Goal: Task Accomplishment & Management: Use online tool/utility

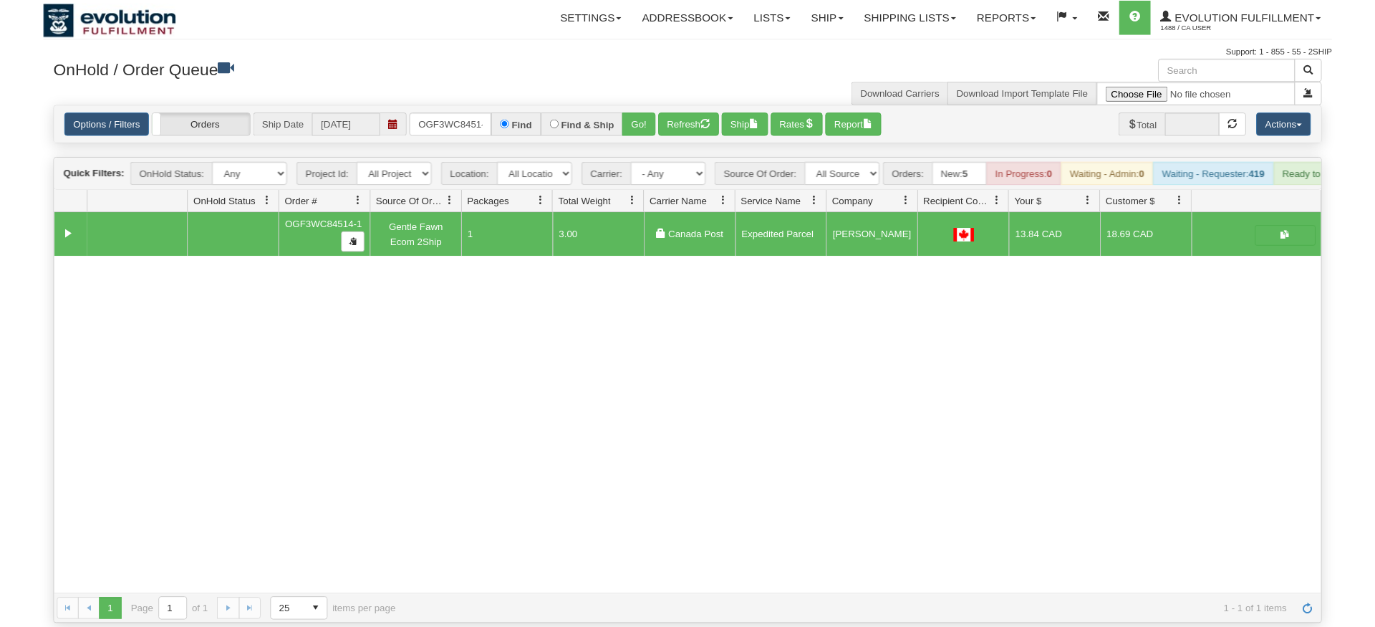
scroll to position [0, 14]
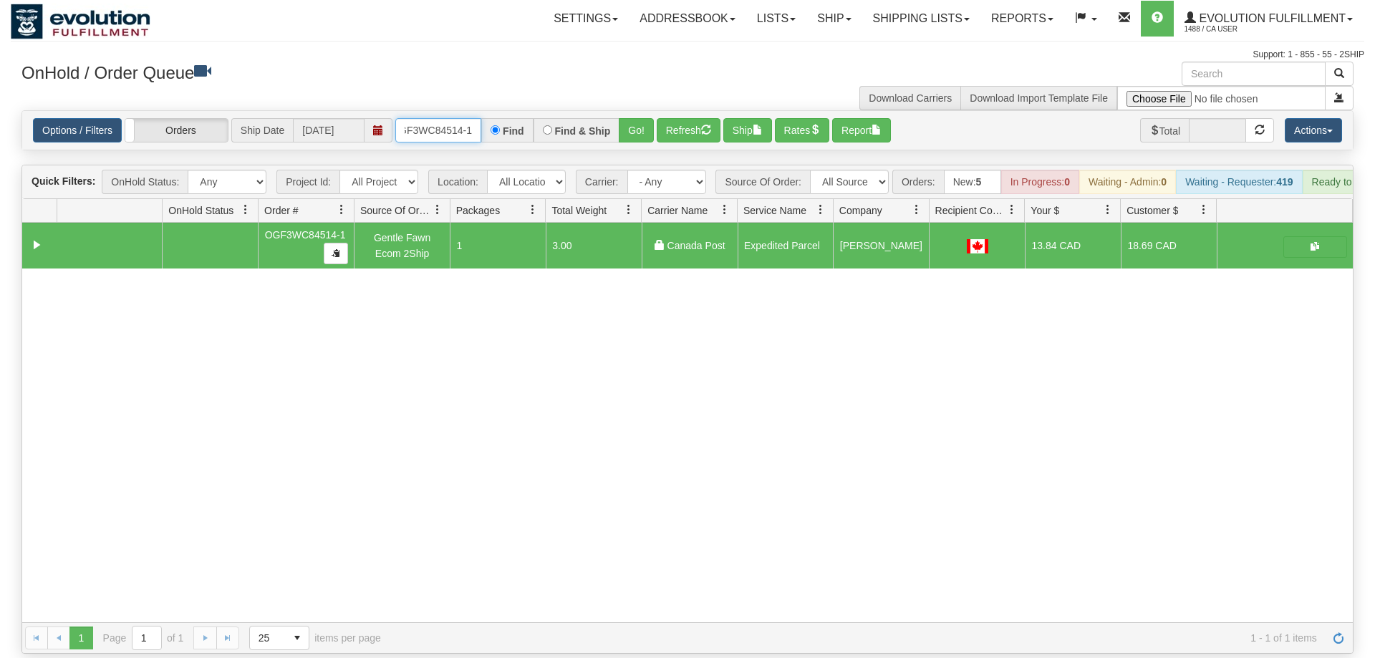
click at [440, 118] on input "OGF3WC84514-1" at bounding box center [438, 130] width 86 height 24
click at [445, 121] on input "OGF3WC84514-1" at bounding box center [438, 130] width 86 height 24
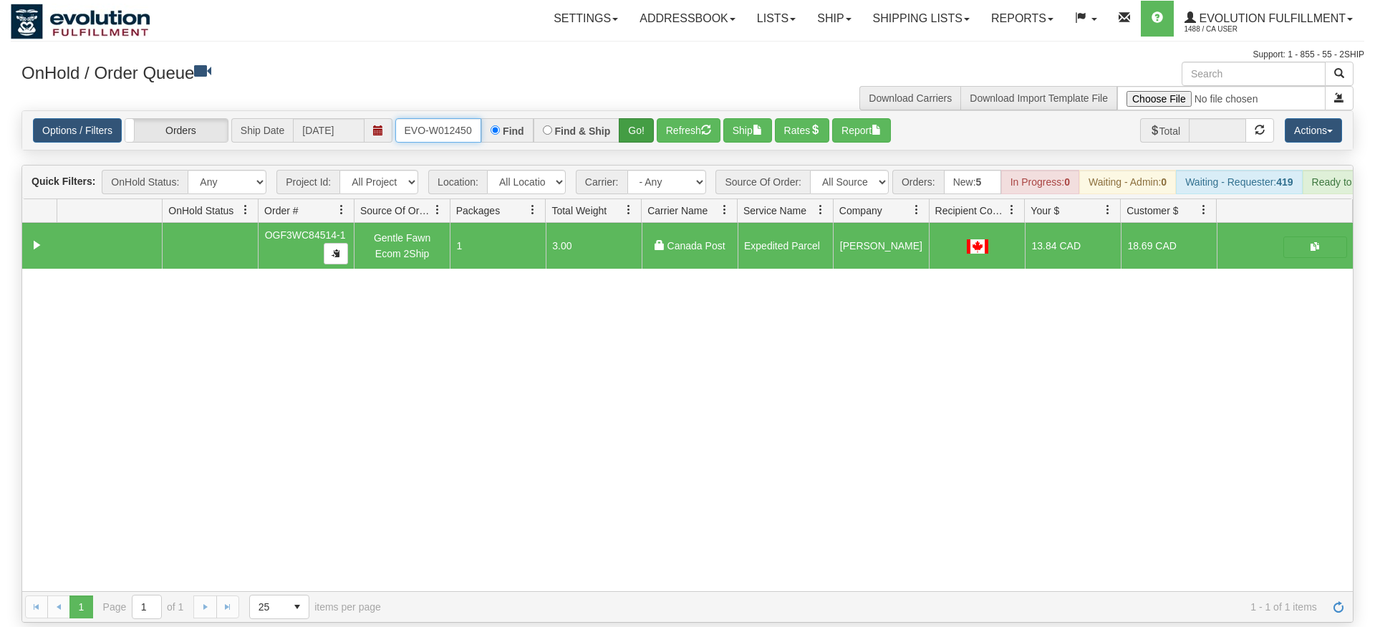
type input "oRSCEVO-W012450"
click at [653, 135] on div "Is equal to Is not equal to Contains Does not contains CAD USD EUR ZAR [PERSON_…" at bounding box center [688, 366] width 1354 height 512
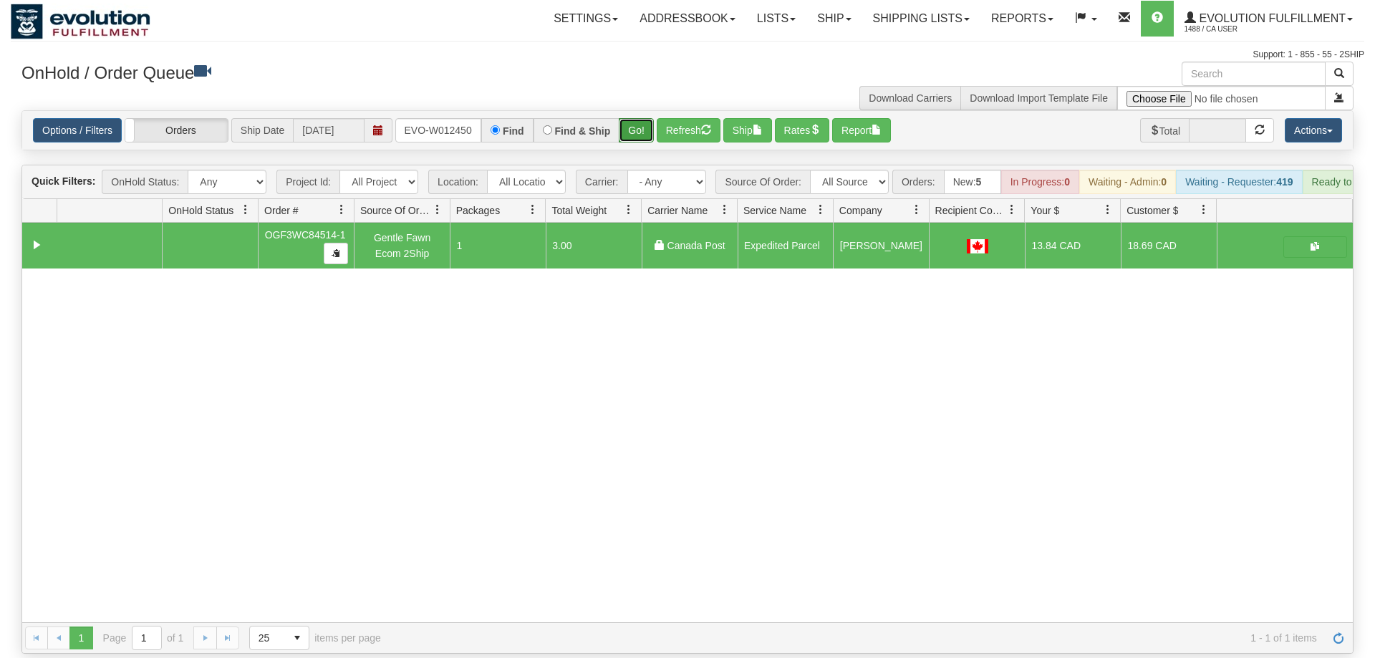
click at [637, 118] on button "Go!" at bounding box center [636, 130] width 35 height 24
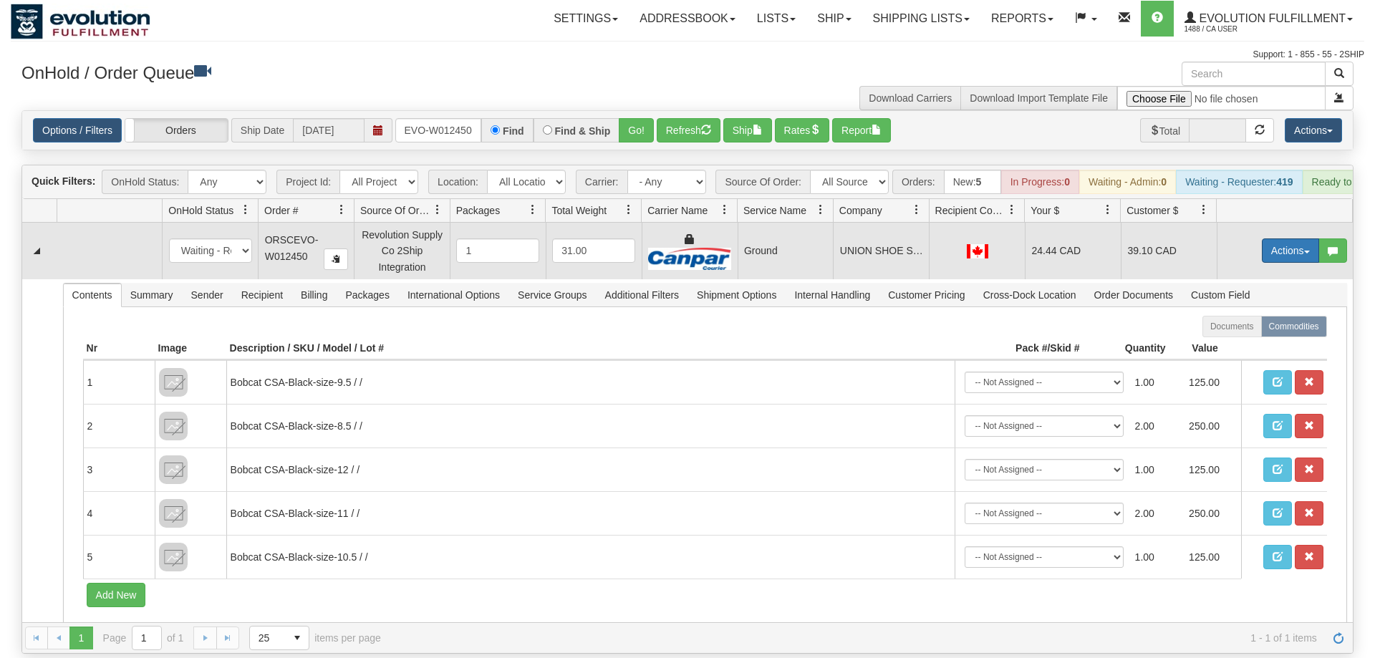
click at [1278, 239] on button "Actions" at bounding box center [1290, 251] width 57 height 24
click at [1231, 328] on span "Ship" at bounding box center [1233, 333] width 30 height 11
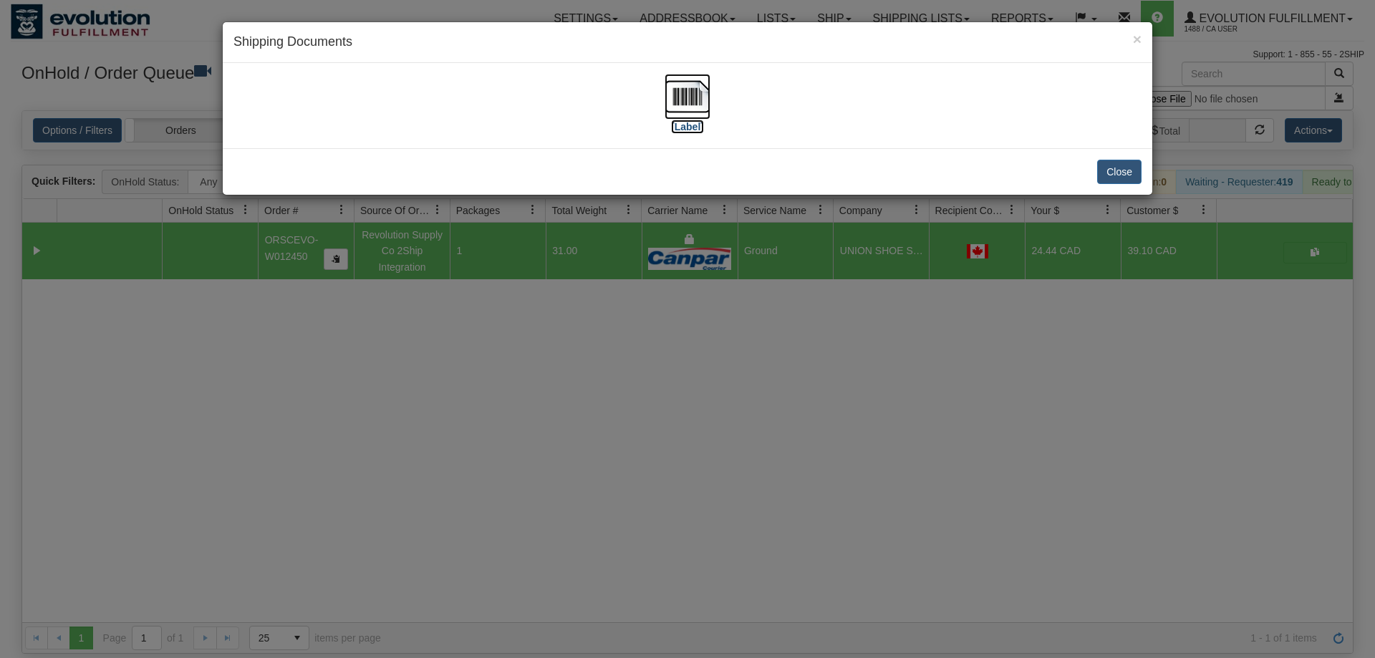
click at [683, 100] on img at bounding box center [688, 97] width 46 height 46
drag, startPoint x: 775, startPoint y: 451, endPoint x: 607, endPoint y: 236, distance: 273.1
click at [784, 447] on div "× Shipping Documents [Label] Close" at bounding box center [687, 329] width 1375 height 658
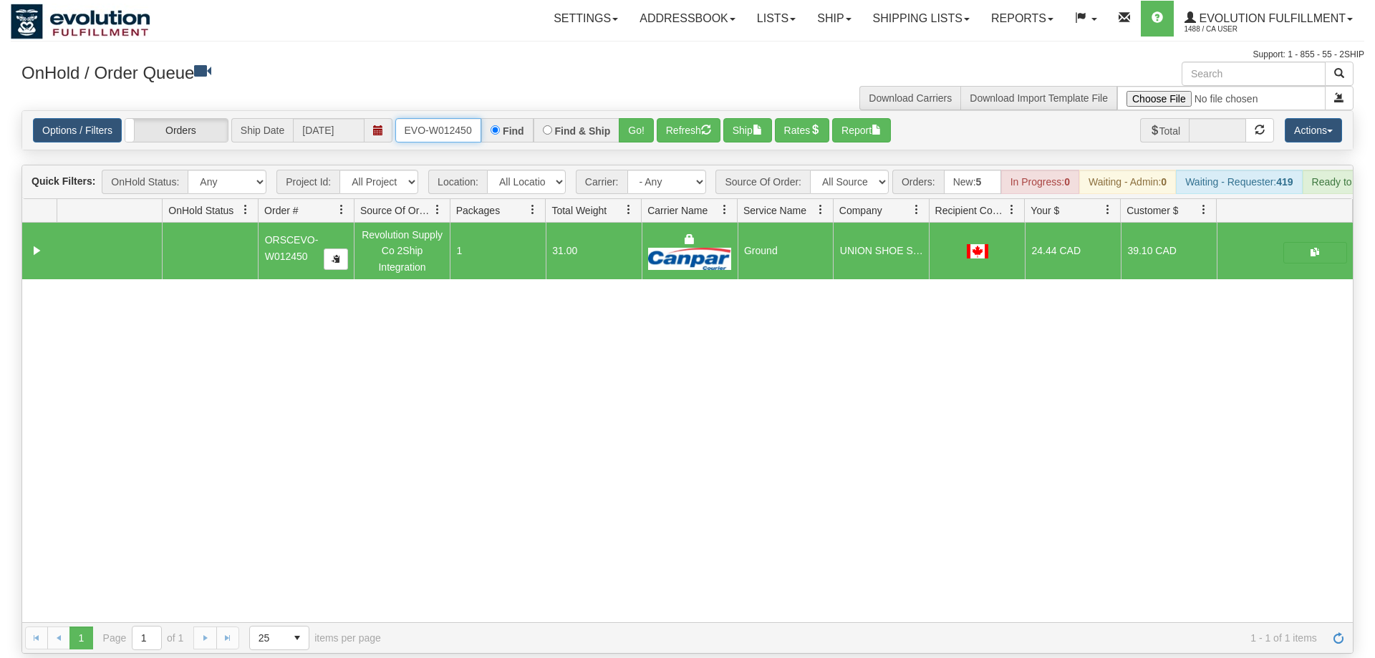
click at [420, 118] on input "oRSCEVO-W012450" at bounding box center [438, 130] width 86 height 24
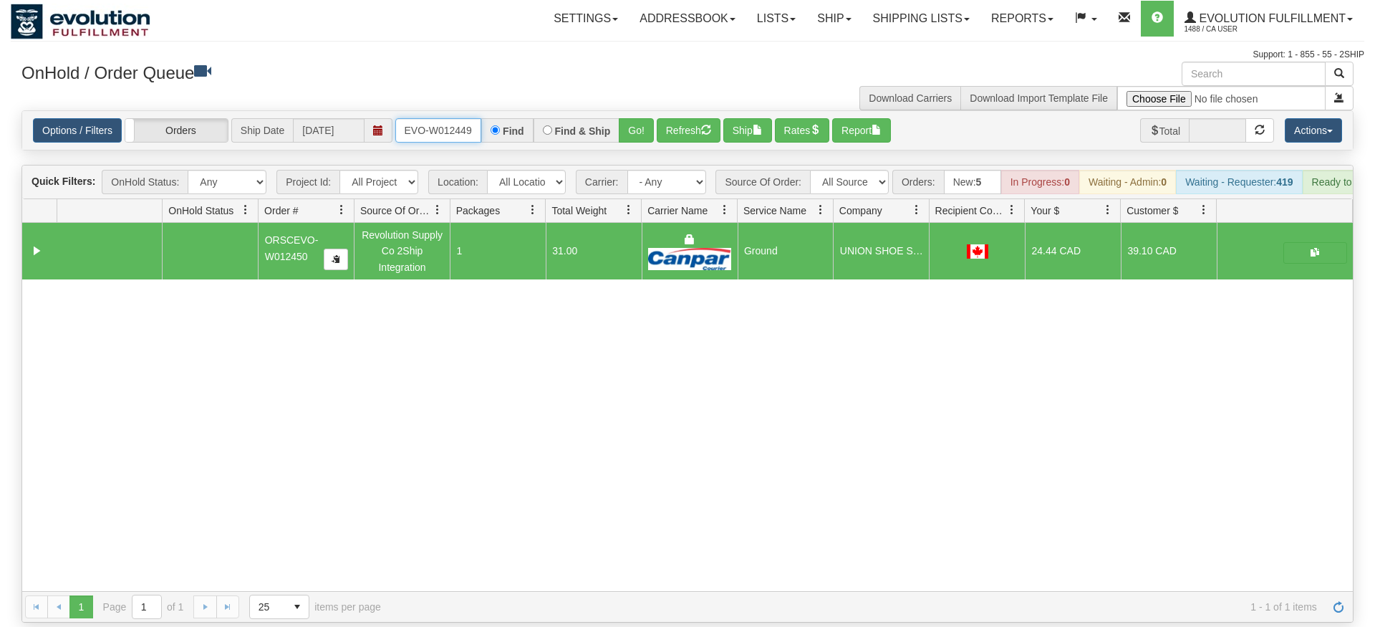
type input "oRSCEVO-W012449"
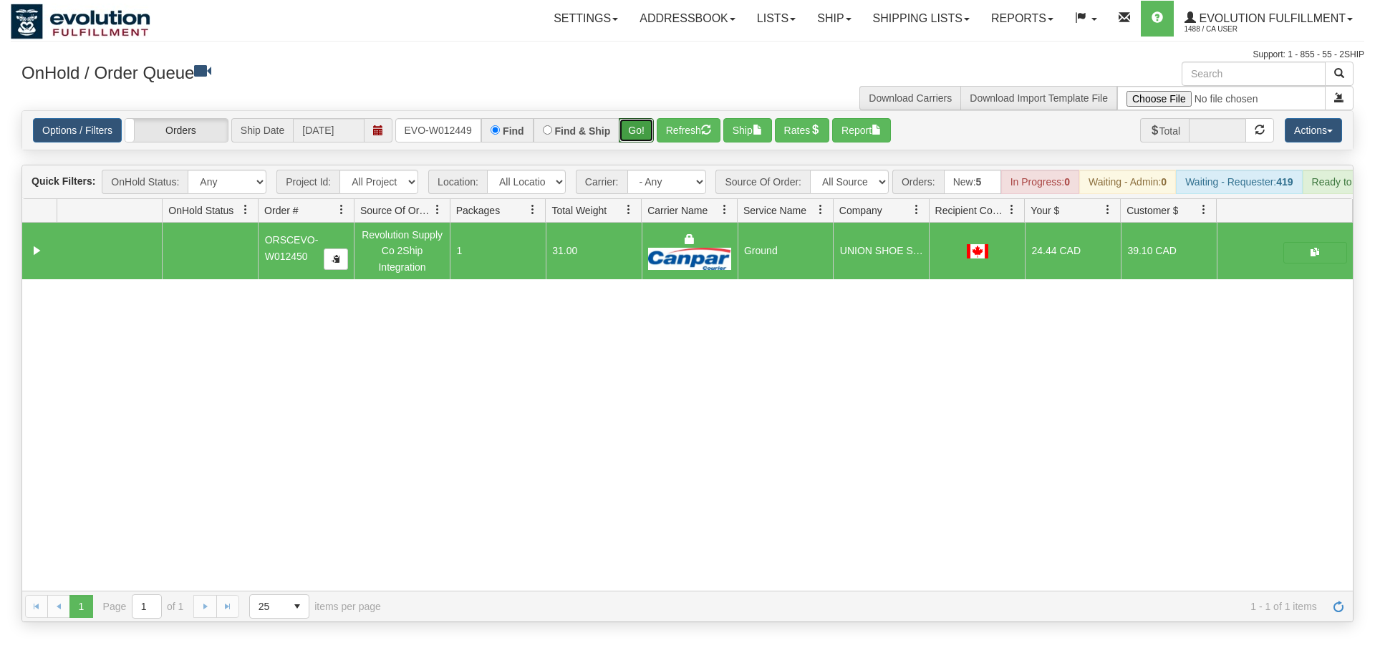
click at [646, 141] on div "Is equal to Is not equal to Contains Does not contains CAD USD EUR ZAR [PERSON_…" at bounding box center [688, 366] width 1354 height 512
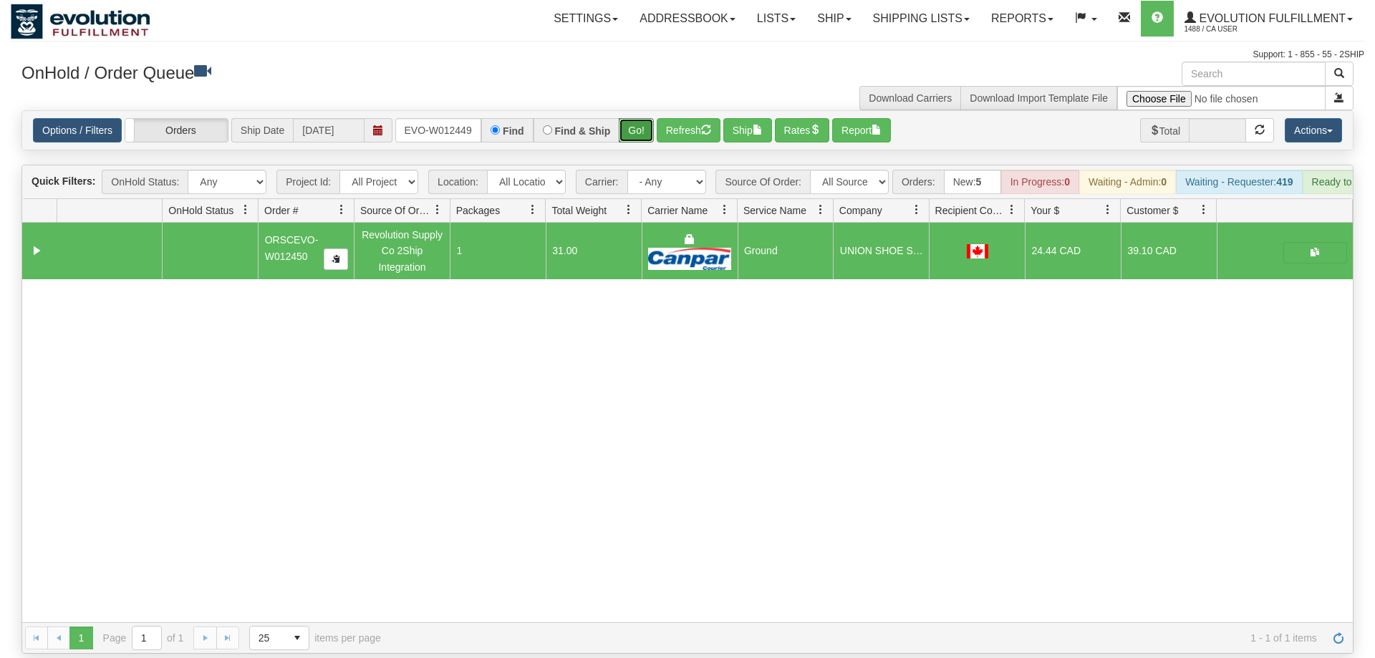
click at [635, 118] on button "Go!" at bounding box center [636, 130] width 35 height 24
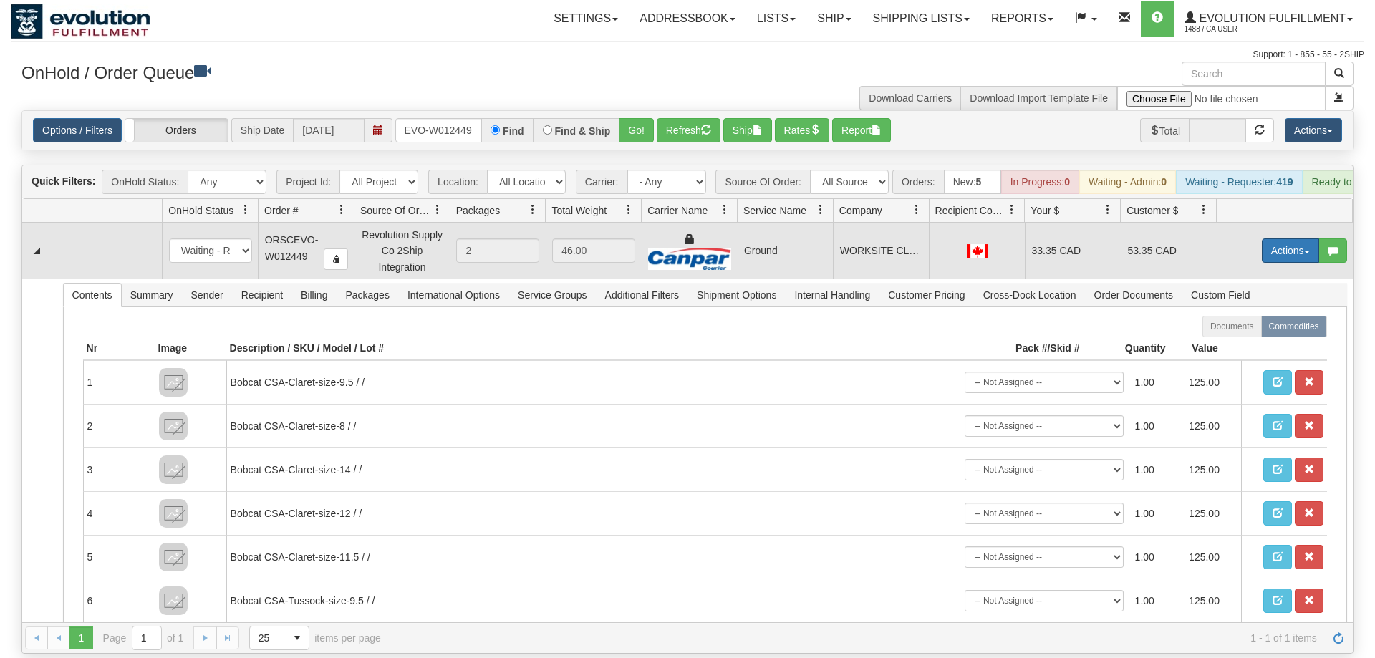
click at [1282, 239] on button "Actions" at bounding box center [1290, 251] width 57 height 24
click at [1246, 324] on link "Ship" at bounding box center [1261, 333] width 115 height 19
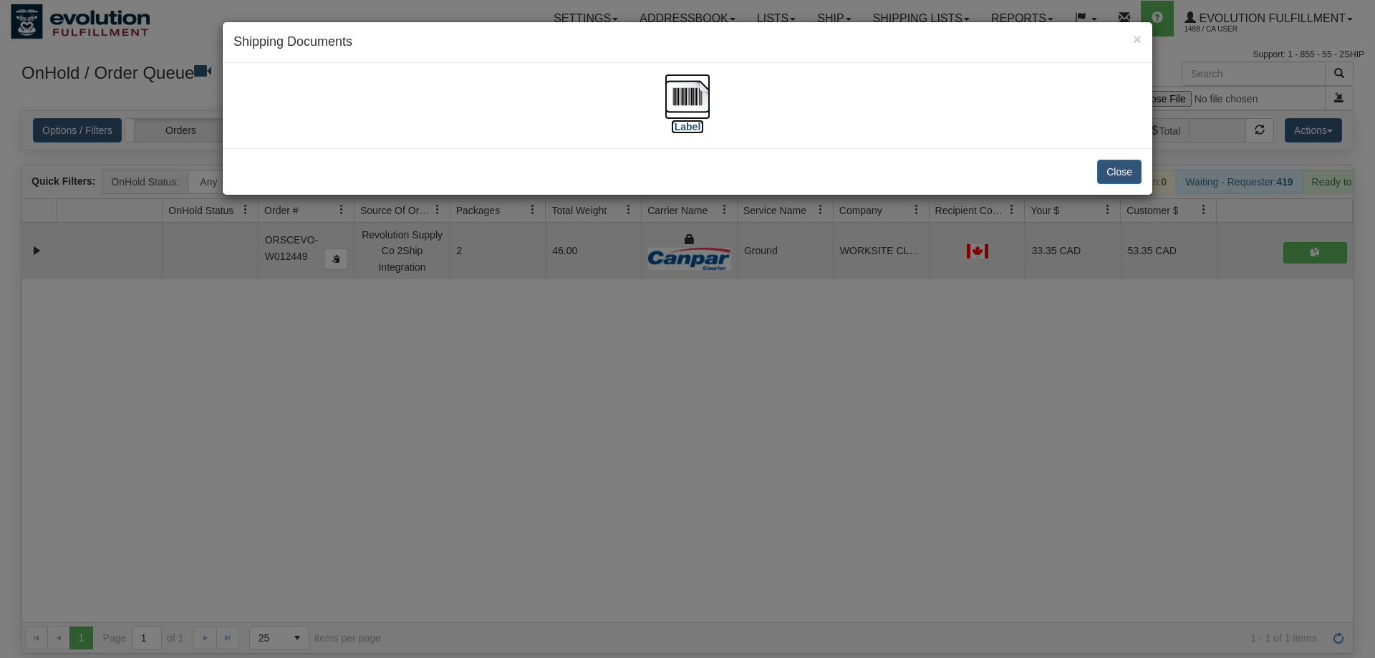
click at [668, 103] on img at bounding box center [688, 97] width 46 height 46
drag, startPoint x: 368, startPoint y: 484, endPoint x: 331, endPoint y: 135, distance: 350.8
click at [368, 477] on div "× Shipping Documents [Label] Close" at bounding box center [687, 329] width 1375 height 658
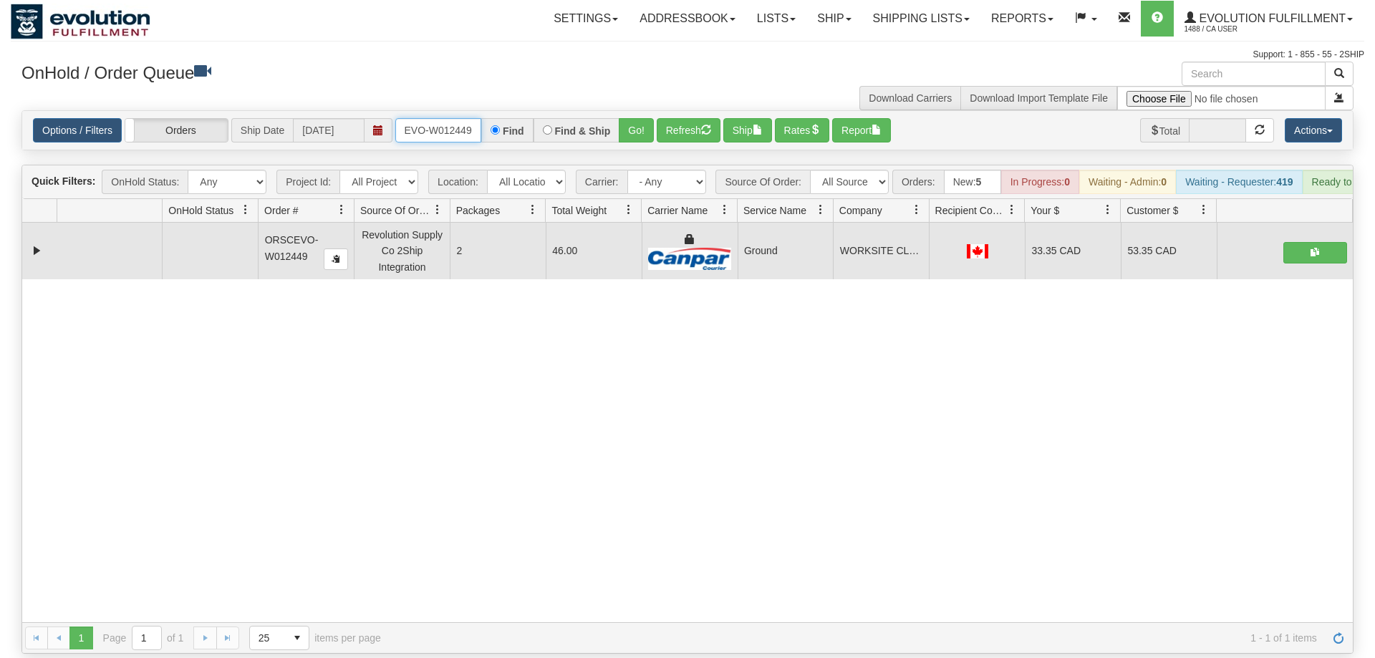
drag, startPoint x: 403, startPoint y: 119, endPoint x: 417, endPoint y: 113, distance: 14.8
click at [406, 119] on input "oRSCEVO-W012449" at bounding box center [438, 130] width 86 height 24
click at [417, 118] on input "oRSCEVO-W012449" at bounding box center [438, 130] width 86 height 24
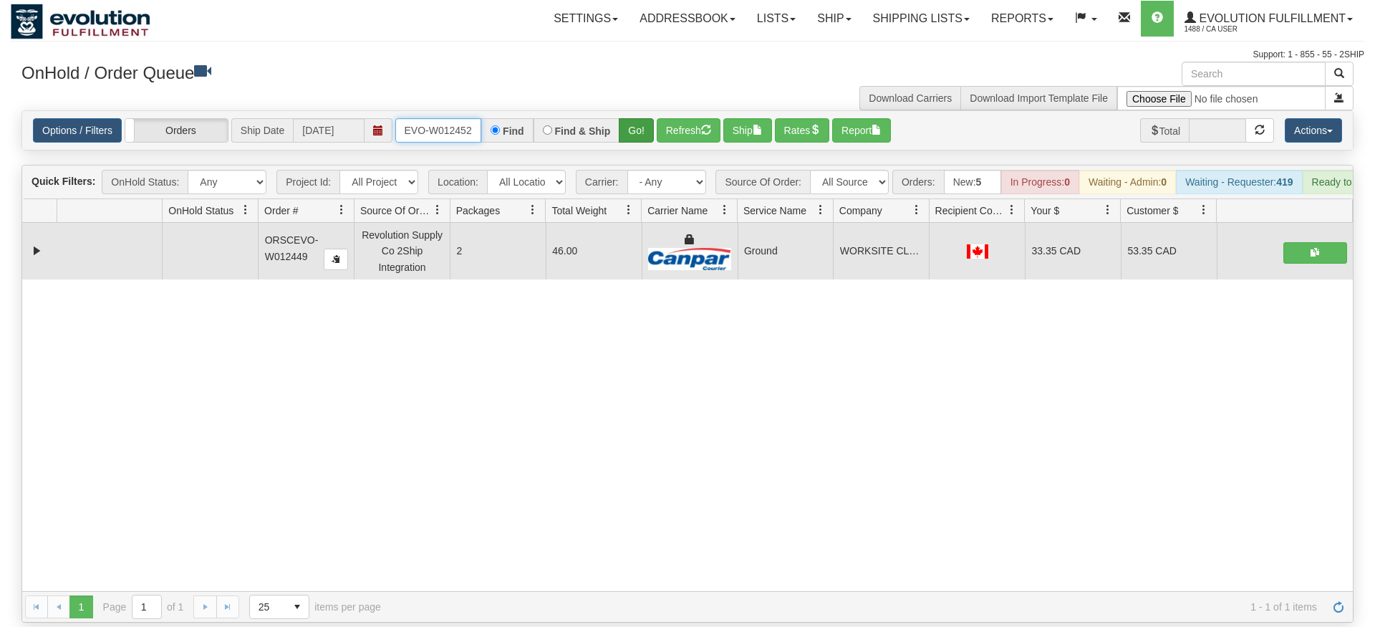
type input "oRSCEVO-W012452"
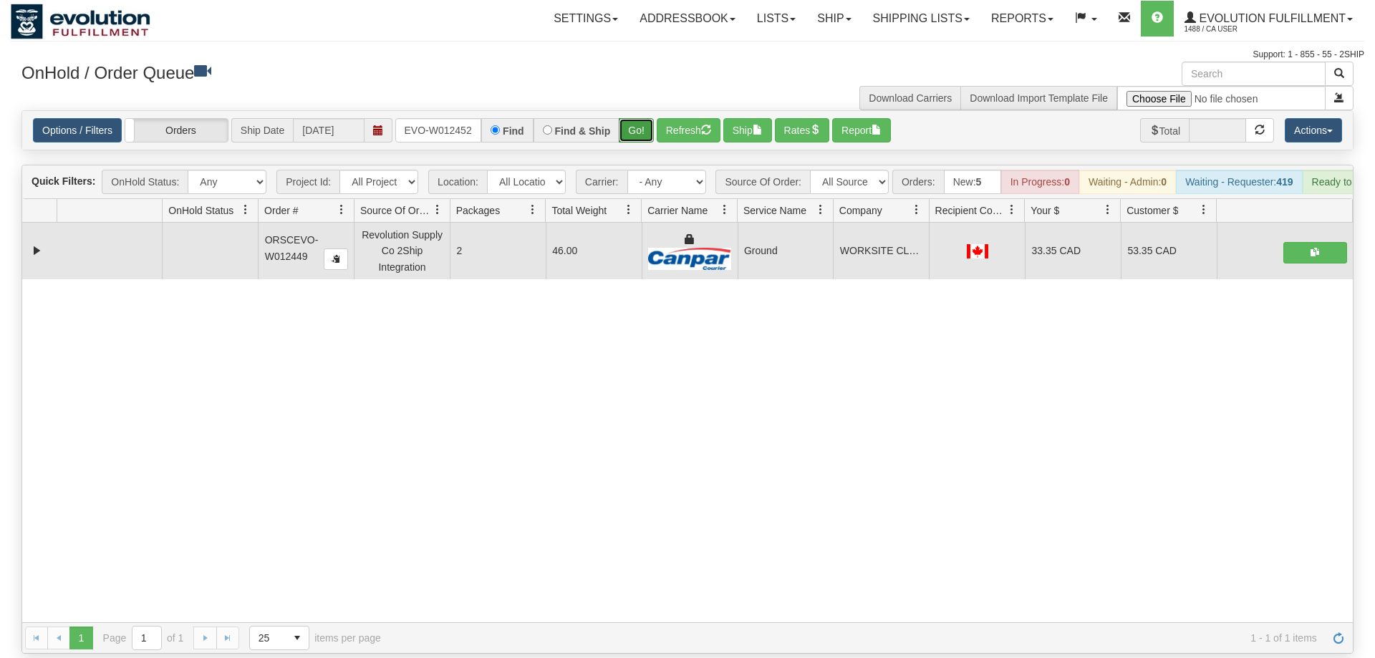
click at [630, 135] on div "Is equal to Is not equal to Contains Does not contains CAD USD EUR ZAR [PERSON_…" at bounding box center [688, 382] width 1354 height 544
click at [637, 118] on button "Go!" at bounding box center [636, 130] width 35 height 24
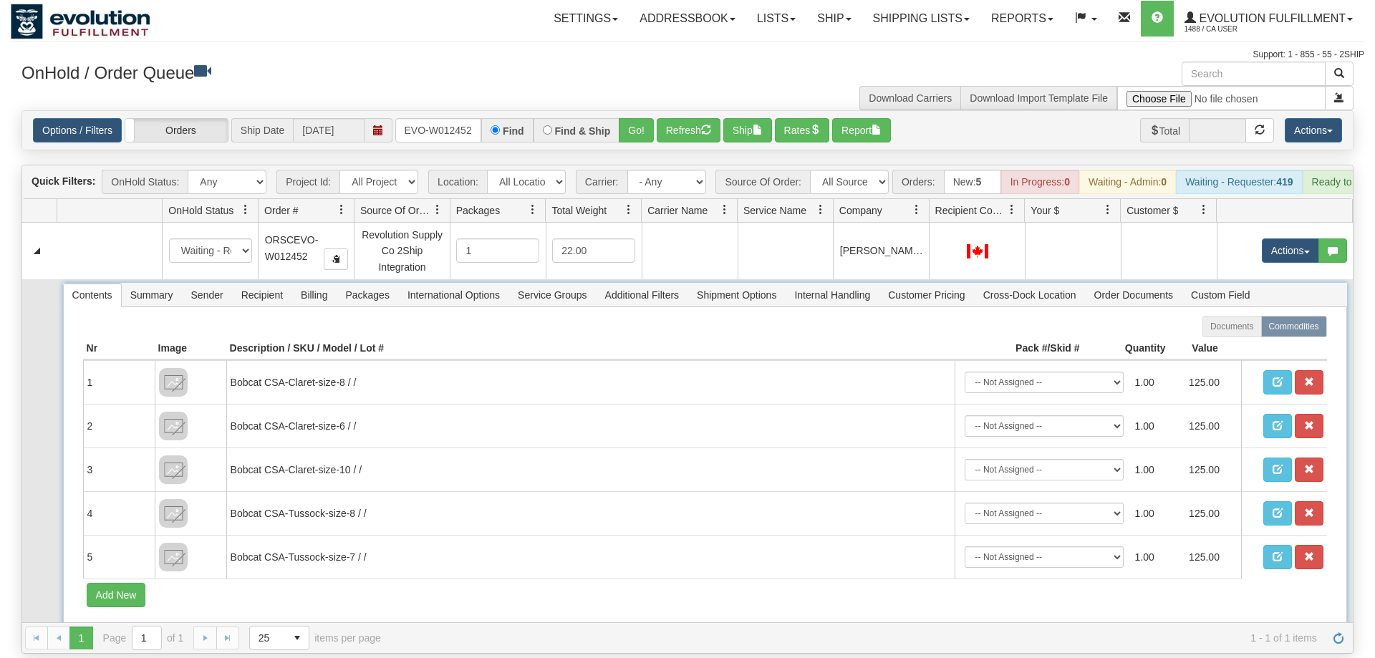
click at [278, 287] on li "Recipient" at bounding box center [262, 295] width 60 height 24
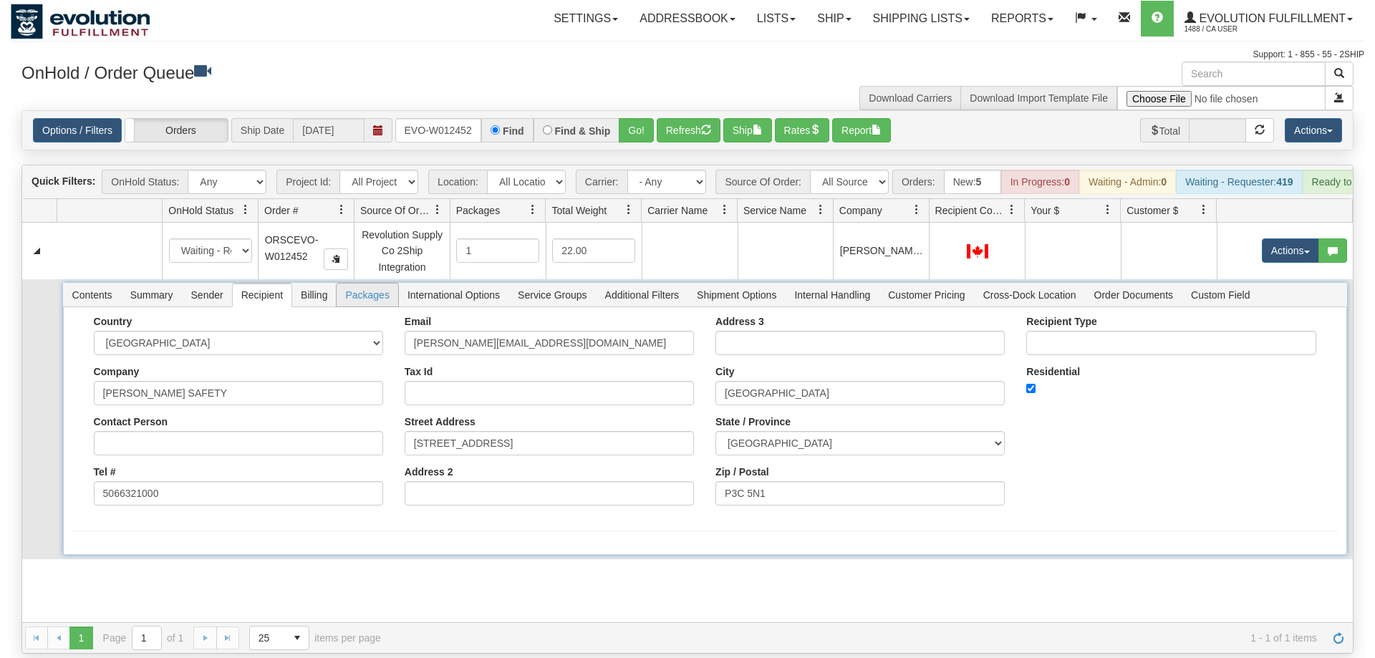
click at [339, 284] on span "Packages" at bounding box center [367, 295] width 61 height 23
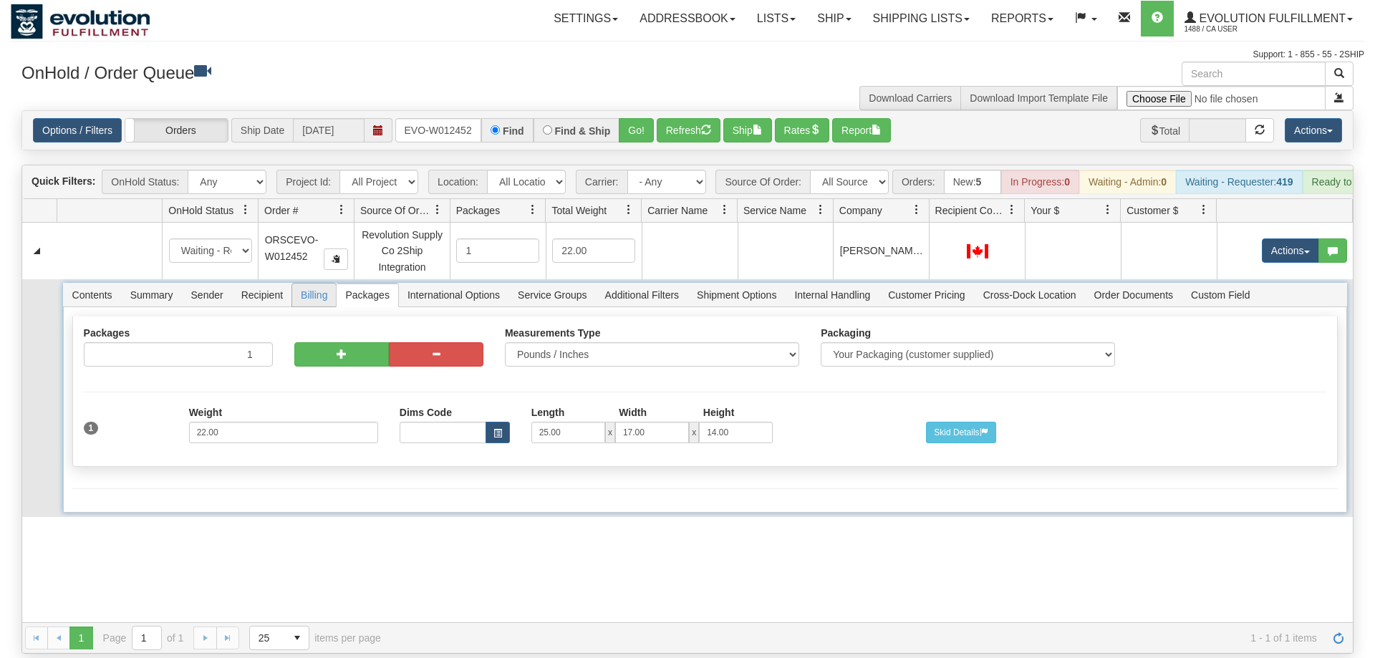
click at [304, 284] on span "Billing" at bounding box center [314, 295] width 44 height 23
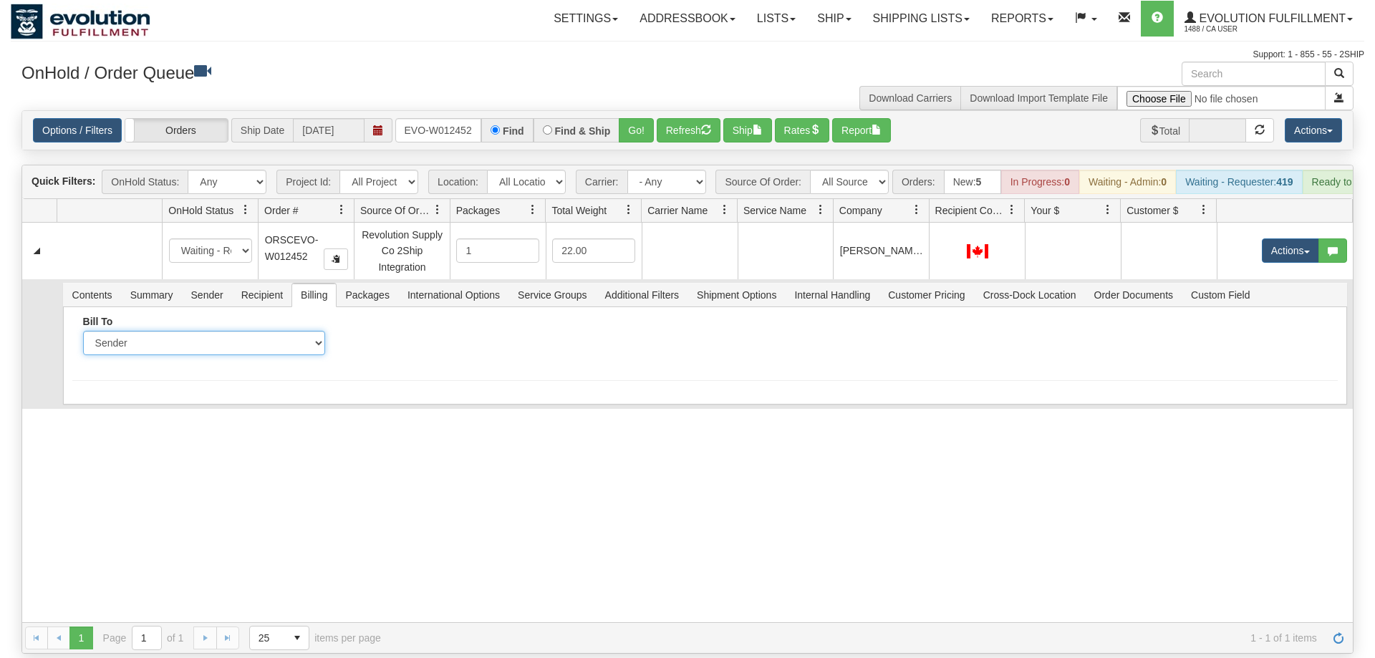
click at [83, 331] on select "Sender Recipient Third Party Collect" at bounding box center [204, 343] width 242 height 24
select select "2"
click option "Recipient" at bounding box center [0, 0] width 0 height 0
click at [406, 340] on div "Account" at bounding box center [468, 341] width 264 height 50
click at [410, 331] on input "Account" at bounding box center [468, 343] width 242 height 24
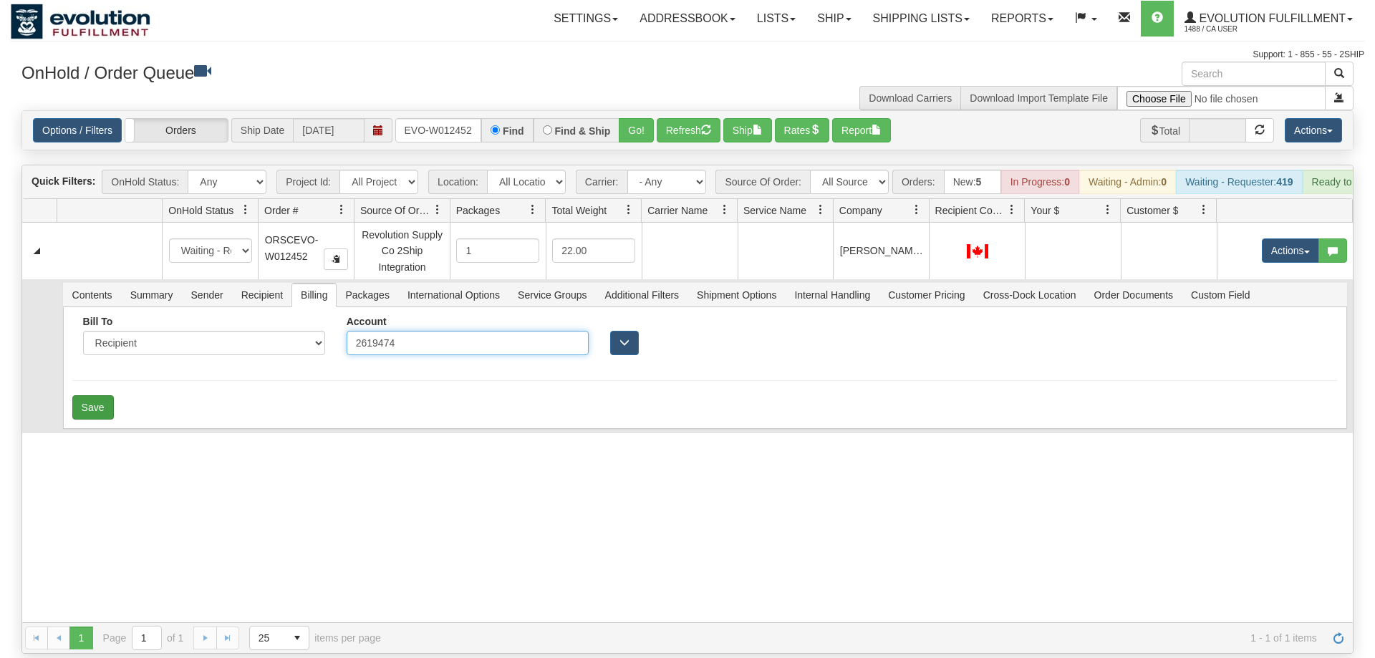
type input "2619474"
click at [96, 395] on button "Save" at bounding box center [93, 407] width 42 height 24
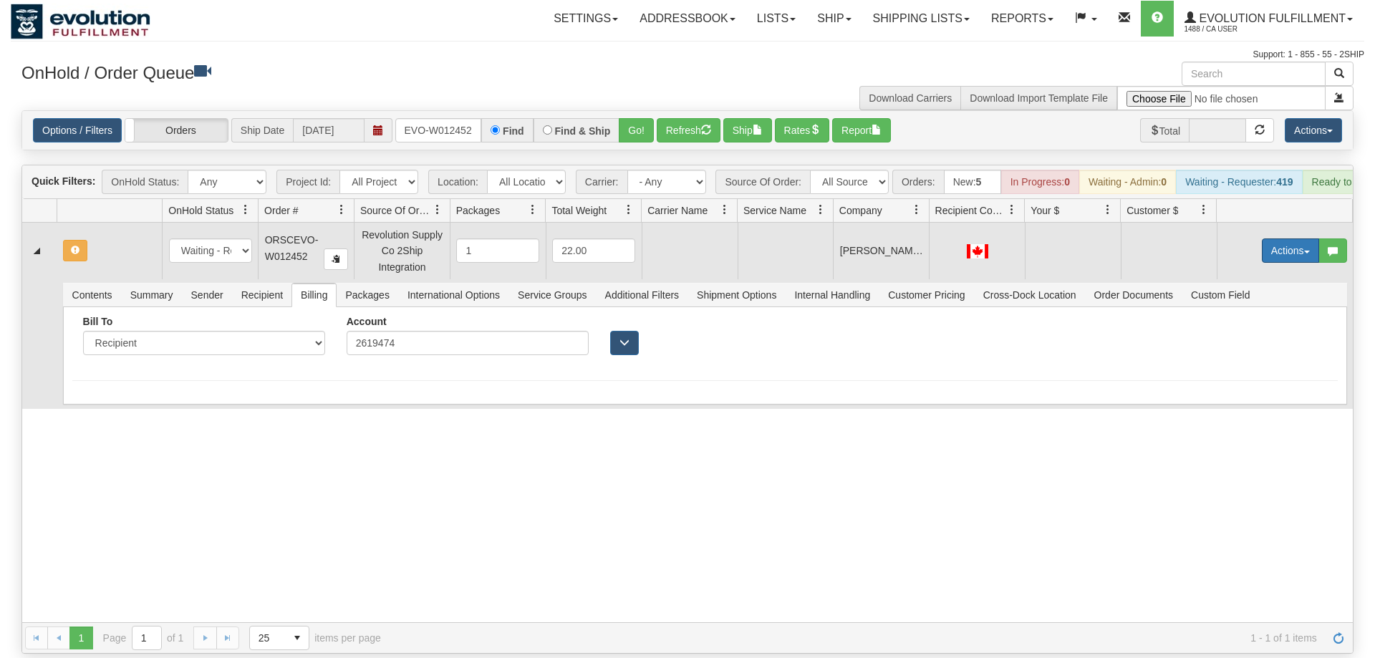
click at [1275, 242] on button "Actions" at bounding box center [1290, 251] width 57 height 24
click at [1256, 309] on span "Rate All Services" at bounding box center [1261, 314] width 86 height 11
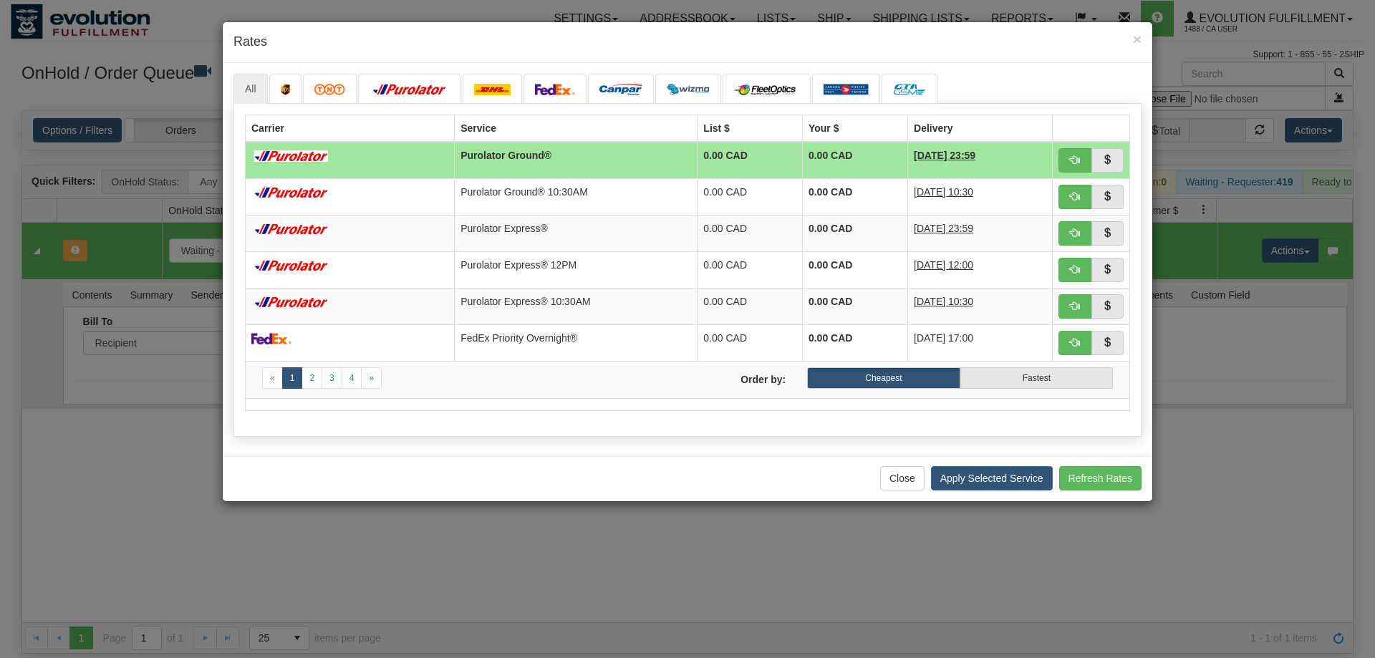
click at [322, 460] on div "Close Apply Selected Service Refresh Rates" at bounding box center [688, 478] width 930 height 47
click at [1079, 155] on span "button" at bounding box center [1075, 160] width 10 height 10
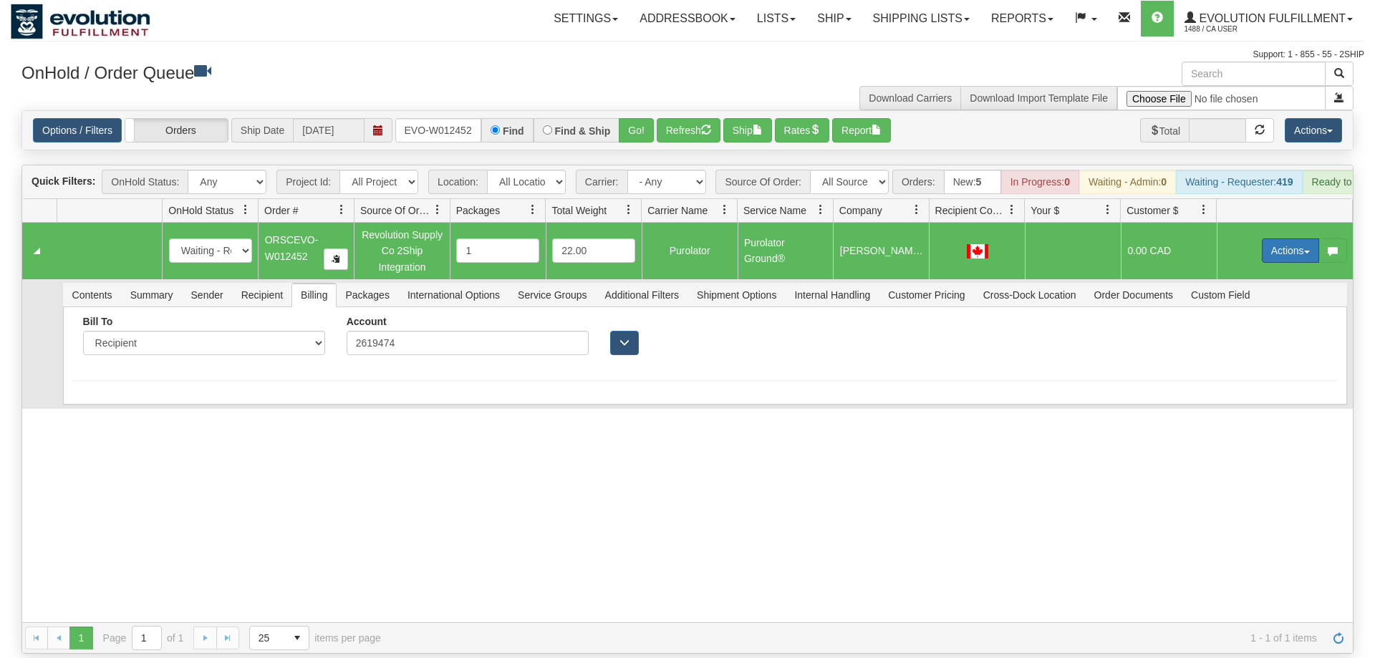
click at [1269, 239] on button "Actions" at bounding box center [1290, 251] width 57 height 24
click at [1239, 328] on span "Ship" at bounding box center [1233, 333] width 30 height 11
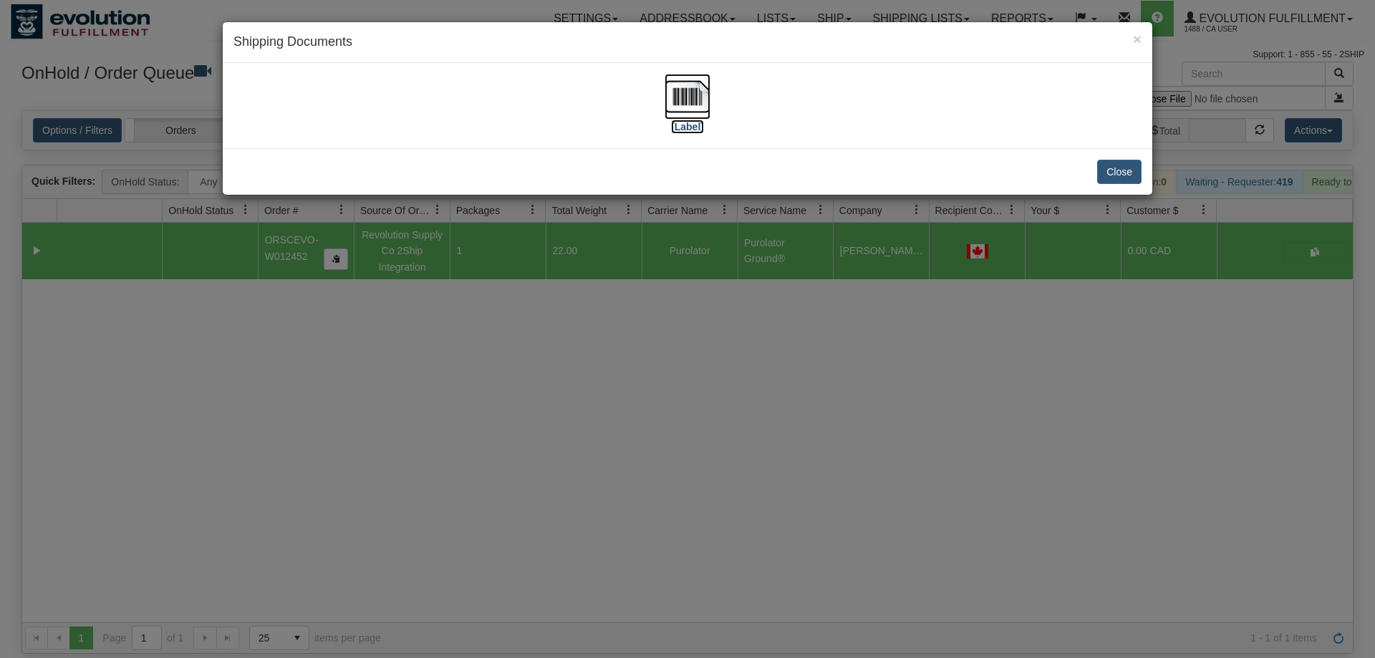
click at [673, 86] on img at bounding box center [688, 97] width 46 height 46
click at [276, 286] on div "× Shipping Documents [Label] Close" at bounding box center [687, 329] width 1375 height 658
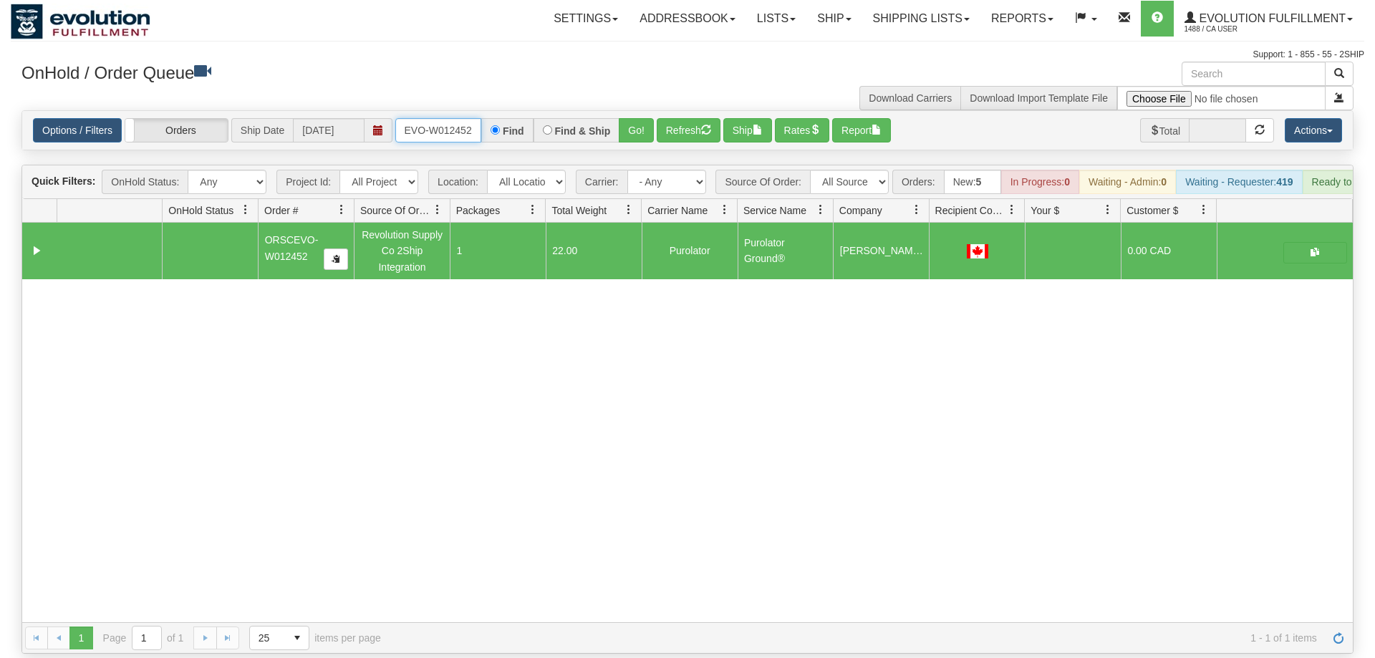
click at [431, 118] on input "oRSCEVO-W012452" at bounding box center [438, 130] width 86 height 24
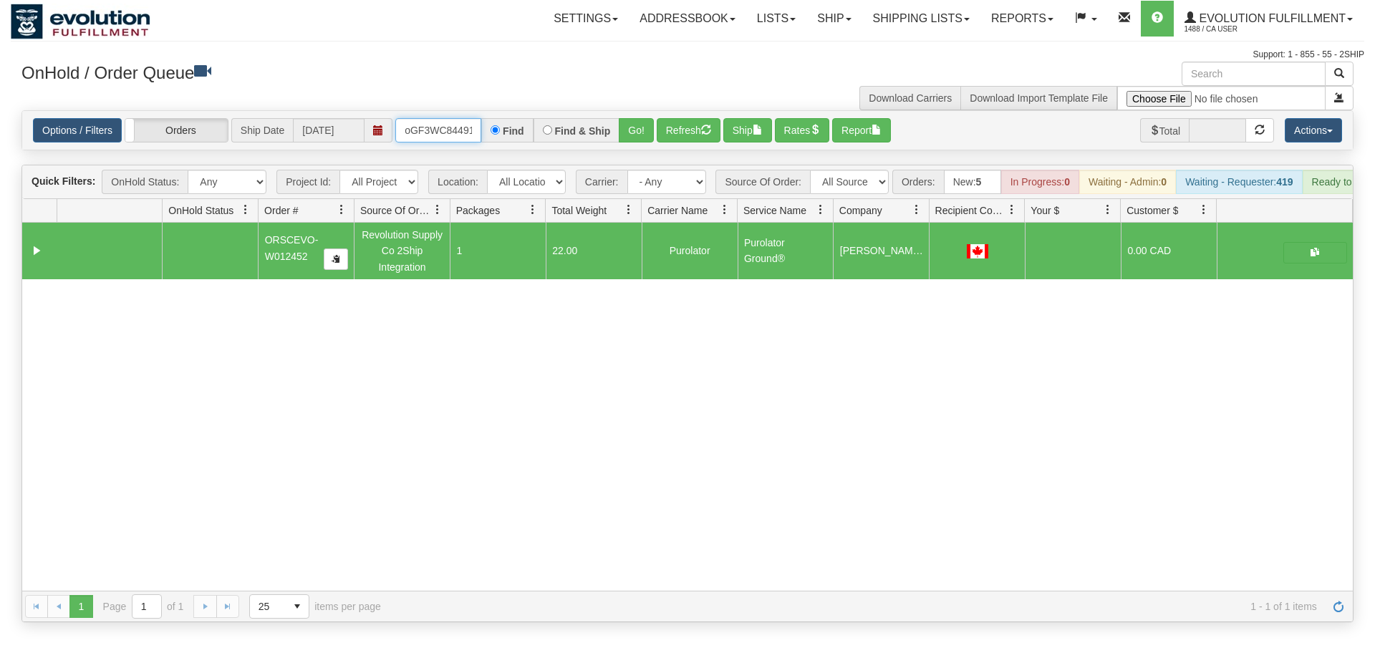
scroll to position [0, 11]
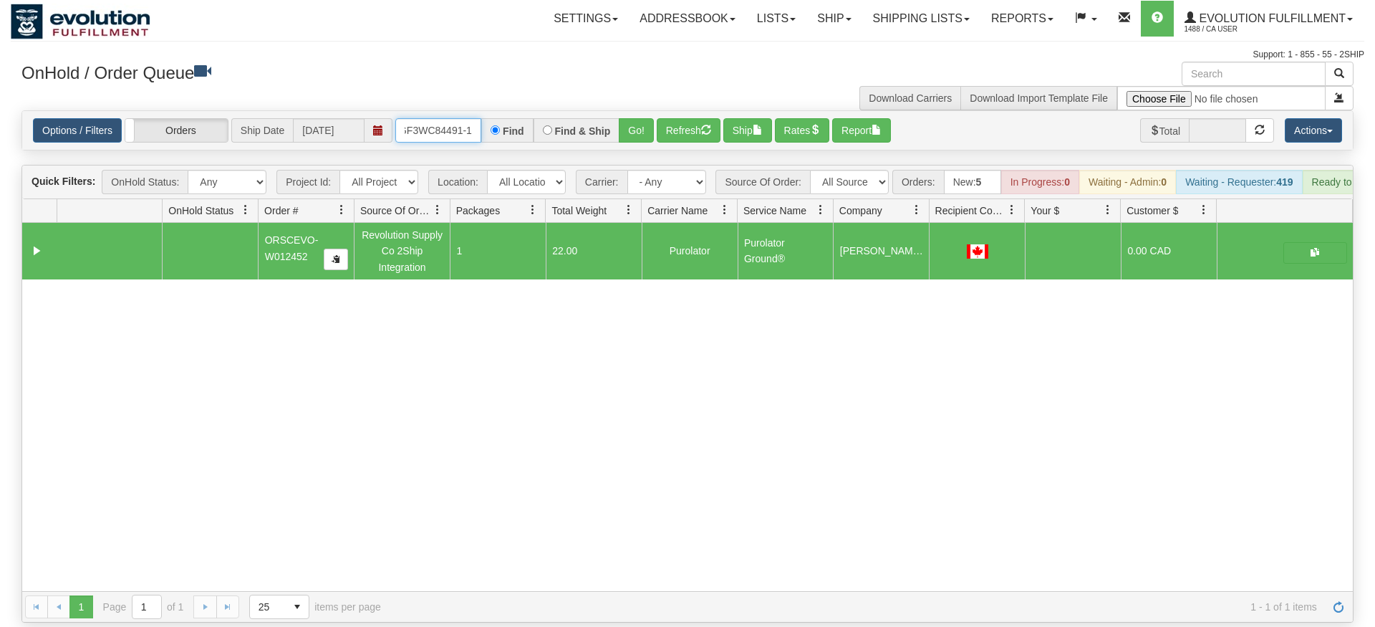
type input "oGF3WC84491-1"
click at [632, 127] on div "Options / Filters Group Shipments Orders Ship Date [DATE] oGF3WC84491-1 Find Fi…" at bounding box center [687, 130] width 1331 height 39
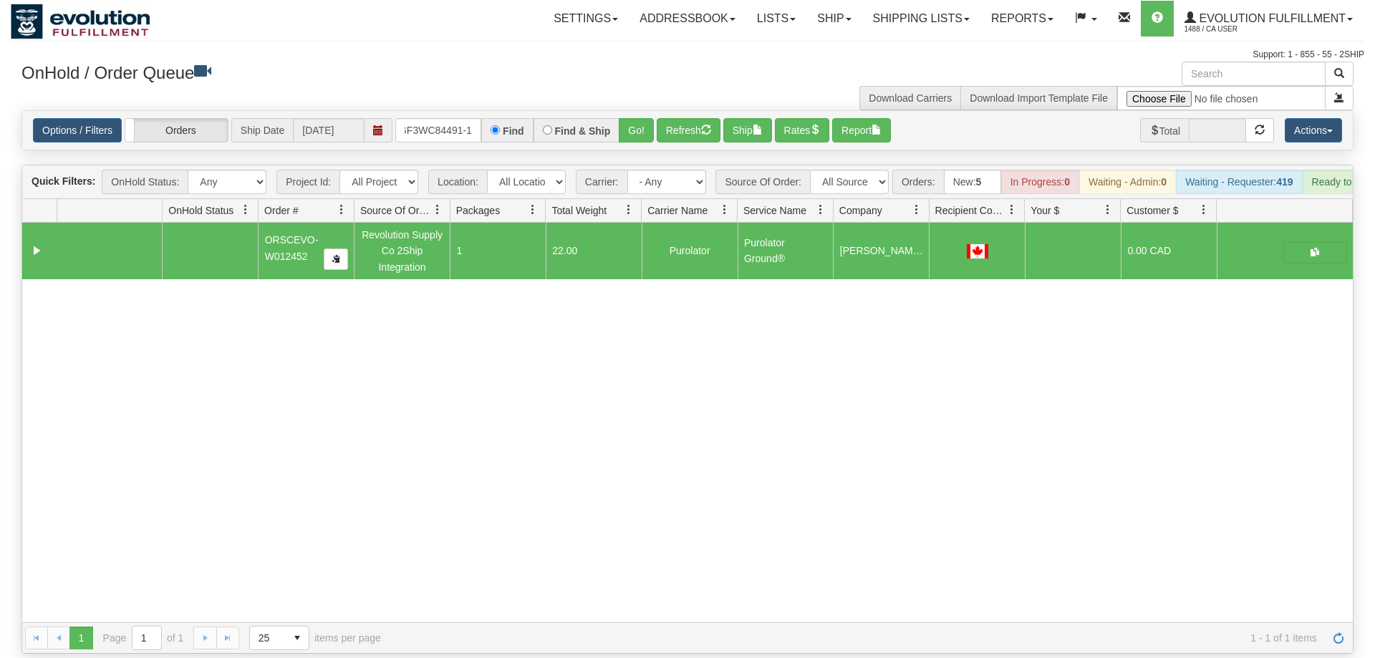
click at [630, 124] on div "Options / Filters Group Shipments Orders Ship Date [DATE] oGF3WC84491-1 Find Fi…" at bounding box center [687, 130] width 1331 height 39
click at [640, 118] on button "Go!" at bounding box center [636, 130] width 35 height 24
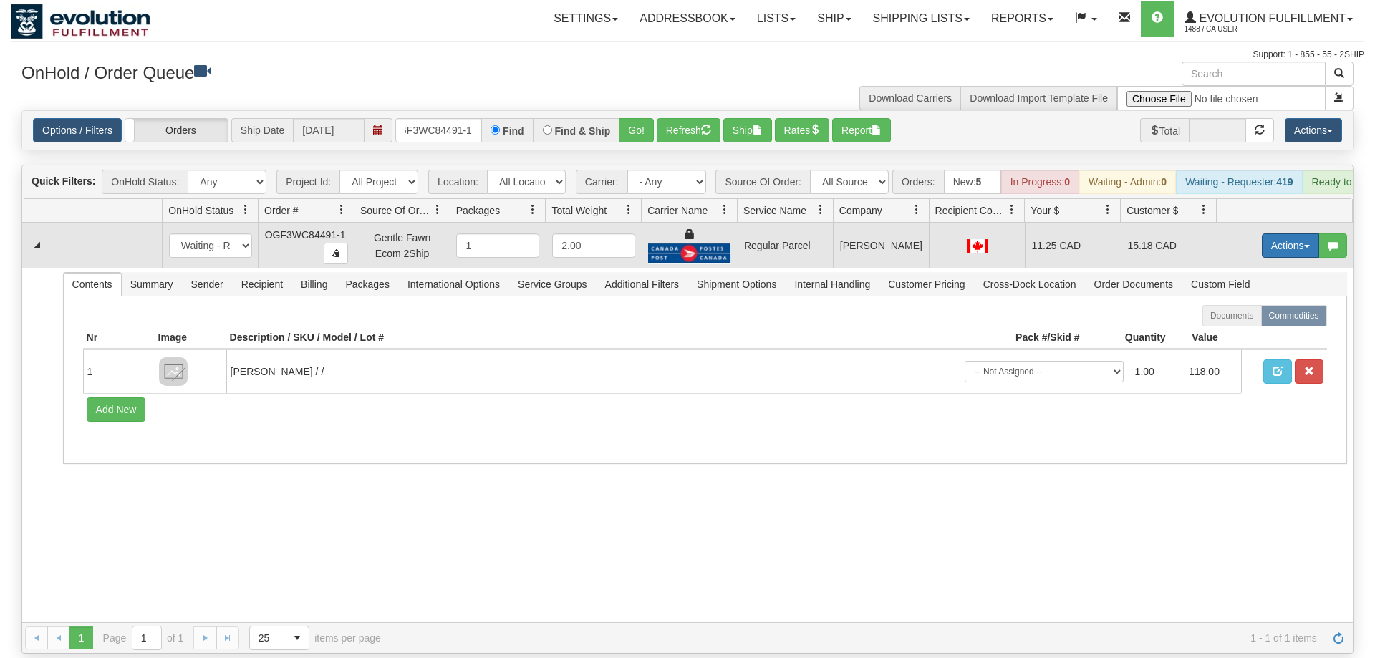
click at [1281, 233] on button "Actions" at bounding box center [1290, 245] width 57 height 24
click at [1259, 304] on span "Rate All Services" at bounding box center [1261, 309] width 86 height 11
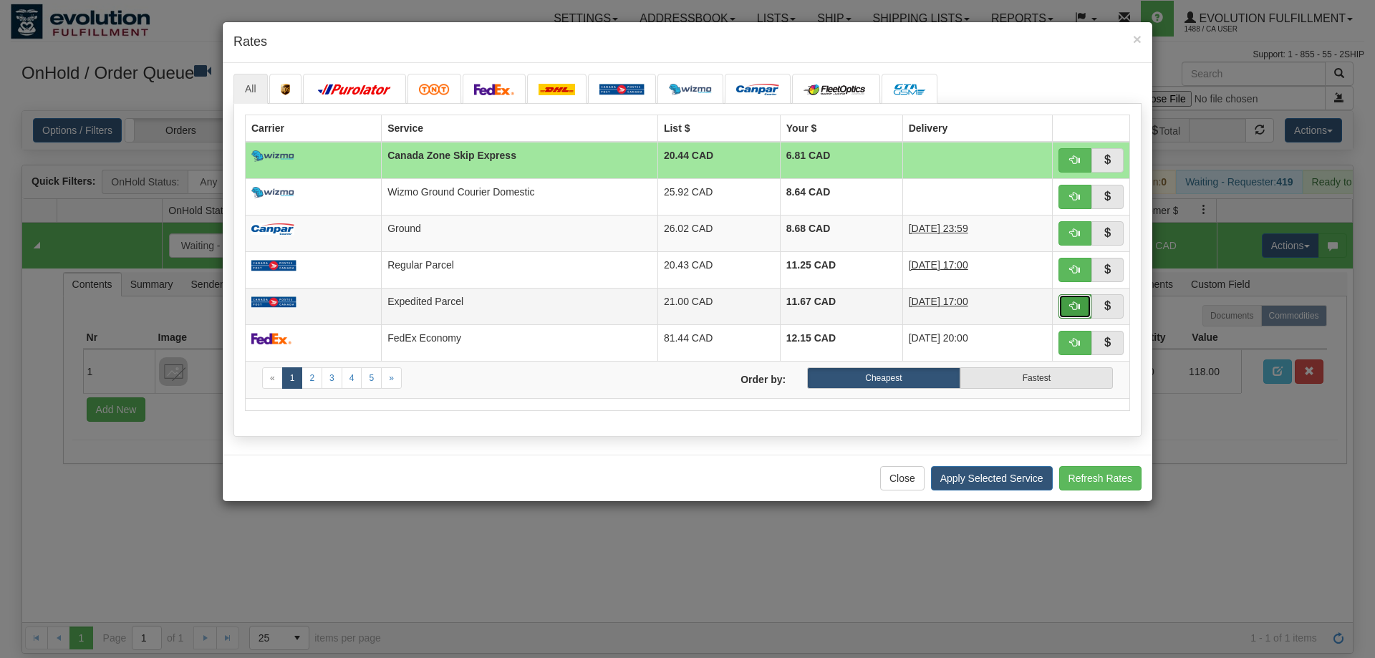
click at [1077, 309] on span "button" at bounding box center [1075, 306] width 10 height 10
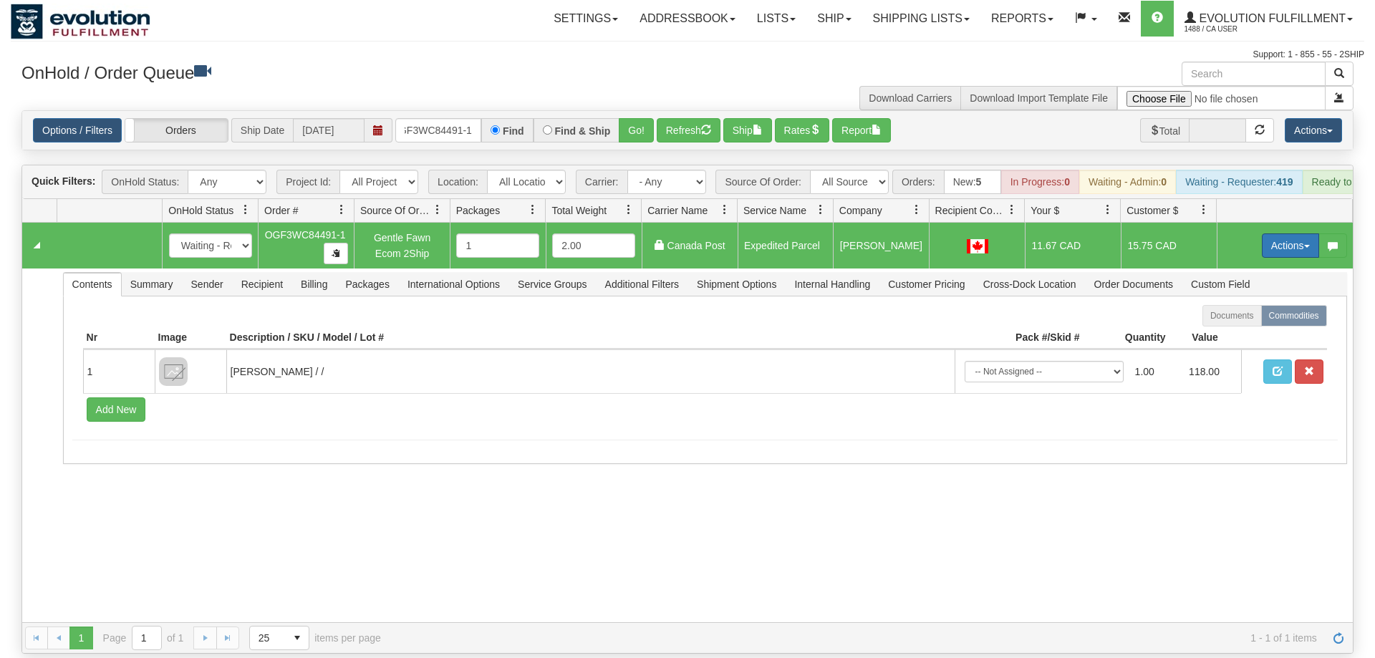
click at [1294, 233] on button "Actions" at bounding box center [1290, 245] width 57 height 24
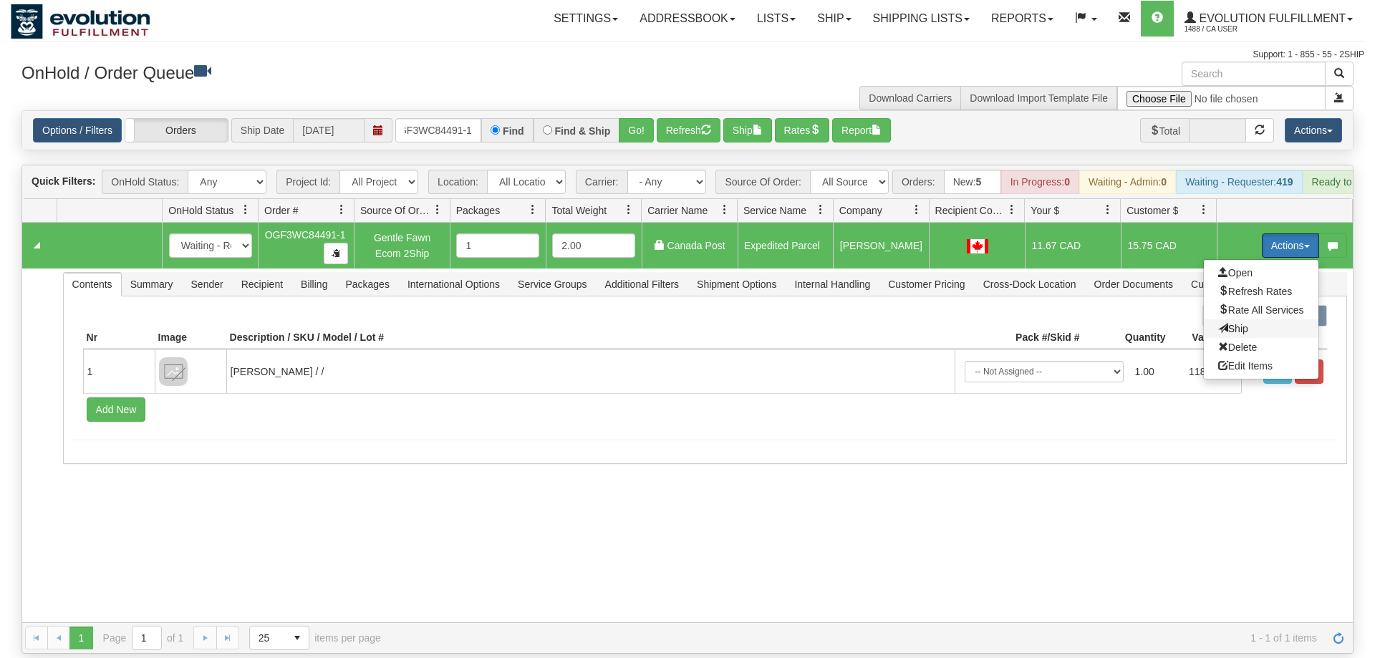
click at [1240, 323] on span "Ship" at bounding box center [1233, 328] width 30 height 11
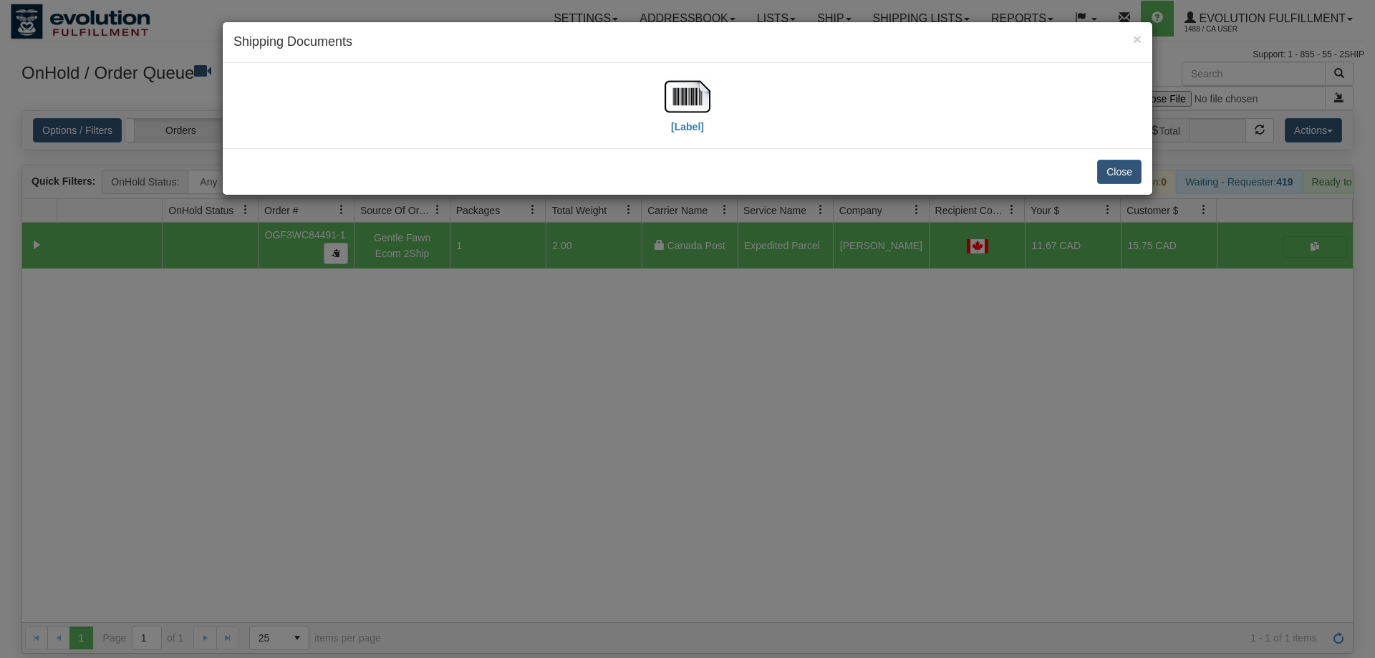
click at [713, 110] on div "[Label]" at bounding box center [687, 106] width 908 height 64
click at [712, 107] on div "[Label]" at bounding box center [687, 106] width 908 height 64
click at [704, 106] on img at bounding box center [688, 97] width 46 height 46
drag, startPoint x: 754, startPoint y: 533, endPoint x: 557, endPoint y: 196, distance: 390.3
click at [752, 526] on div "× Shipping Documents [Label] Close" at bounding box center [687, 329] width 1375 height 658
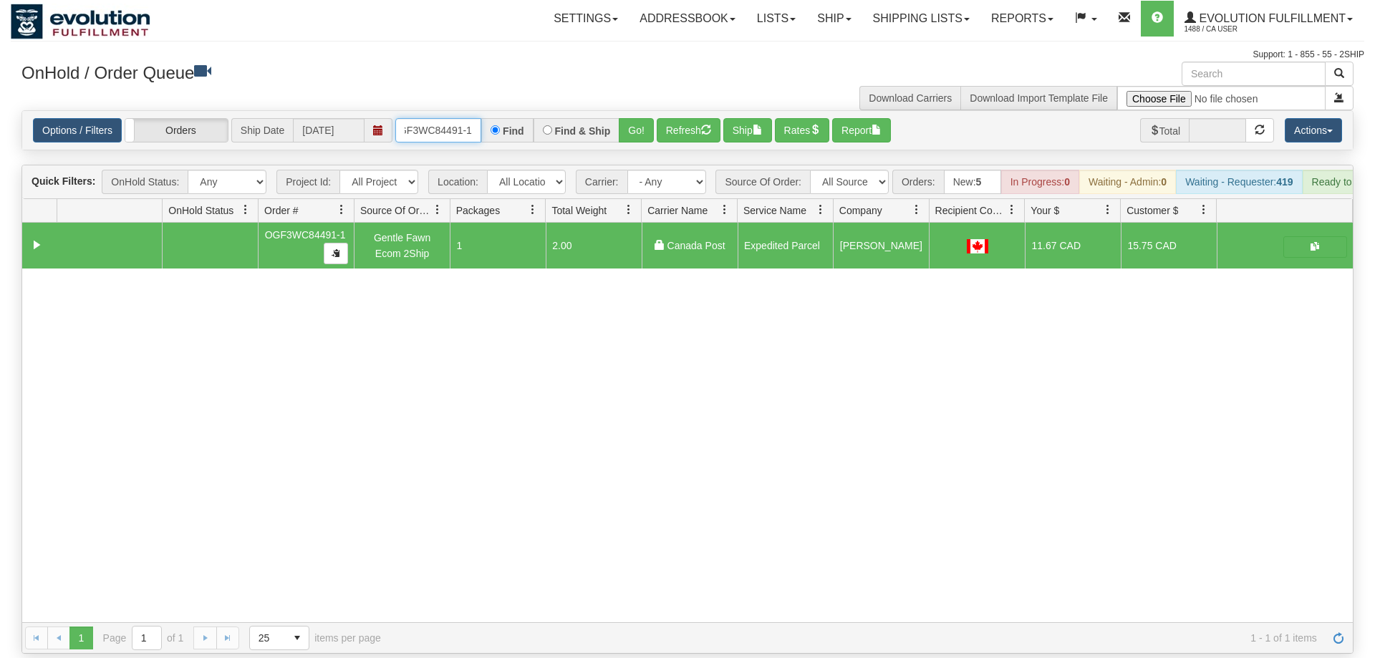
click at [447, 118] on input "oGF3WC84491-1" at bounding box center [438, 130] width 86 height 24
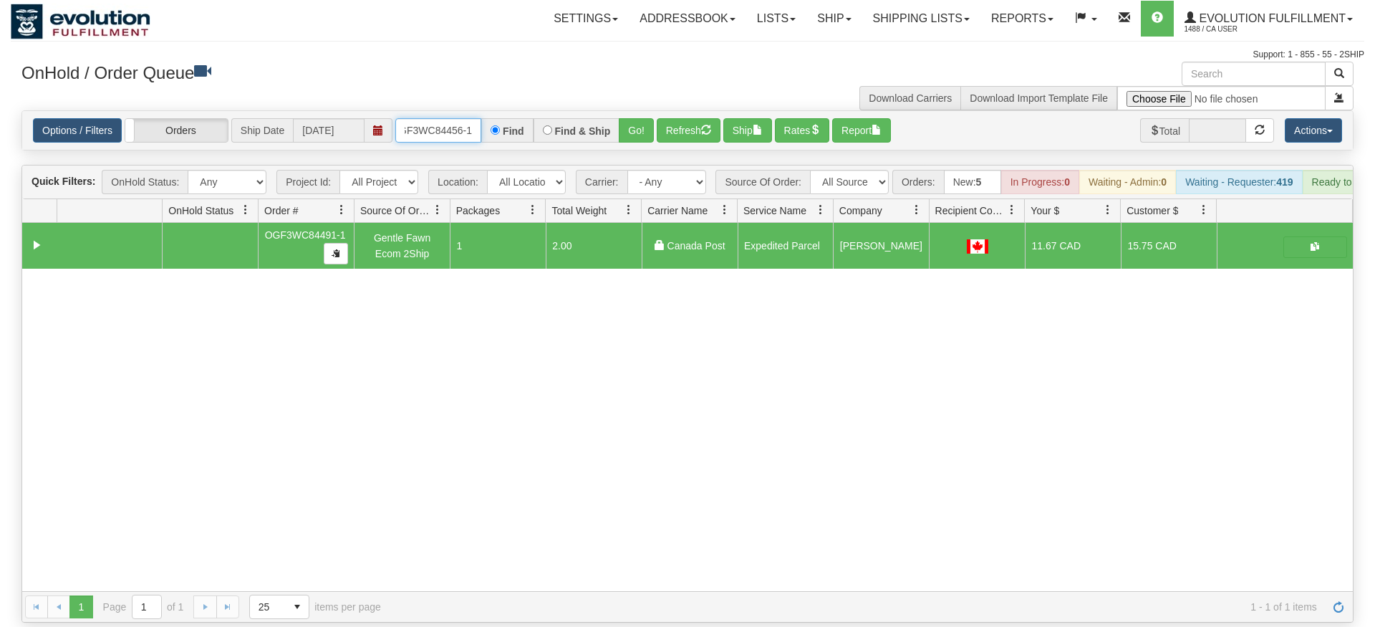
type input "OGF3WC84456-1"
click at [625, 128] on div "Options / Filters Group Shipments Orders Ship Date [DATE] OGF3WC84456-1 Find Fi…" at bounding box center [687, 130] width 1331 height 39
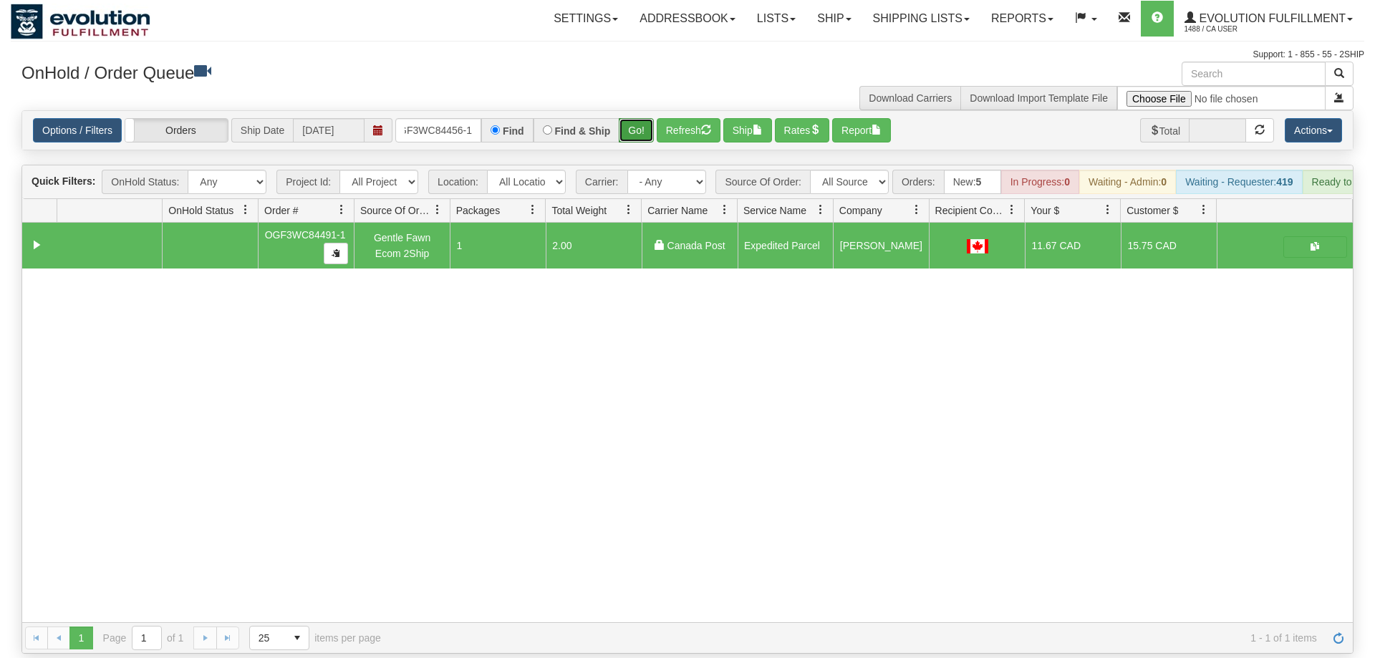
click at [633, 118] on button "Go!" at bounding box center [636, 130] width 35 height 24
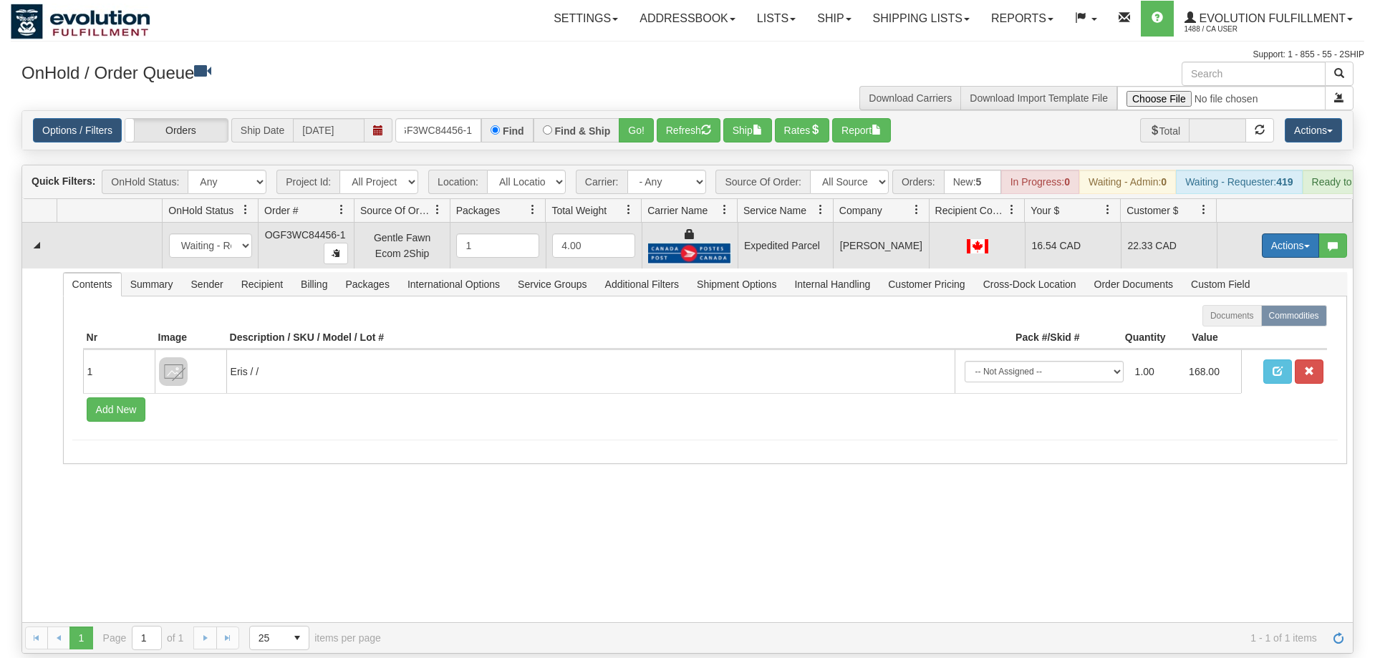
click at [1287, 233] on button "Actions" at bounding box center [1290, 245] width 57 height 24
click at [1251, 319] on link "Ship" at bounding box center [1261, 328] width 115 height 19
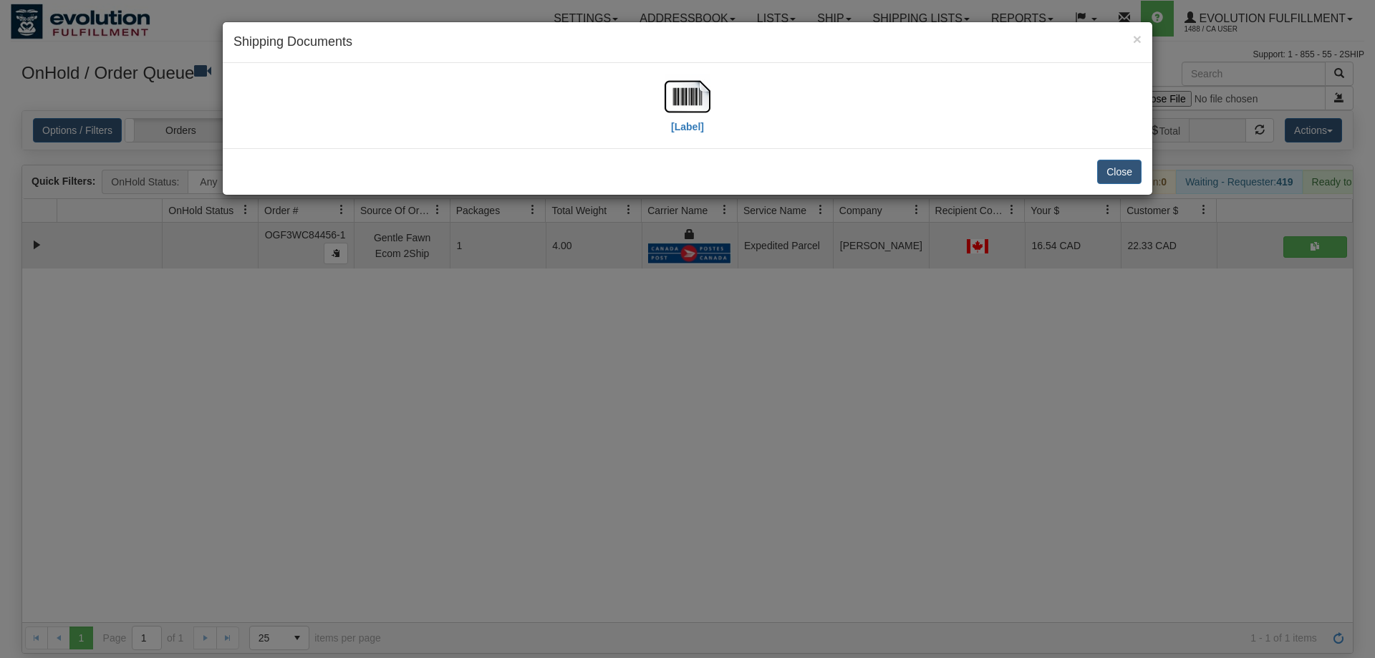
click at [294, 143] on div "[Label]" at bounding box center [688, 105] width 930 height 85
click at [662, 101] on div "[Label]" at bounding box center [687, 106] width 908 height 64
click at [680, 110] on img at bounding box center [688, 97] width 46 height 46
click at [609, 429] on div "× Shipping Documents [Label] Close" at bounding box center [687, 329] width 1375 height 658
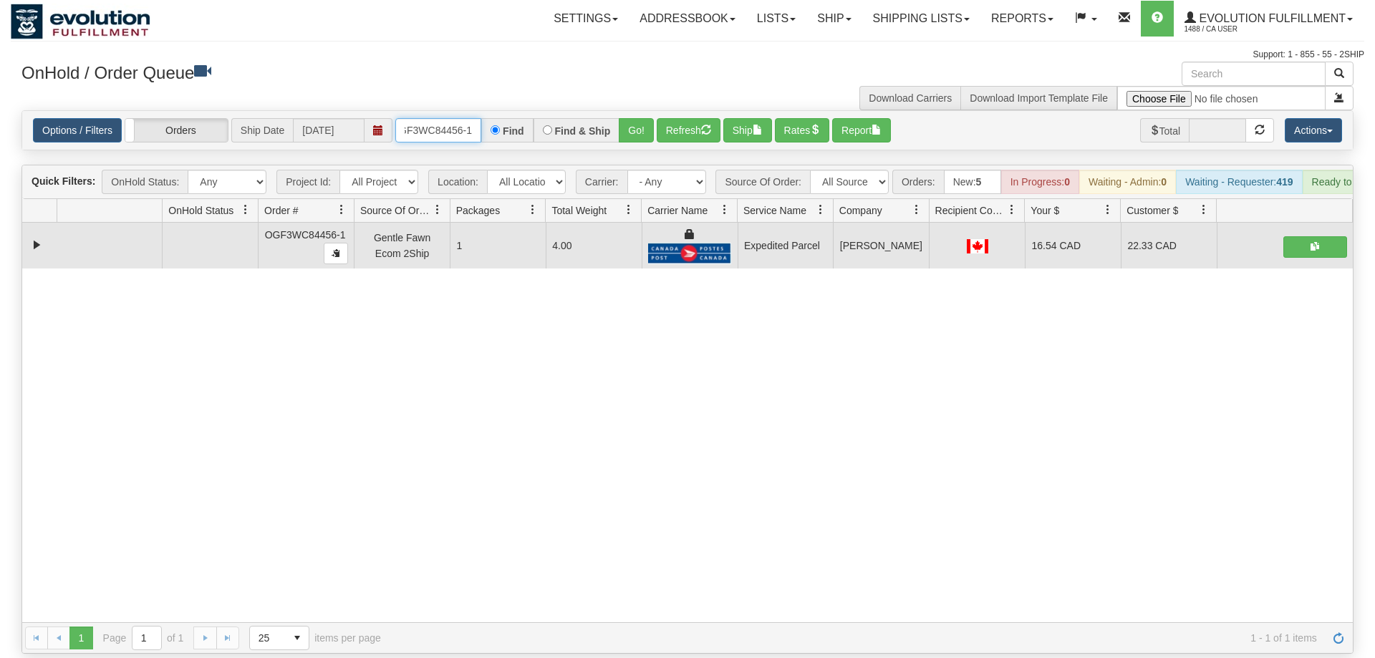
click at [450, 118] on input "OGF3WC84456-1" at bounding box center [438, 130] width 86 height 24
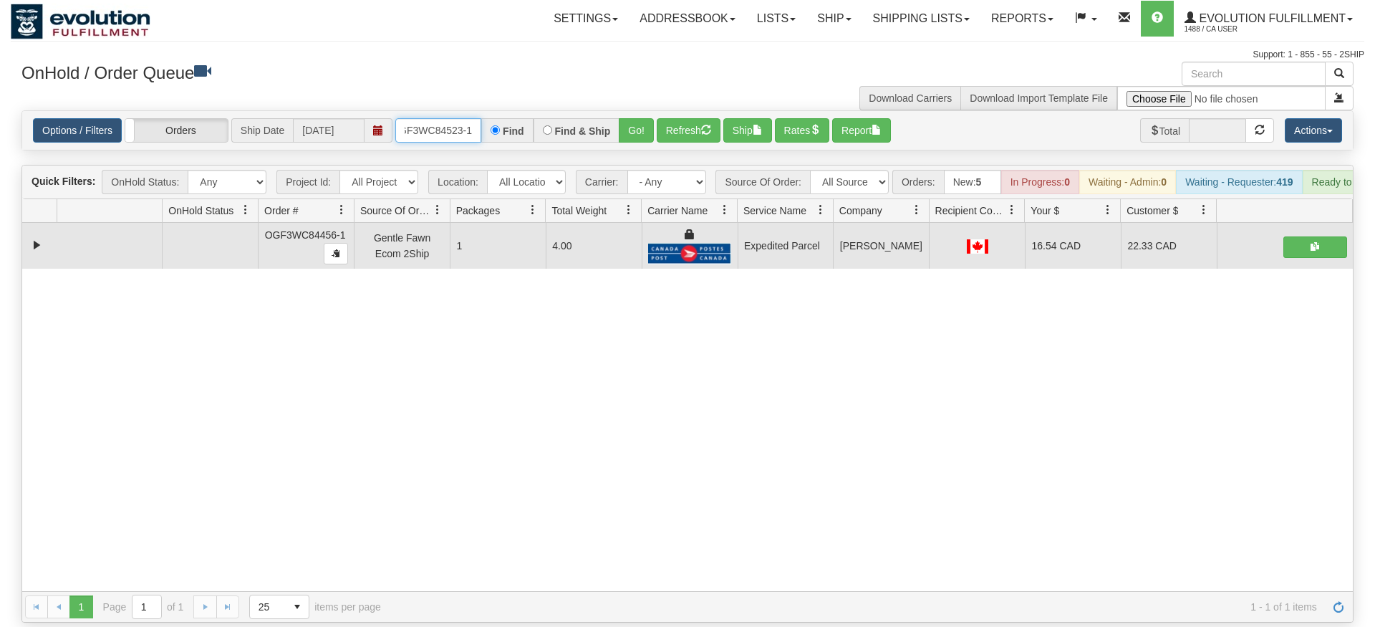
type input "OGF3WC84523-1"
click at [632, 148] on div "Is equal to Is not equal to Contains Does not contains CAD USD EUR ZAR [PERSON_…" at bounding box center [688, 366] width 1354 height 512
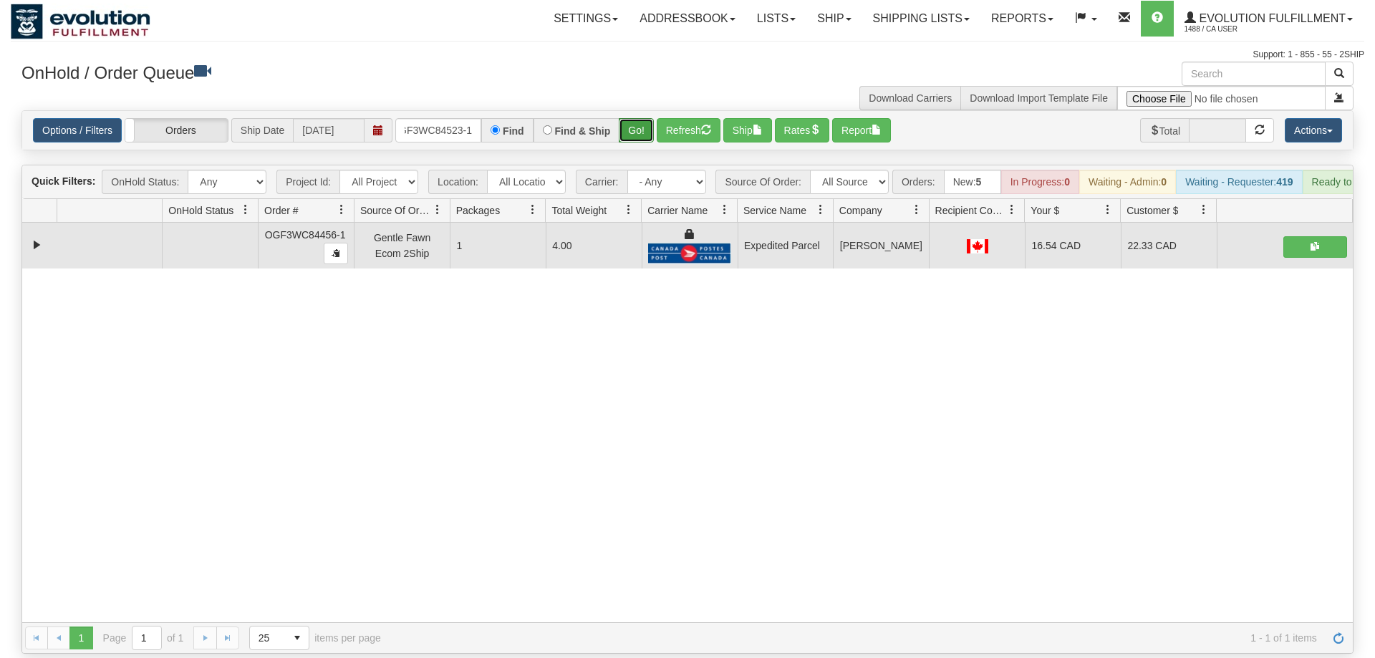
click at [632, 118] on button "Go!" at bounding box center [636, 130] width 35 height 24
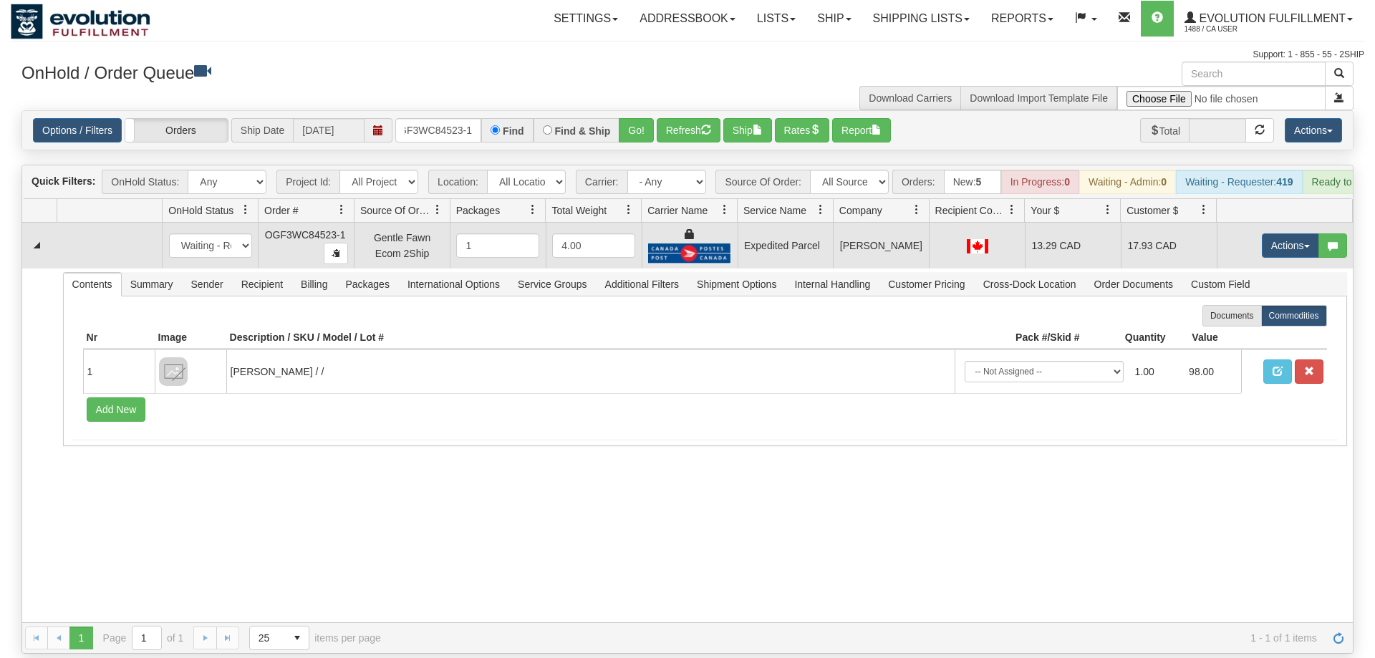
click at [1336, 223] on td "Actions Open Refresh Rates Rate All Services Ship Delete Edit Items" at bounding box center [1285, 246] width 136 height 46
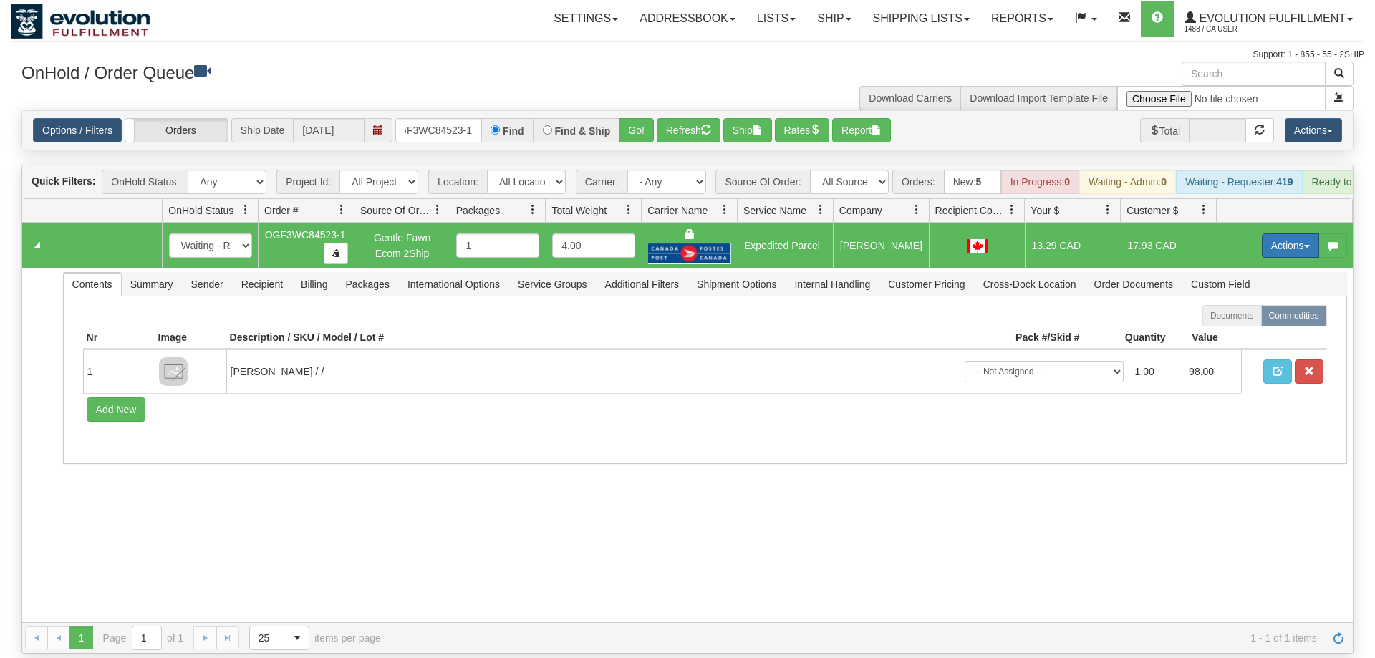
click at [1272, 233] on button "Actions" at bounding box center [1290, 245] width 57 height 24
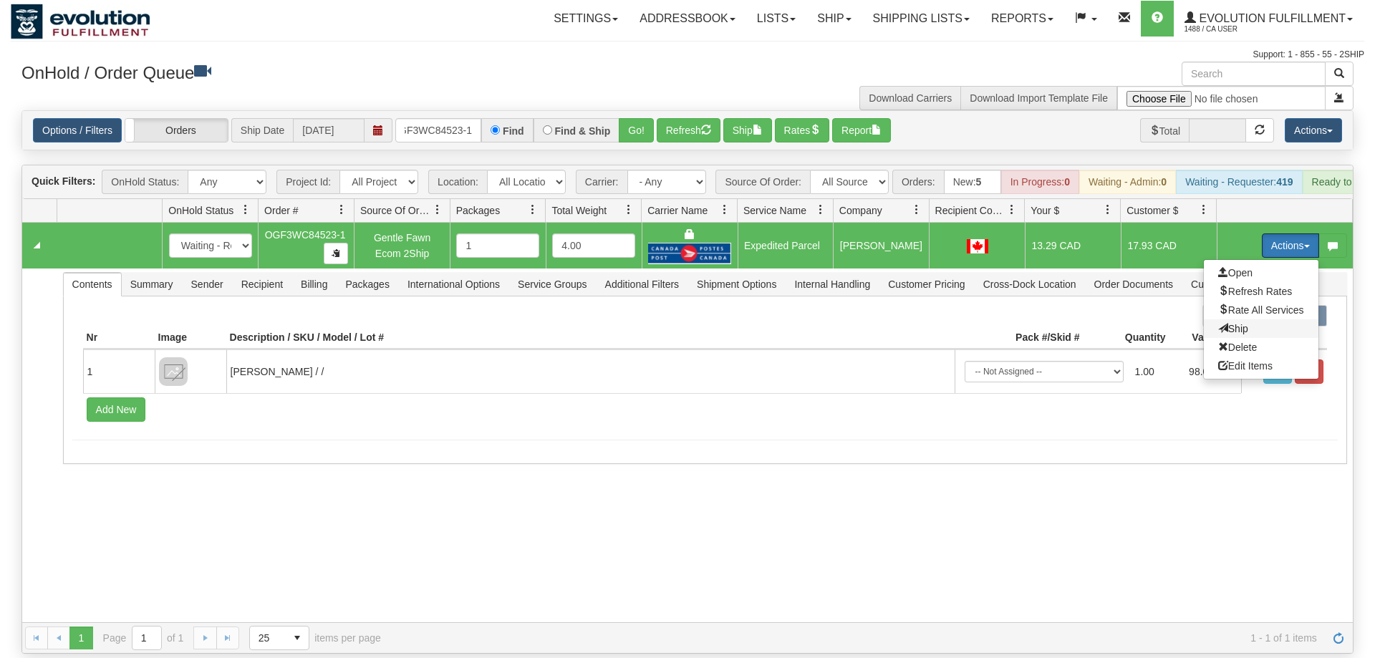
click at [1233, 323] on span "Ship" at bounding box center [1233, 328] width 30 height 11
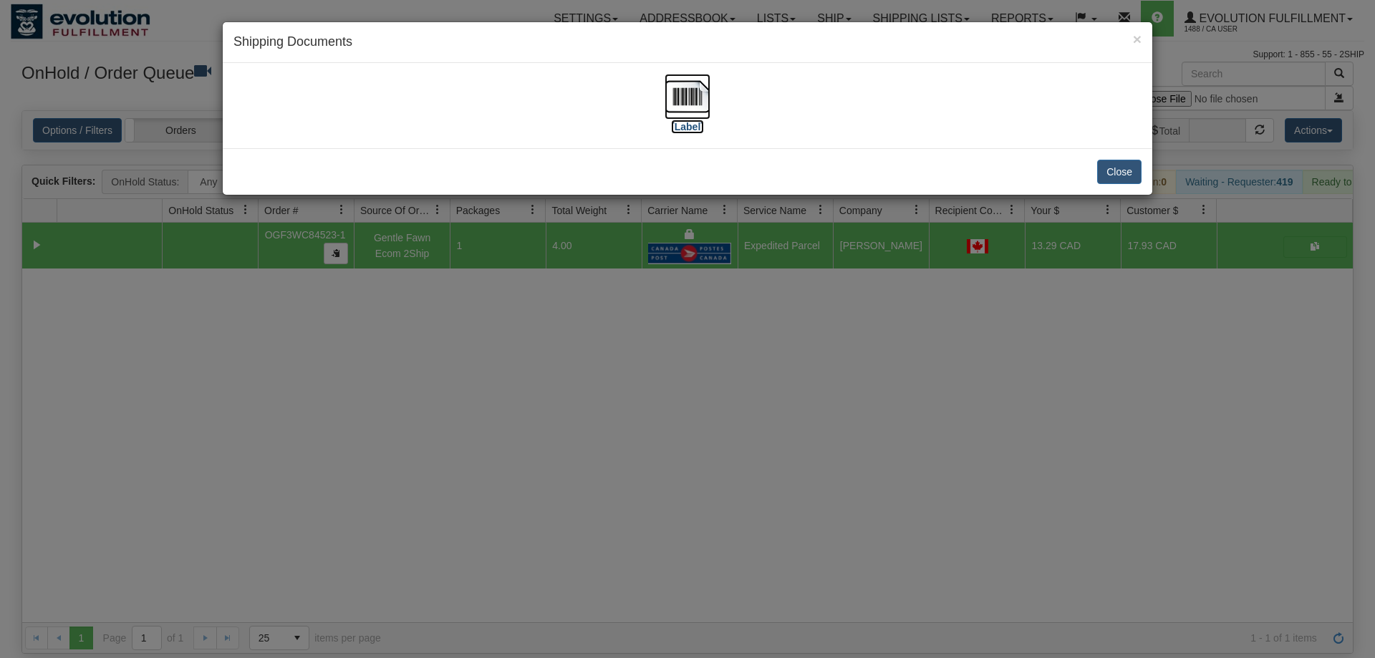
click at [688, 120] on label "[Label]" at bounding box center [687, 127] width 33 height 14
click at [611, 467] on div "× Shipping Documents [Label] Close" at bounding box center [687, 329] width 1375 height 658
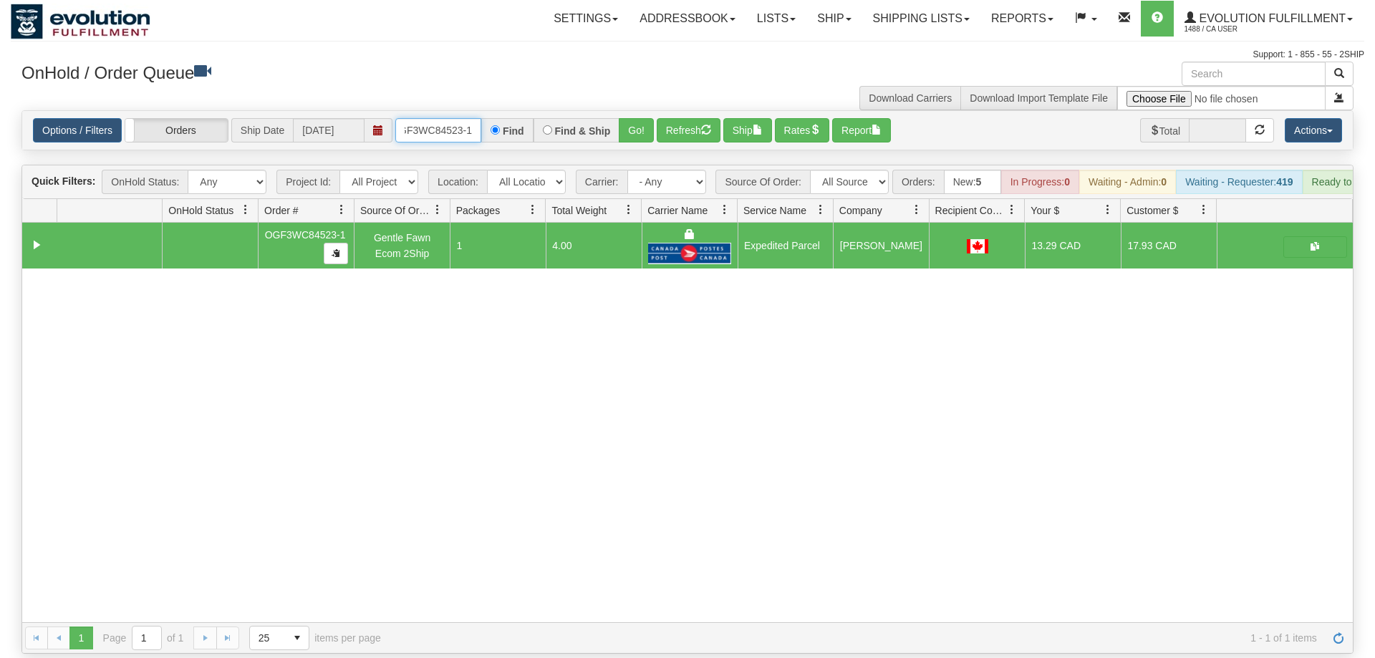
click at [451, 118] on input "OGF3WC84523-1" at bounding box center [438, 130] width 86 height 24
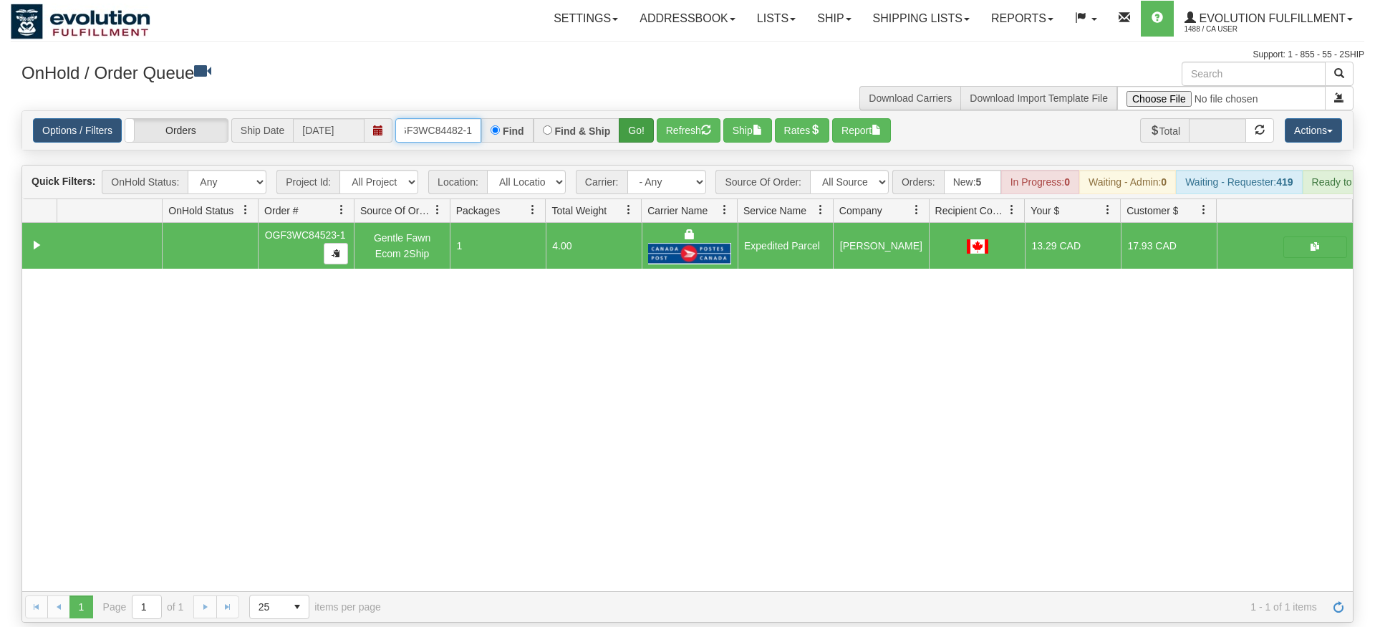
type input "OGF3WC84482-1"
click at [643, 133] on div "Is equal to Is not equal to Contains Does not contains CAD USD EUR ZAR [PERSON_…" at bounding box center [688, 366] width 1354 height 512
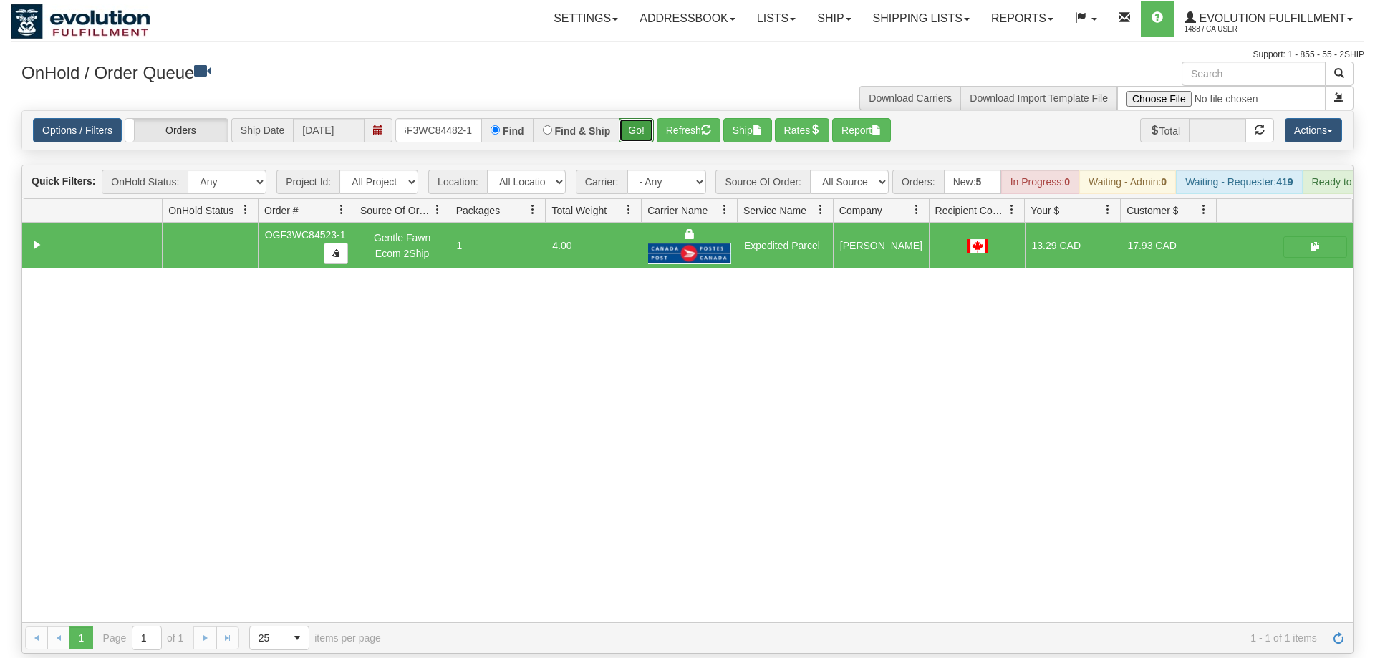
click at [641, 118] on button "Go!" at bounding box center [636, 130] width 35 height 24
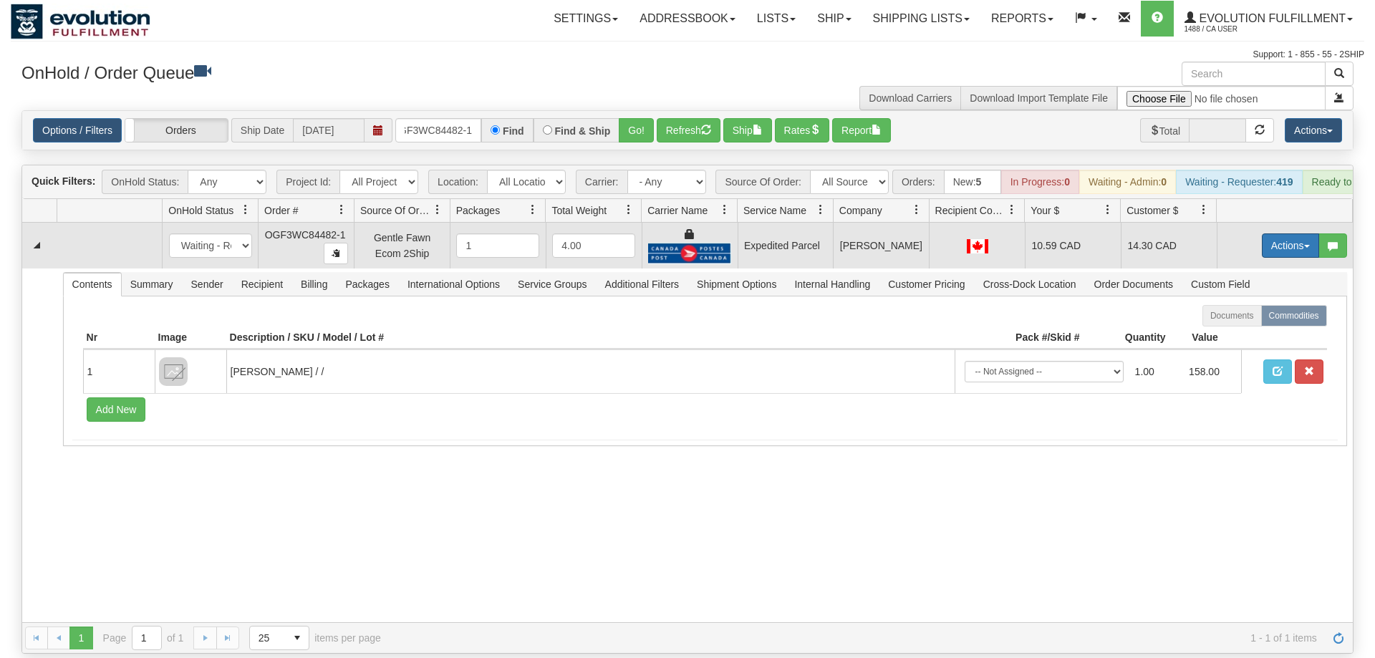
click at [1304, 233] on button "Actions" at bounding box center [1290, 245] width 57 height 24
click at [1246, 319] on link "Ship" at bounding box center [1261, 328] width 115 height 19
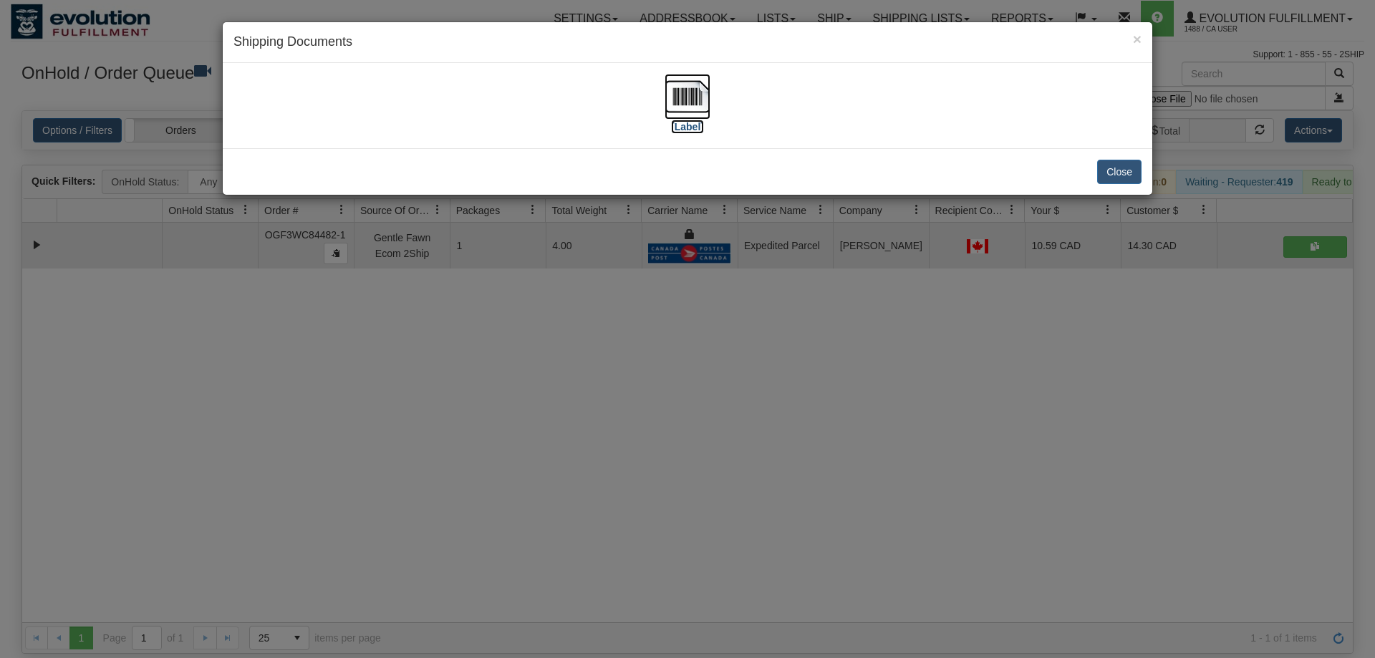
drag, startPoint x: 691, startPoint y: 99, endPoint x: 698, endPoint y: 97, distance: 7.3
click at [692, 99] on img at bounding box center [688, 97] width 46 height 46
click at [475, 466] on div "× Shipping Documents [Label] Close" at bounding box center [687, 329] width 1375 height 658
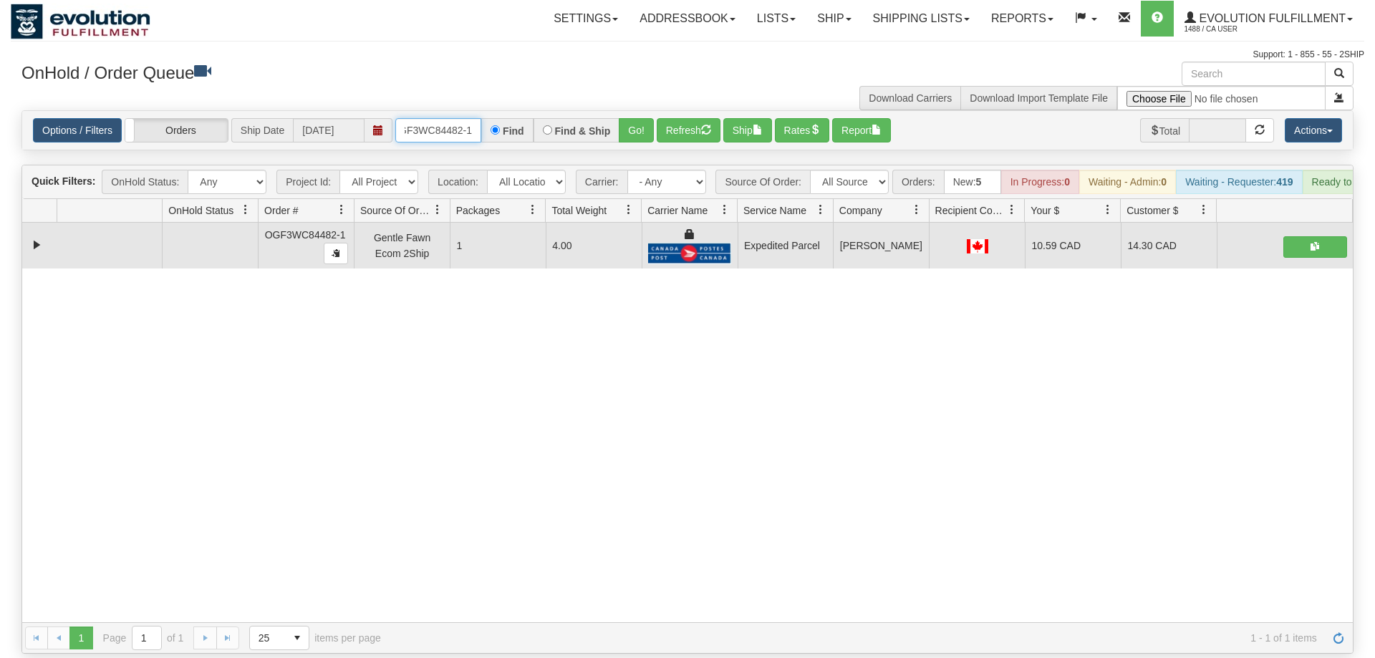
click at [443, 118] on input "OGF3WC84482-1" at bounding box center [438, 130] width 86 height 24
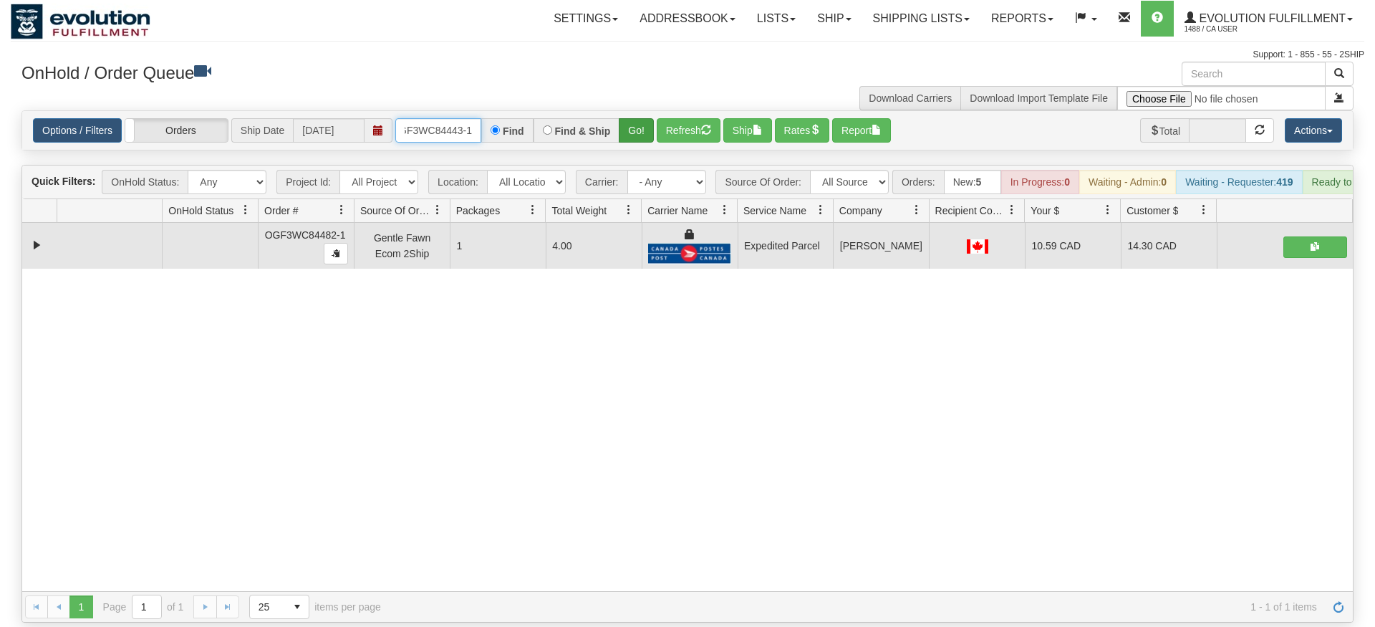
type input "OGF3WC84443-1"
click at [640, 136] on div "Is equal to Is not equal to Contains Does not contains CAD USD EUR ZAR [PERSON_…" at bounding box center [688, 366] width 1354 height 512
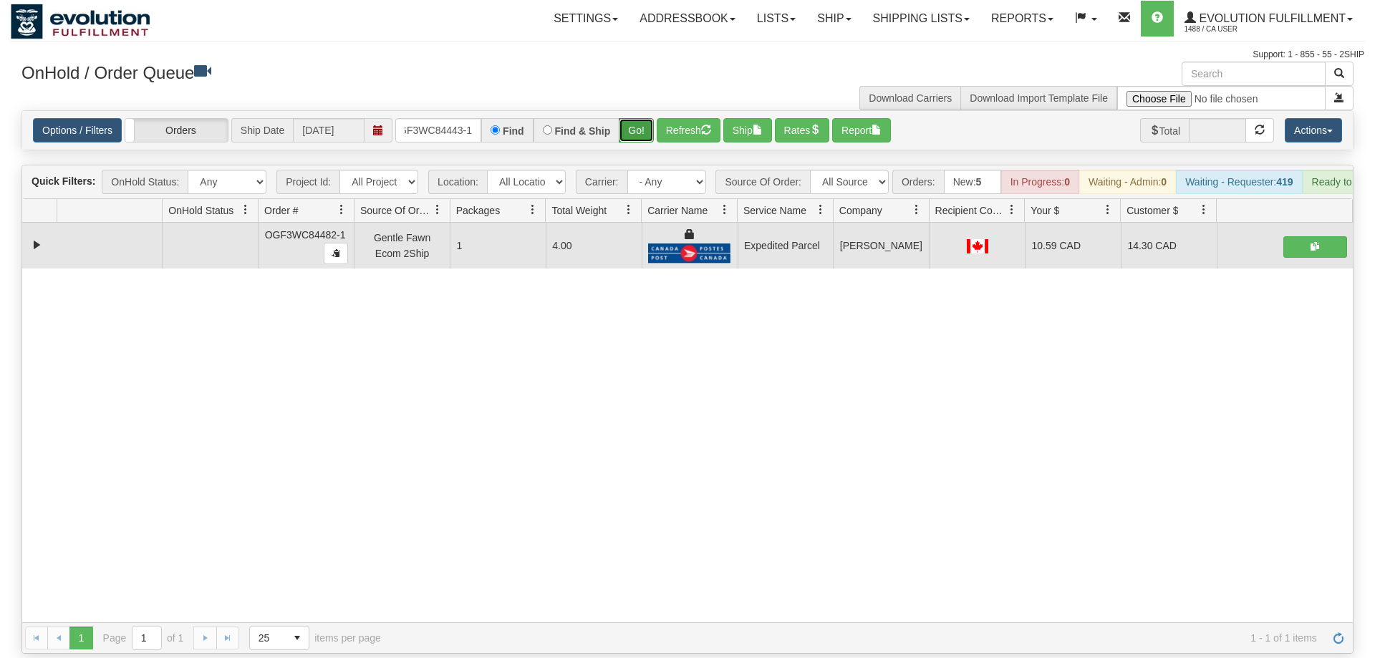
click at [636, 118] on button "Go!" at bounding box center [636, 130] width 35 height 24
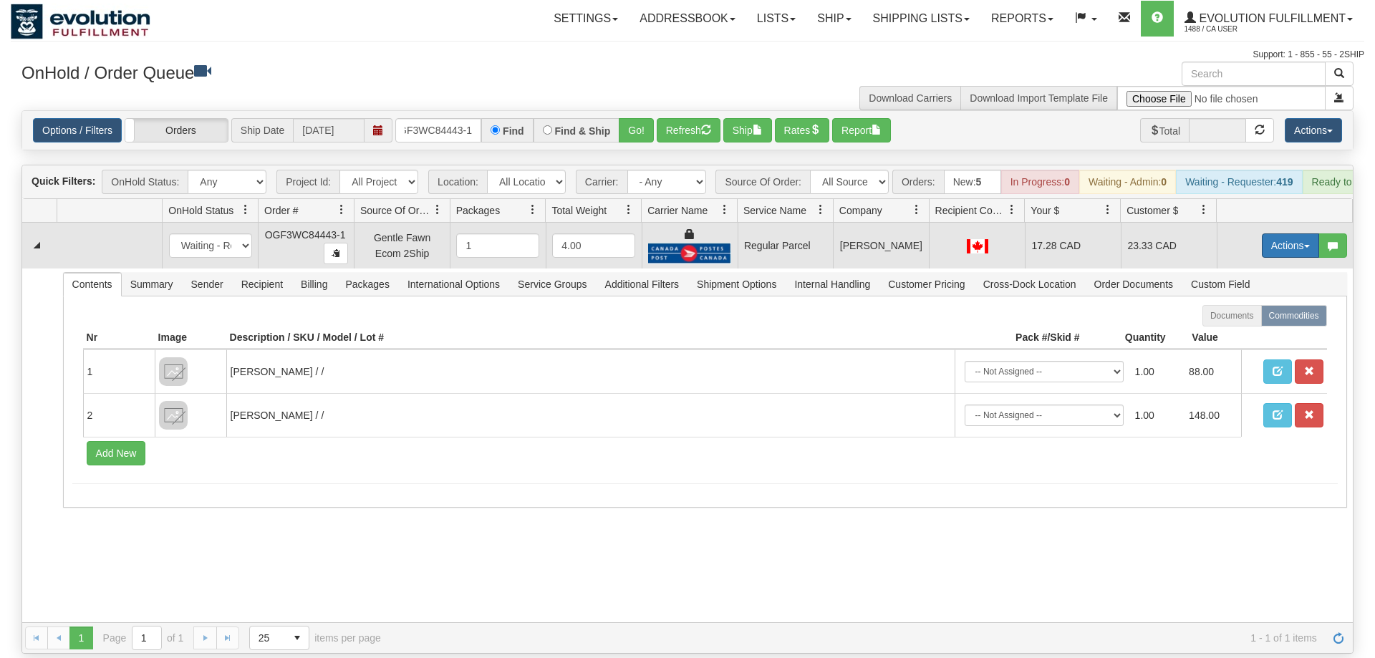
click at [1297, 233] on button "Actions" at bounding box center [1290, 245] width 57 height 24
click at [1253, 304] on span "Rate All Services" at bounding box center [1261, 309] width 86 height 11
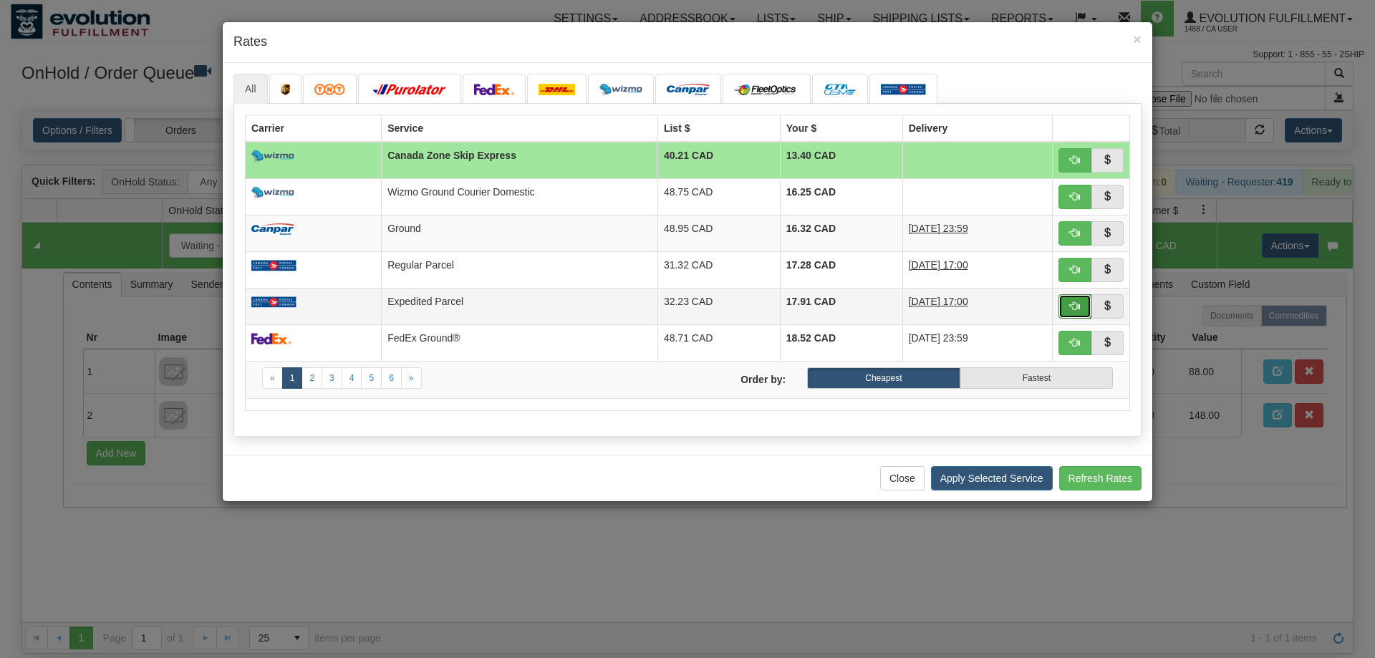
click at [1085, 304] on button "button" at bounding box center [1075, 306] width 33 height 24
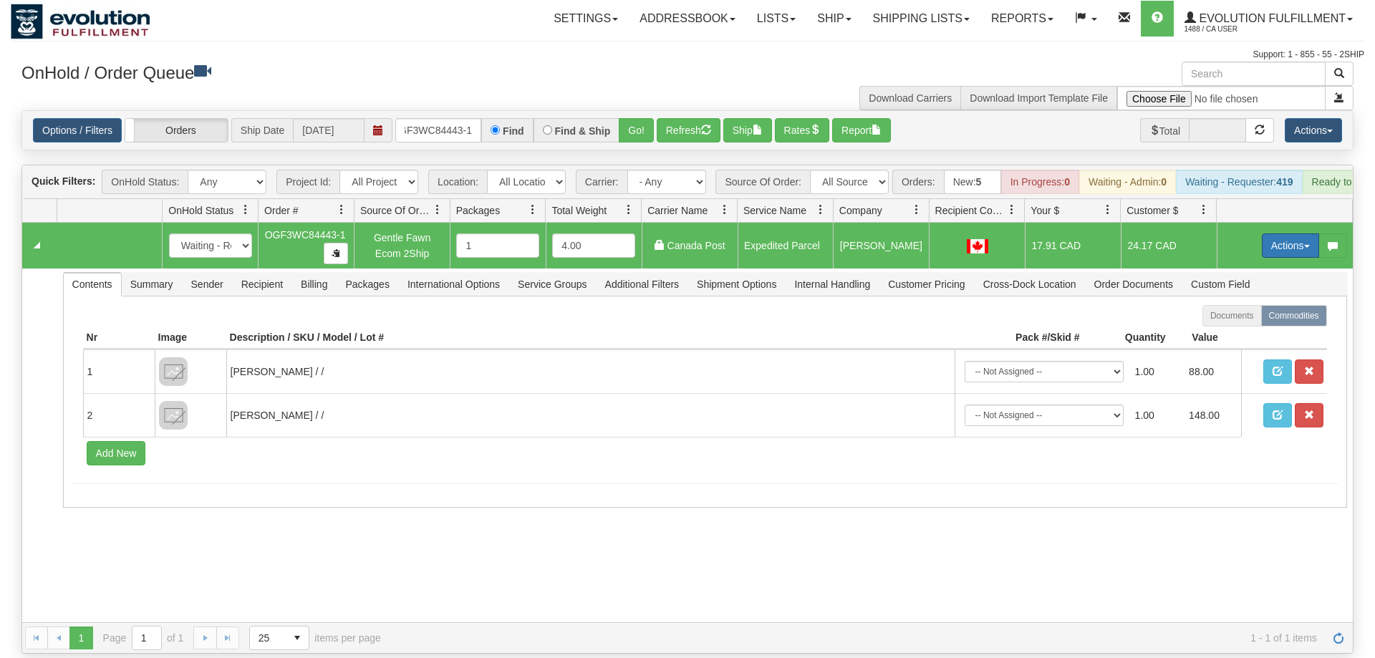
click at [1277, 233] on button "Actions" at bounding box center [1290, 245] width 57 height 24
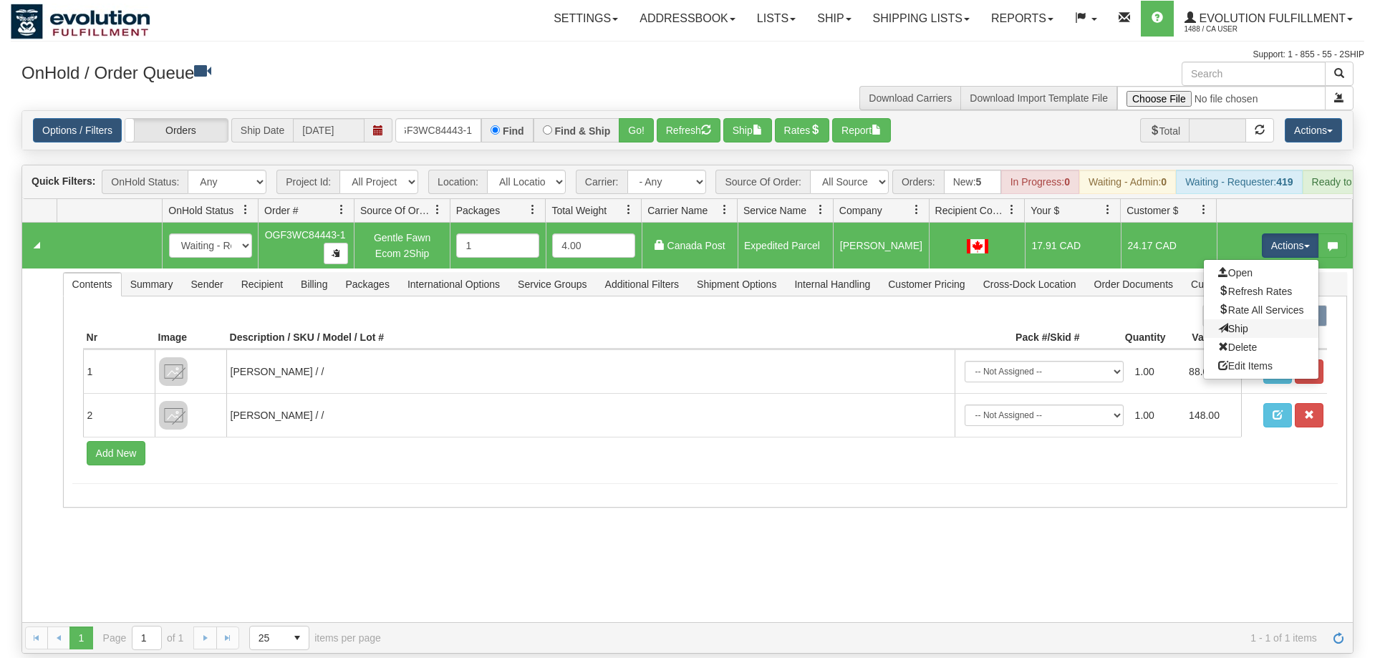
click at [1278, 319] on link "Ship" at bounding box center [1261, 328] width 115 height 19
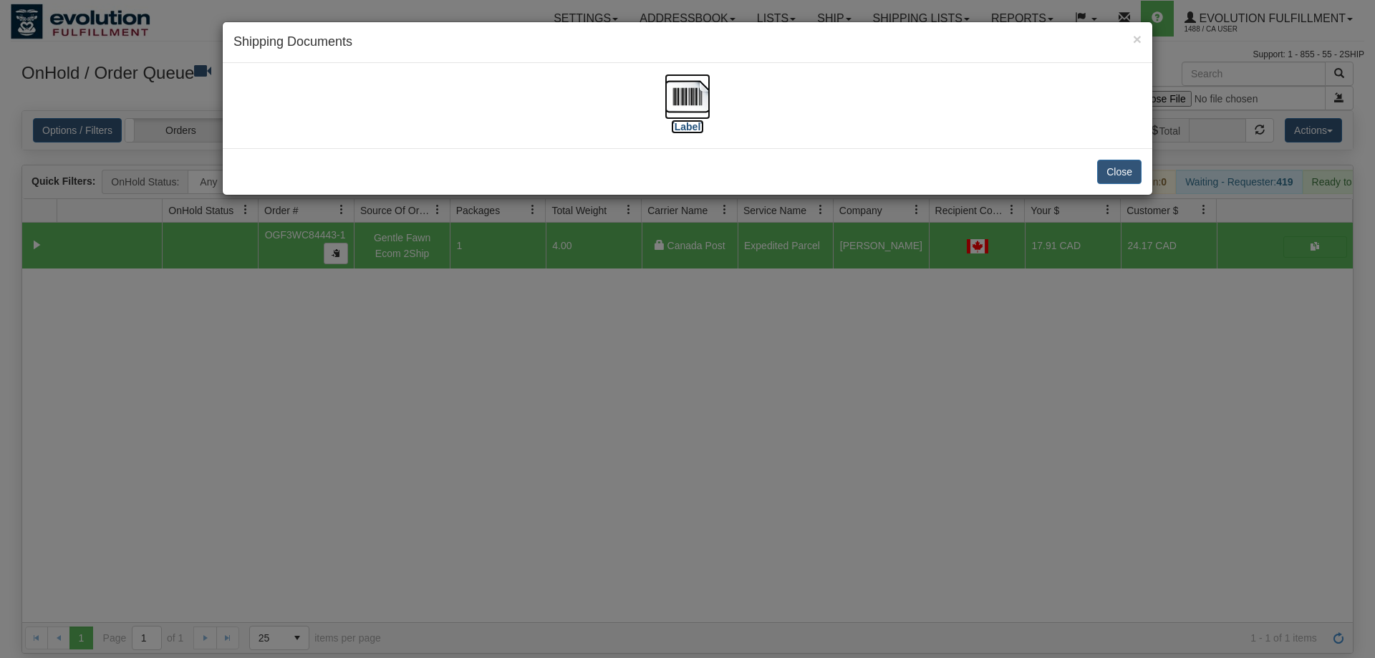
click at [690, 97] on img at bounding box center [688, 97] width 46 height 46
click at [741, 415] on div "× Shipping Documents [Label] Close" at bounding box center [687, 329] width 1375 height 658
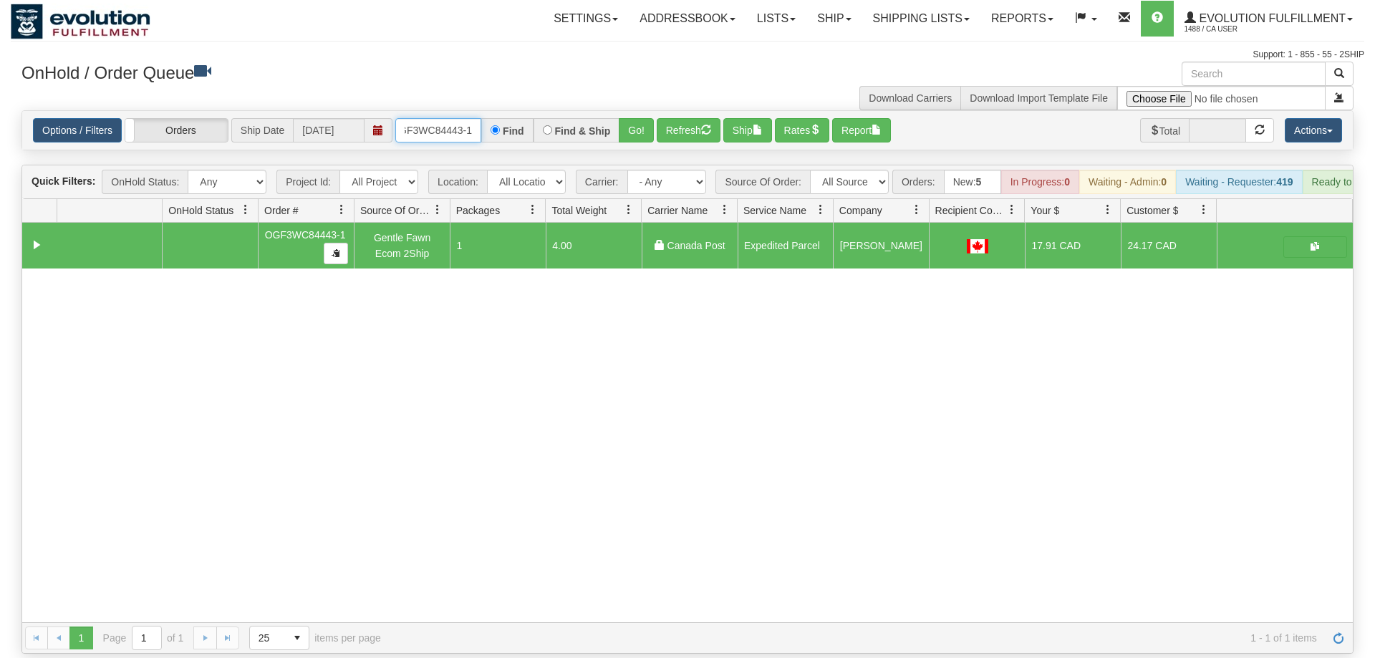
click at [443, 118] on input "OGF3WC84443-1" at bounding box center [438, 130] width 86 height 24
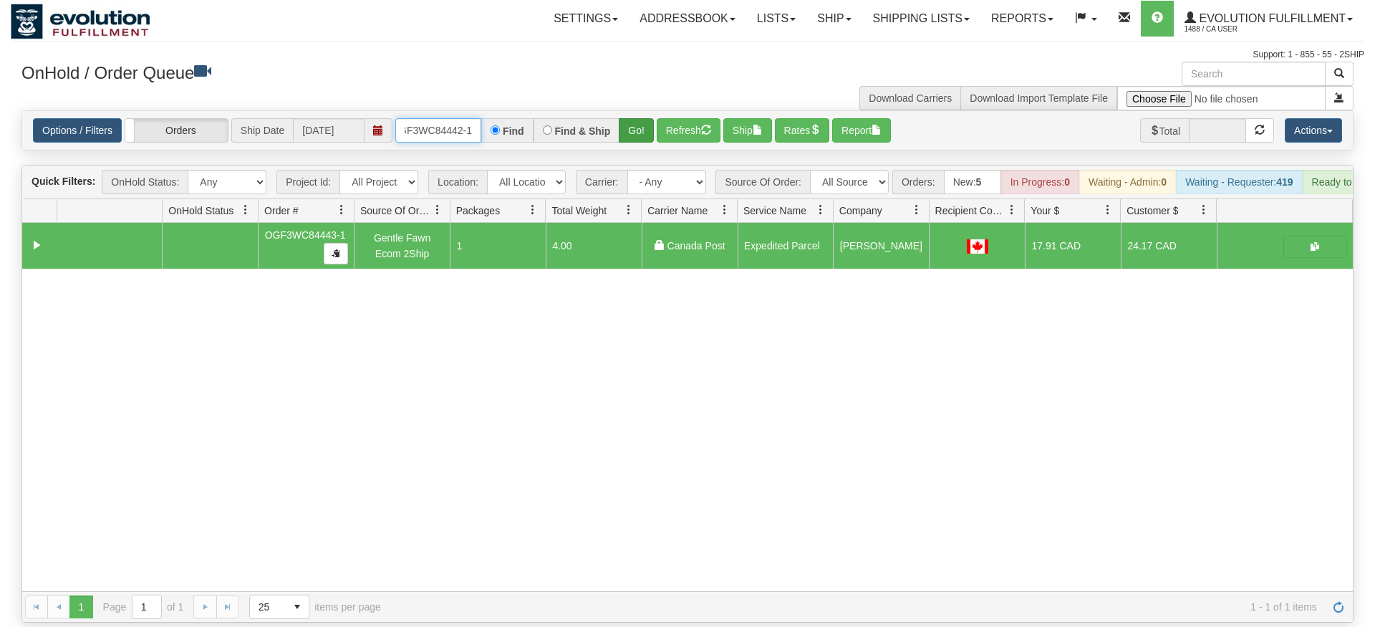
type input "OGF3WC84442-1"
click at [643, 131] on div "Is equal to Is not equal to Contains Does not contains CAD USD EUR ZAR [PERSON_…" at bounding box center [688, 366] width 1354 height 512
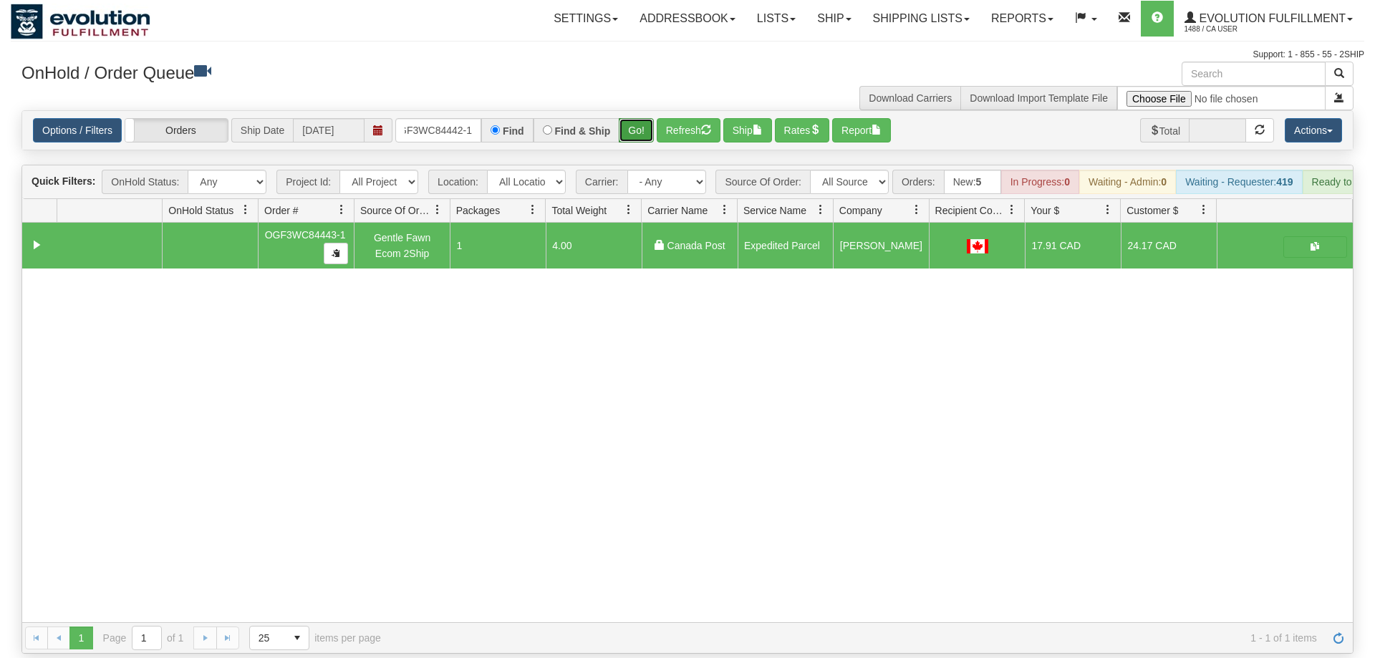
click at [641, 118] on button "Go!" at bounding box center [636, 130] width 35 height 24
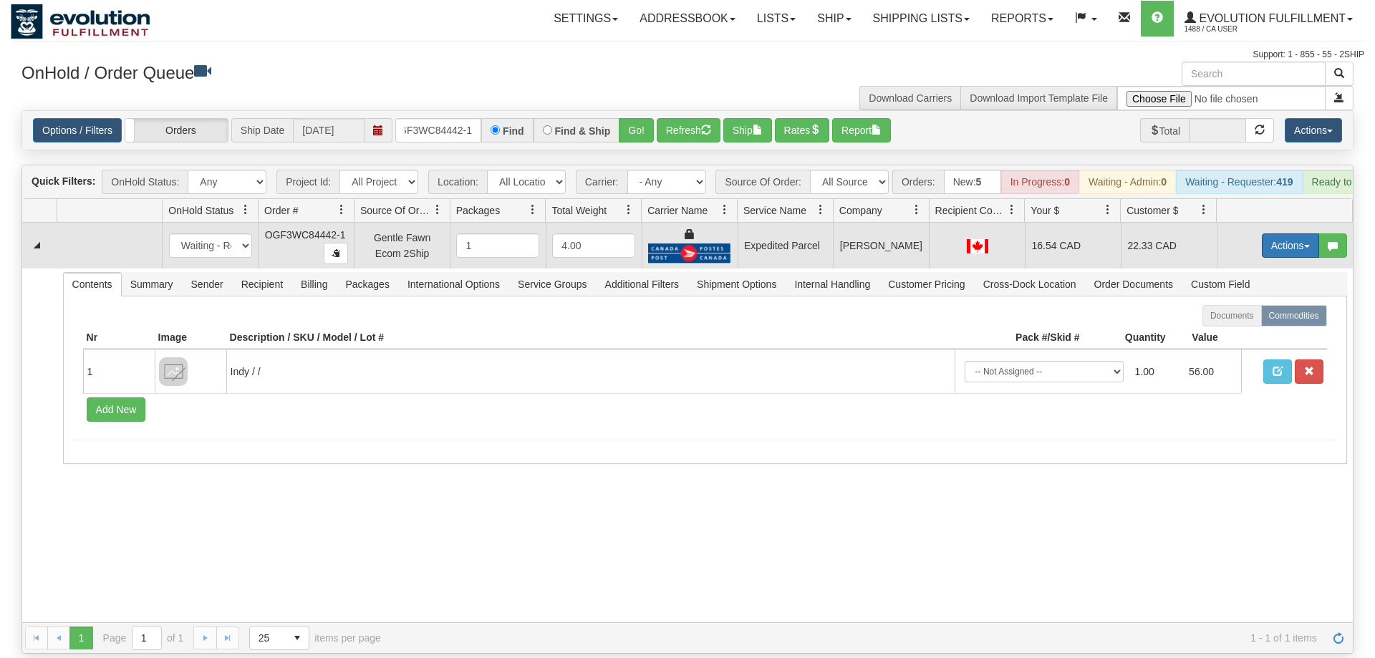
click at [1291, 233] on button "Actions" at bounding box center [1290, 245] width 57 height 24
click at [1260, 319] on link "Ship" at bounding box center [1261, 328] width 115 height 19
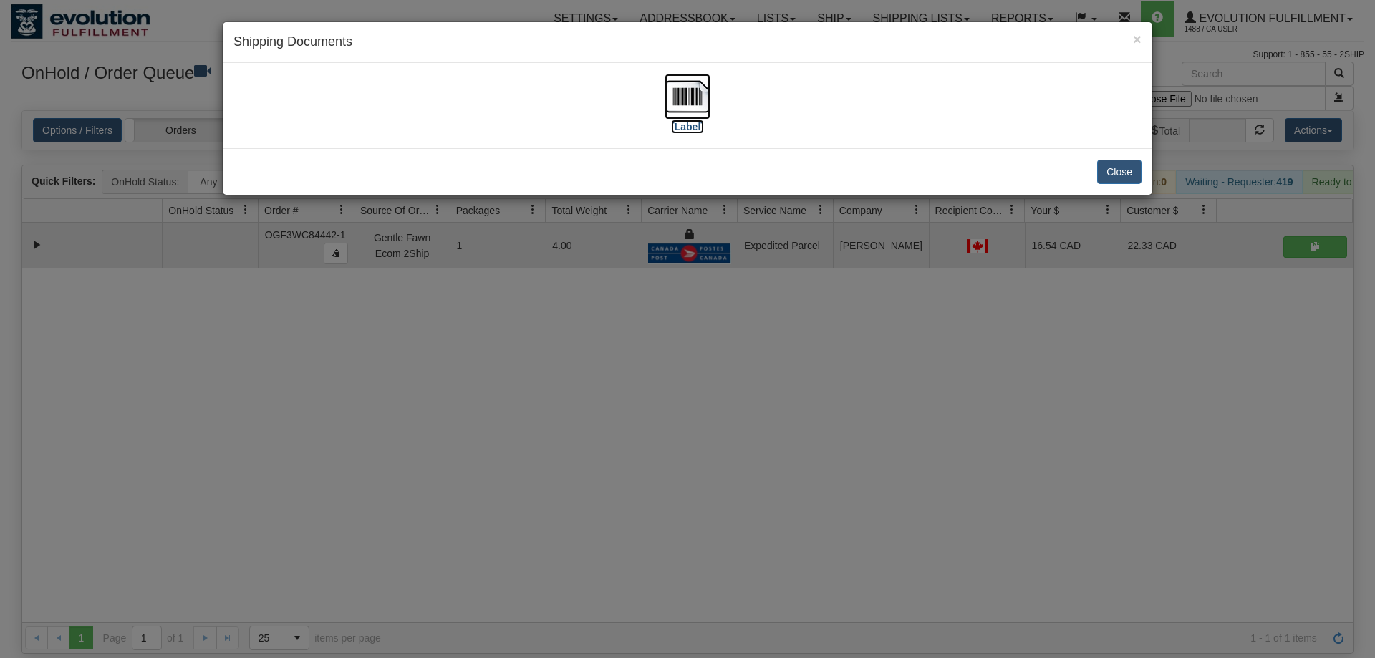
click at [692, 115] on img at bounding box center [688, 97] width 46 height 46
drag, startPoint x: 663, startPoint y: 371, endPoint x: 453, endPoint y: 115, distance: 330.3
click at [660, 369] on div "× Shipping Documents [Label] Close" at bounding box center [687, 329] width 1375 height 658
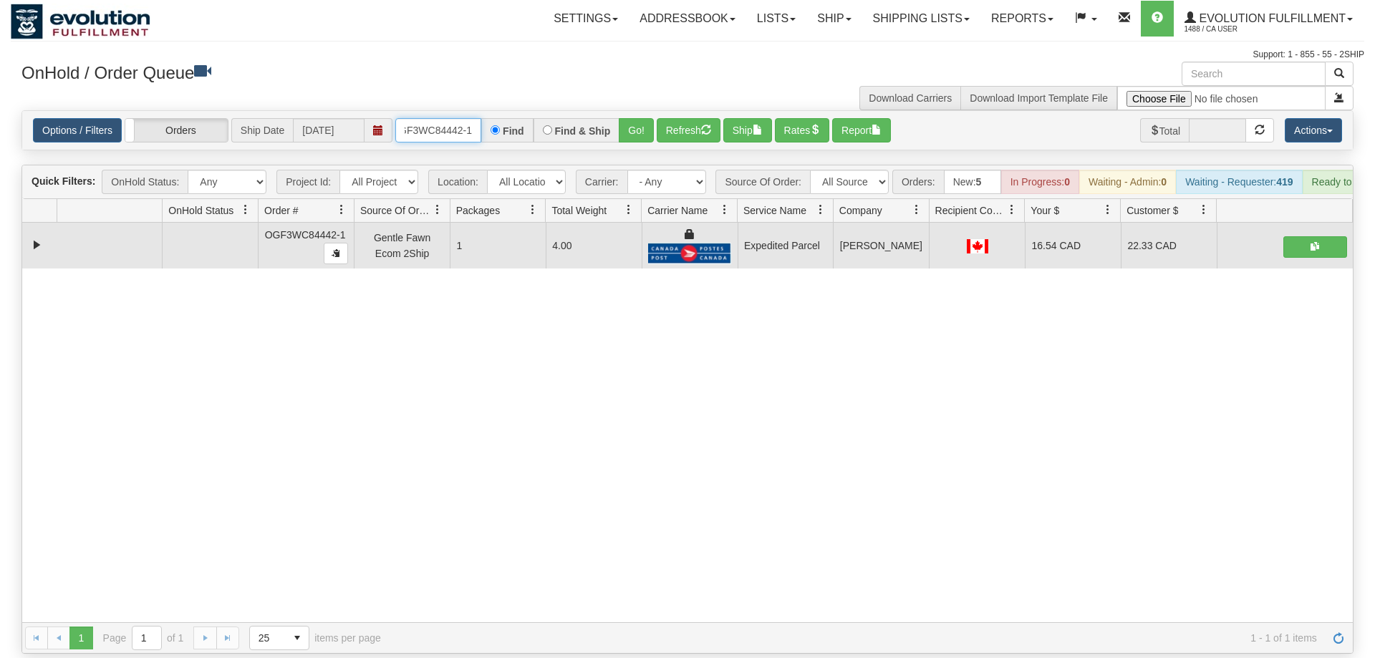
click at [428, 118] on input "OGF3WC84442-1" at bounding box center [438, 130] width 86 height 24
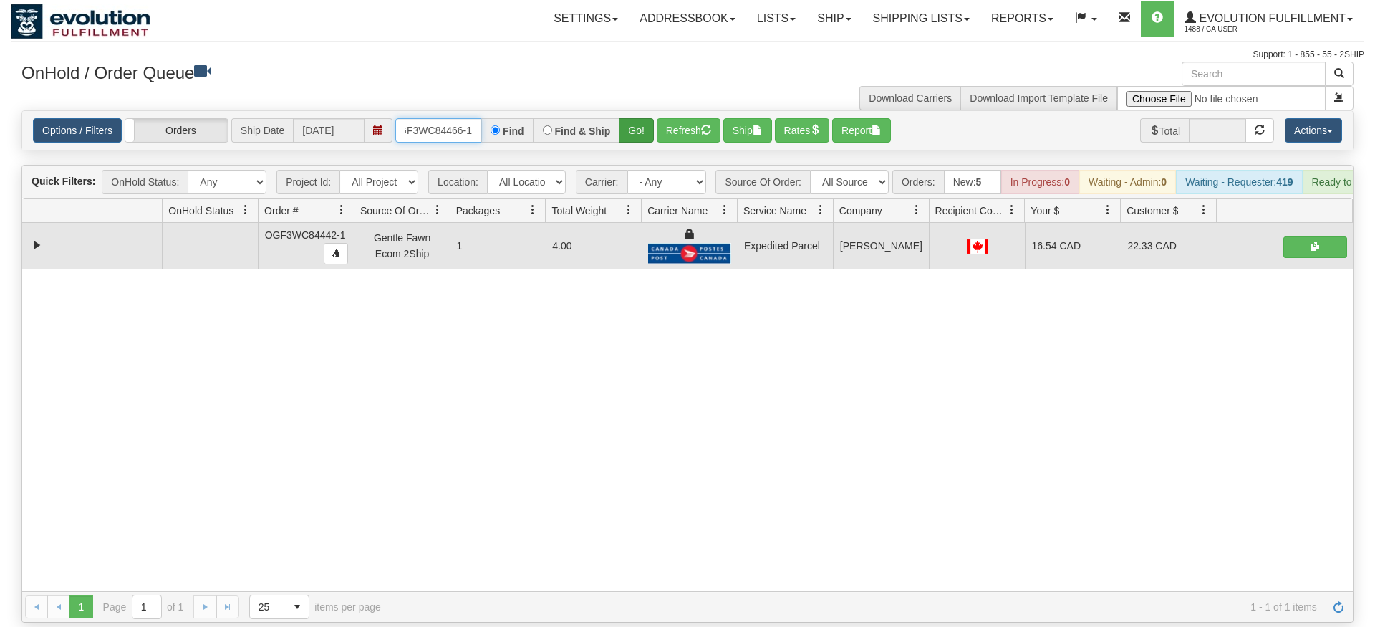
type input "OGF3WC84466-1"
click at [647, 139] on div "Is equal to Is not equal to Contains Does not contains CAD USD EUR ZAR [PERSON_…" at bounding box center [688, 366] width 1354 height 512
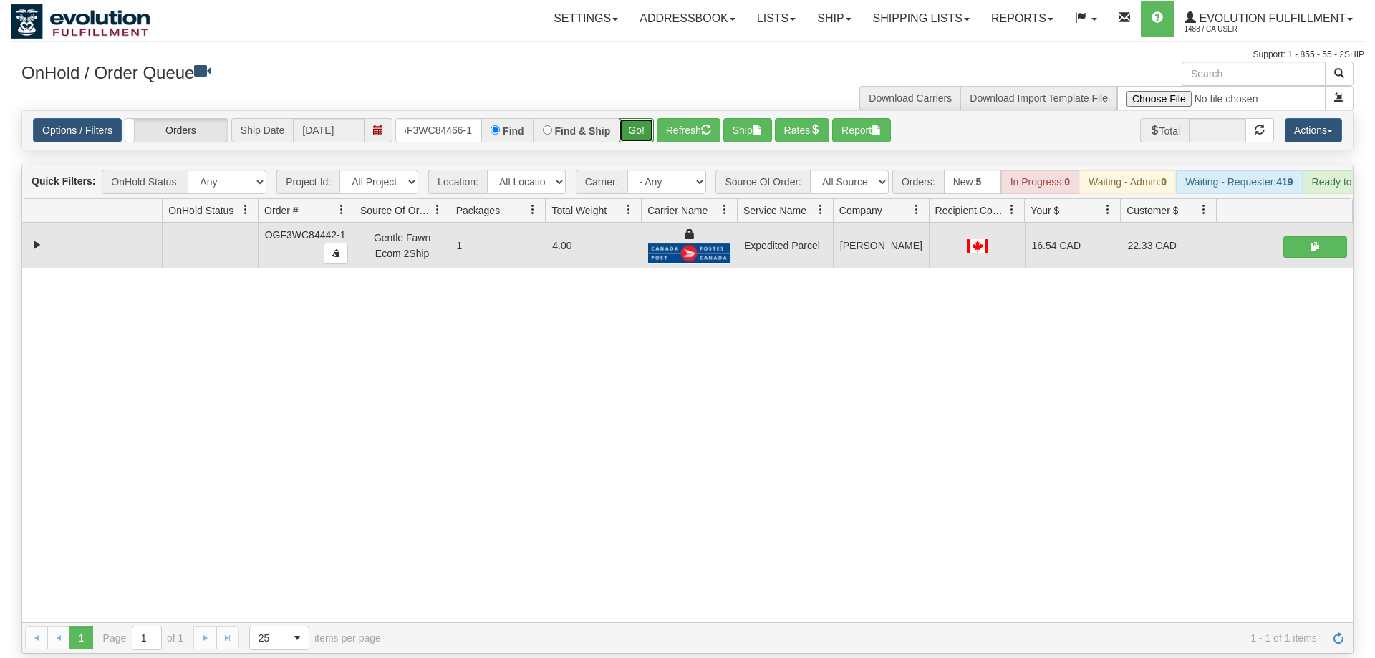
click at [639, 118] on button "Go!" at bounding box center [636, 130] width 35 height 24
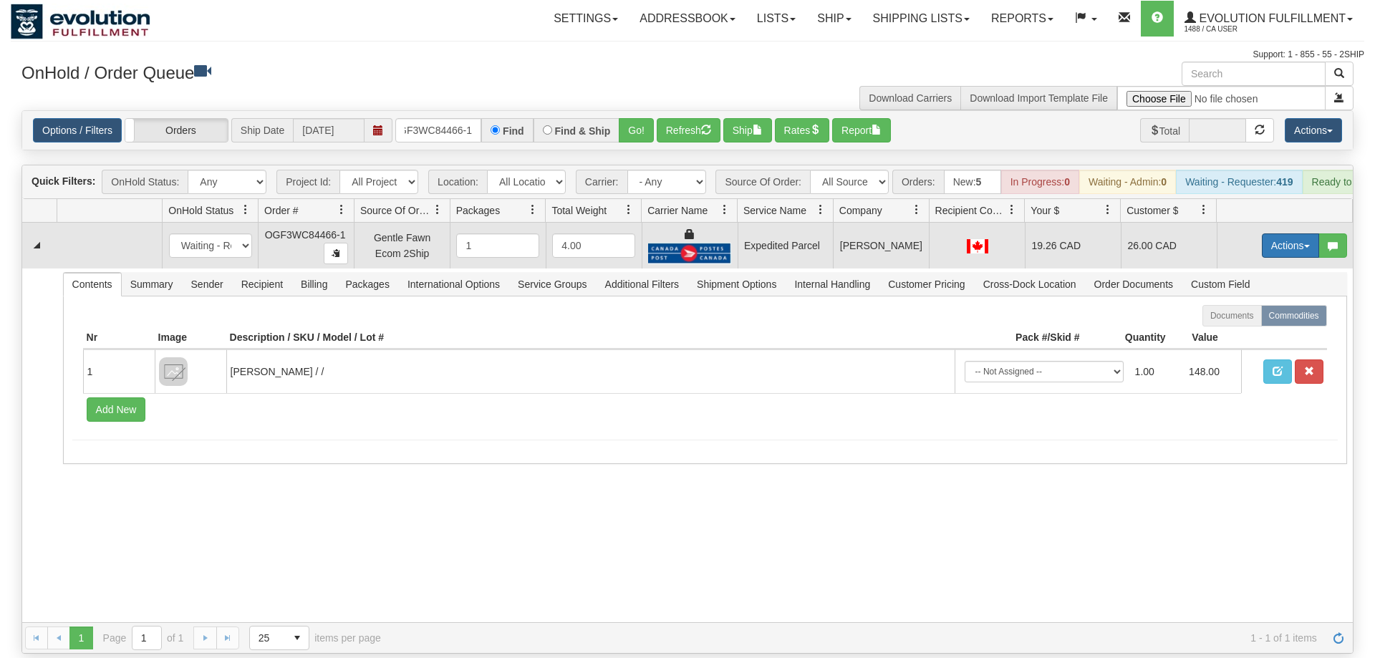
click at [1286, 233] on button "Actions" at bounding box center [1290, 245] width 57 height 24
click at [1263, 319] on link "Ship" at bounding box center [1261, 328] width 115 height 19
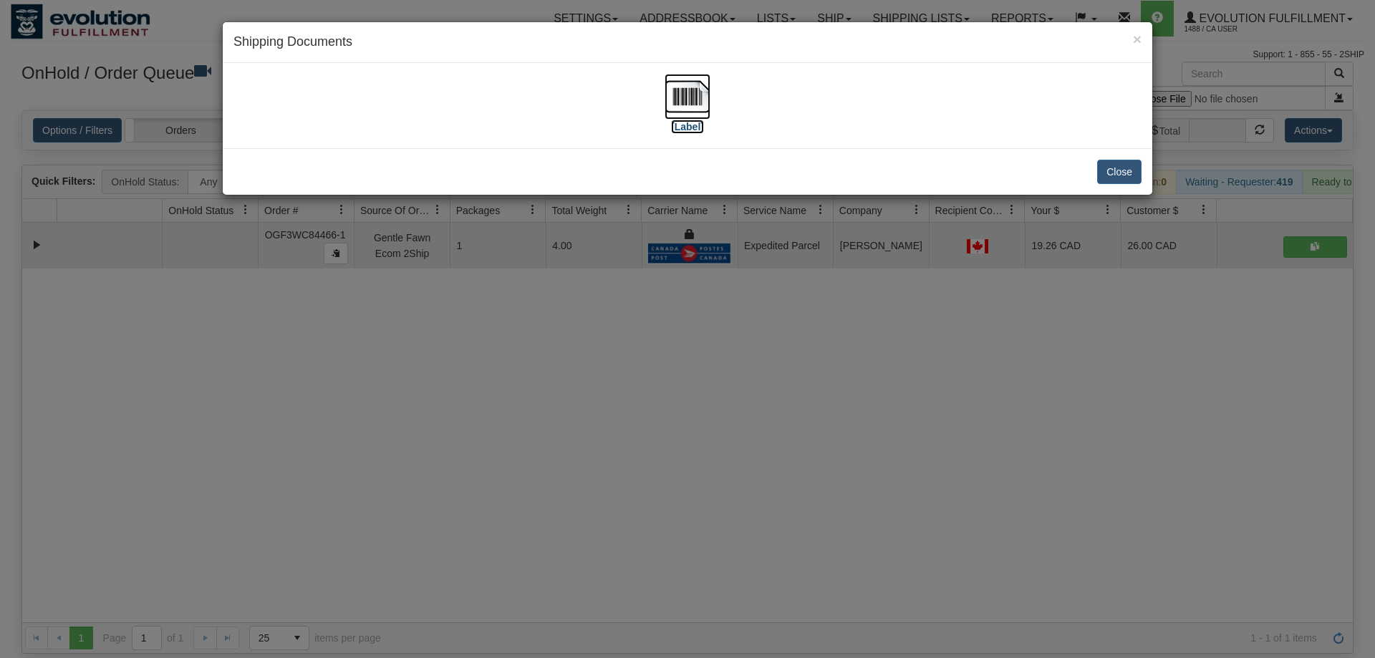
click at [693, 104] on img at bounding box center [688, 97] width 46 height 46
click at [629, 522] on div "× Shipping Documents [Label] Close" at bounding box center [687, 329] width 1375 height 658
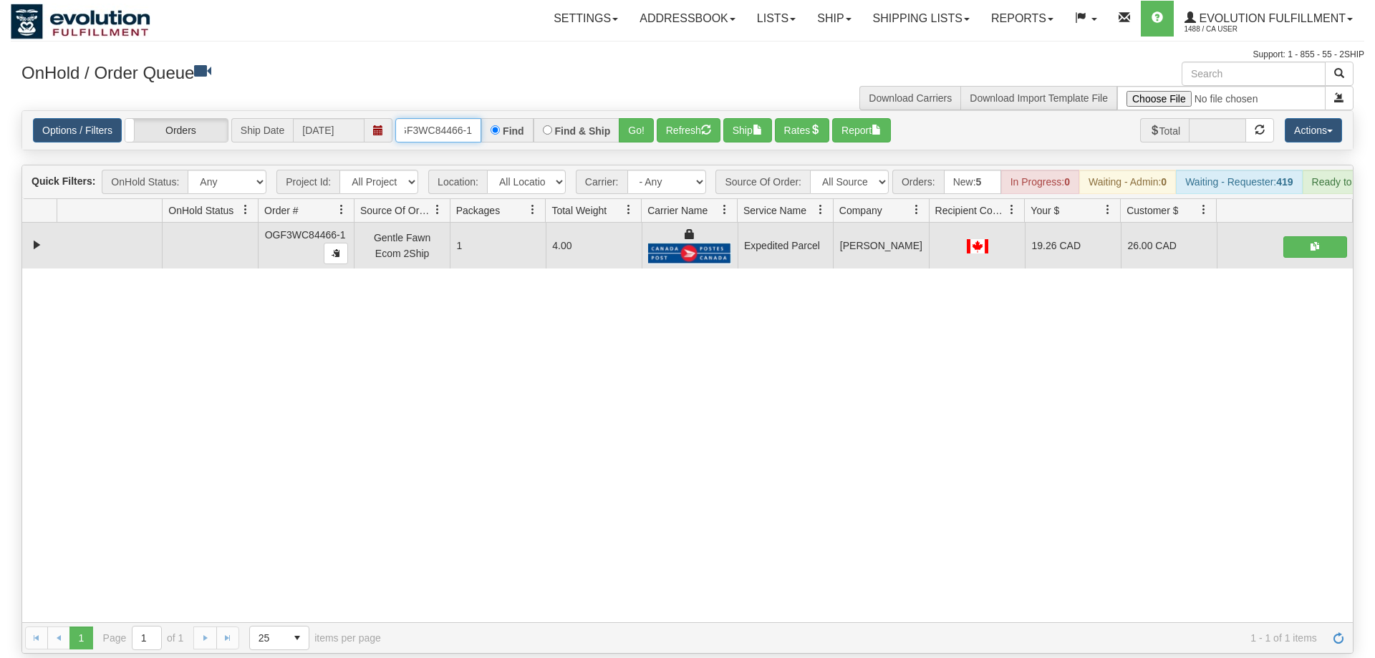
click at [423, 118] on input "OGF3WC84466-1" at bounding box center [438, 130] width 86 height 24
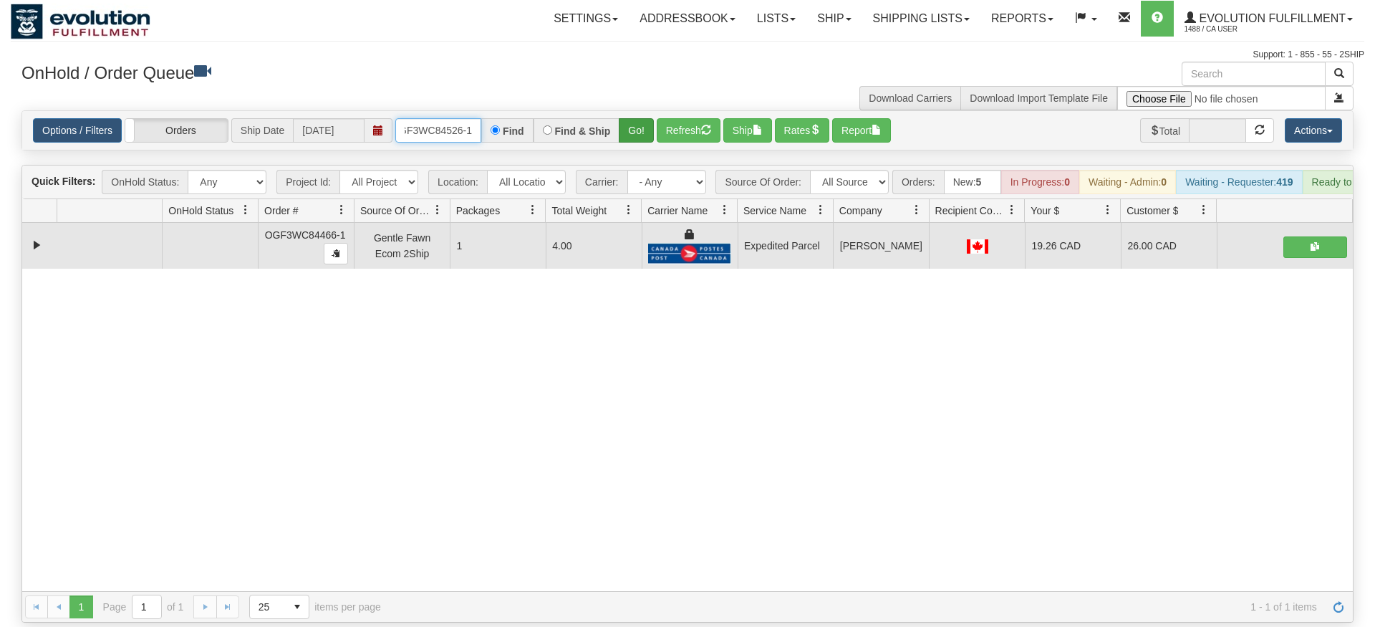
type input "OGF3WC84526-1"
click at [639, 140] on div "Is equal to Is not equal to Contains Does not contains CAD USD EUR ZAR [PERSON_…" at bounding box center [688, 366] width 1354 height 512
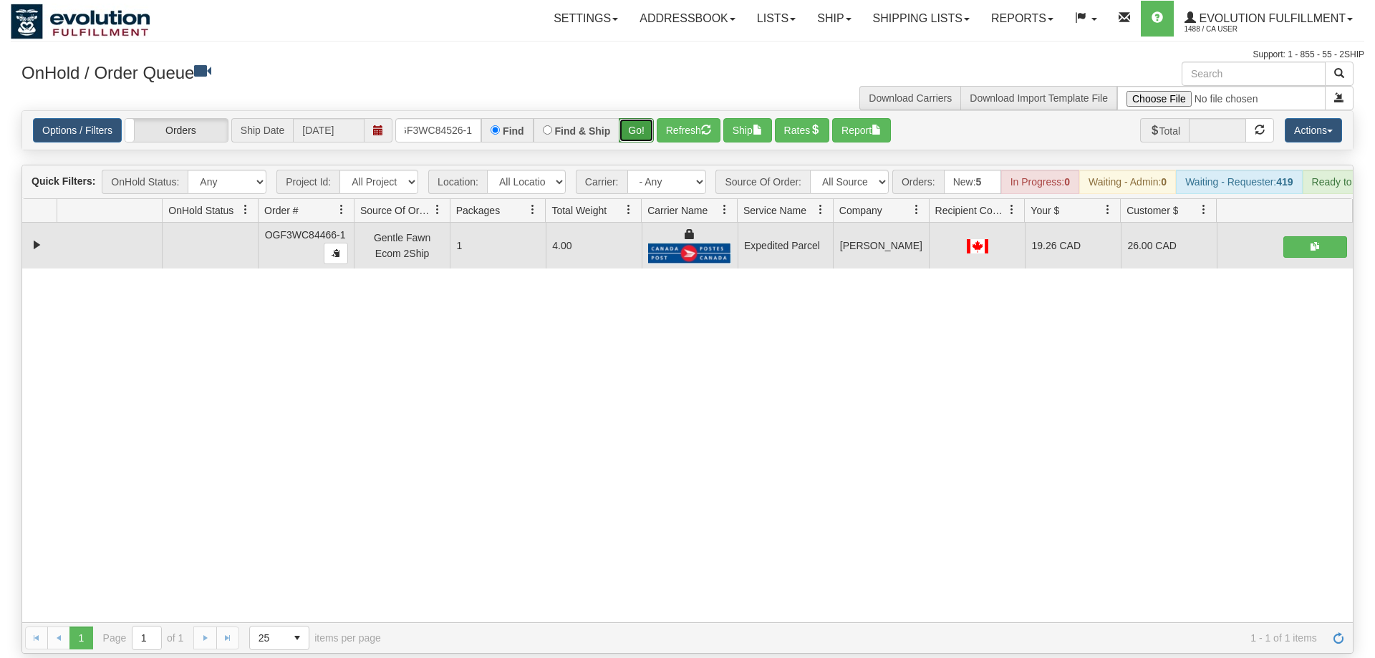
click at [637, 118] on button "Go!" at bounding box center [636, 130] width 35 height 24
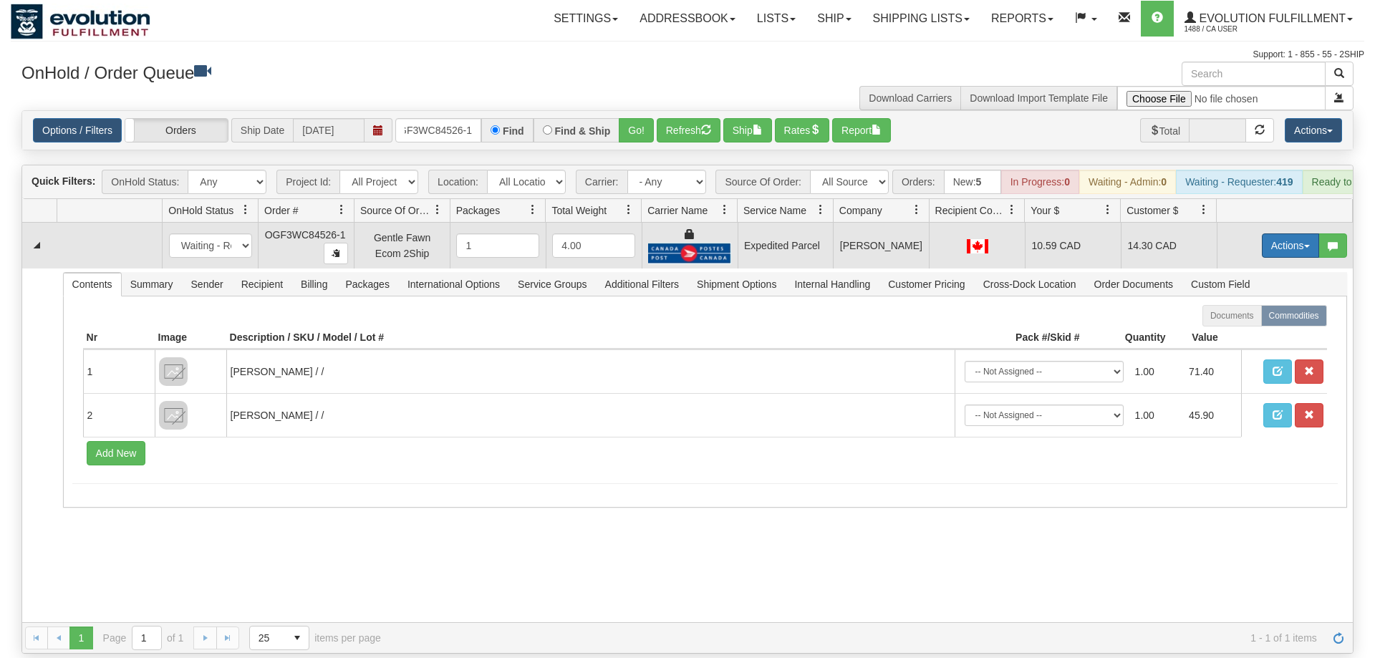
click at [1295, 233] on button "Actions" at bounding box center [1290, 245] width 57 height 24
click at [1273, 319] on link "Ship" at bounding box center [1261, 328] width 115 height 19
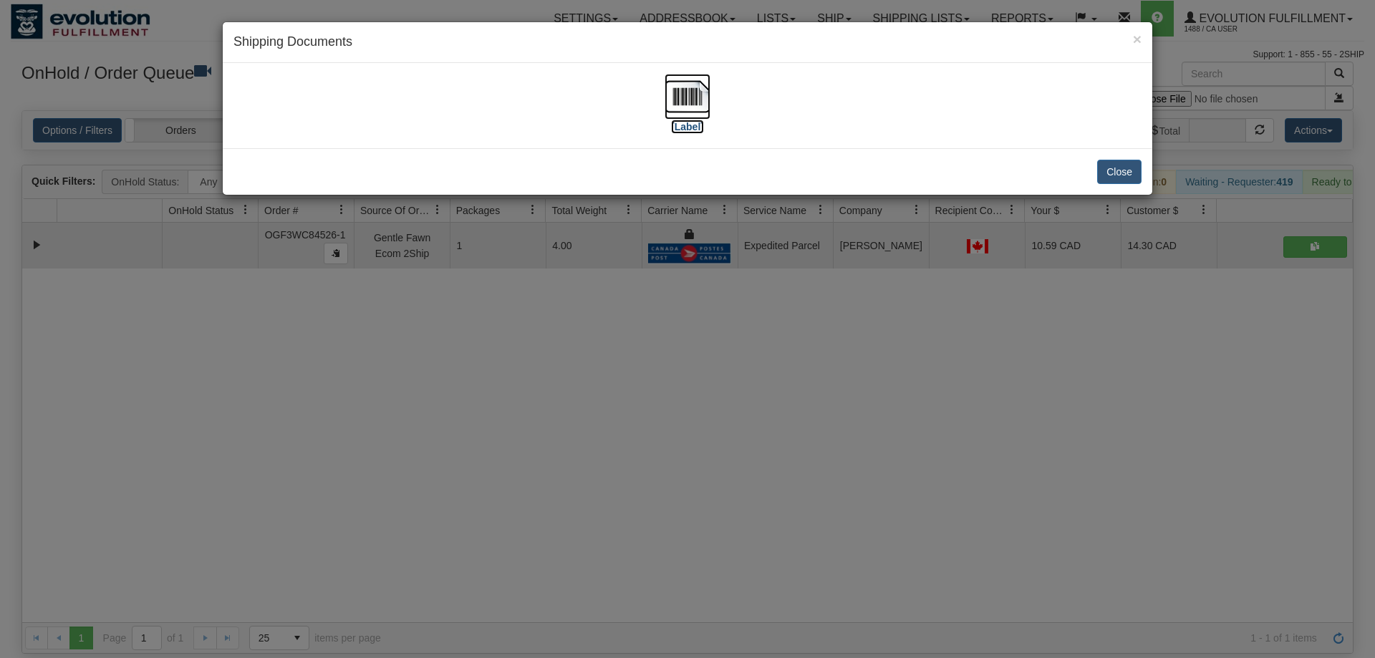
click at [676, 115] on img at bounding box center [688, 97] width 46 height 46
click at [761, 418] on div "× Shipping Documents [Label] Close" at bounding box center [687, 329] width 1375 height 658
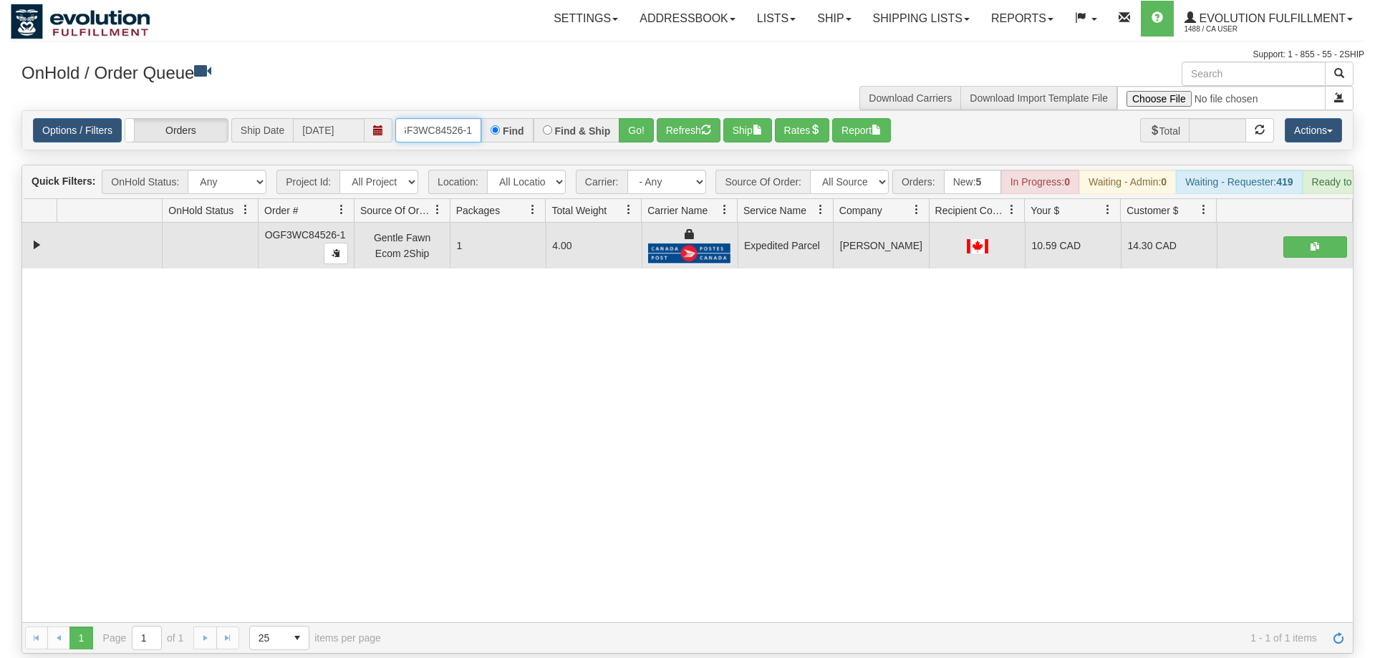
click at [439, 118] on input "OGF3WC84526-1" at bounding box center [438, 130] width 86 height 24
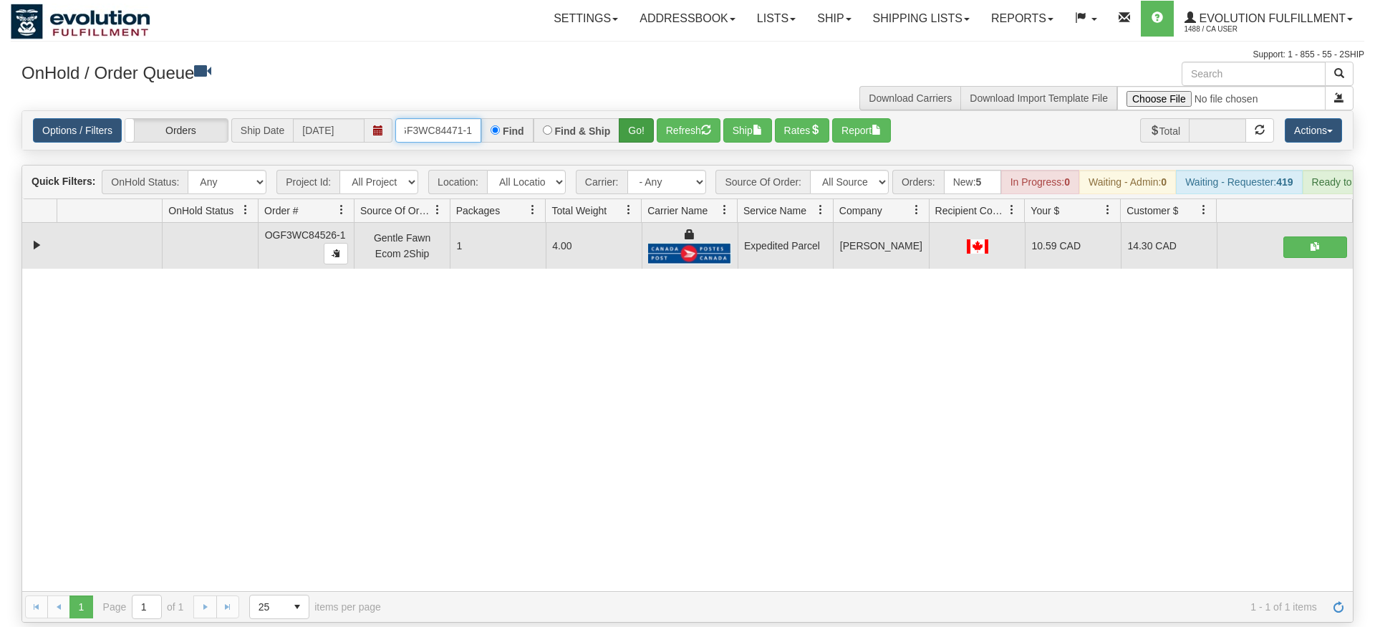
type input "OGF3WC84471-1"
click at [638, 138] on div "Is equal to Is not equal to Contains Does not contains CAD USD EUR ZAR [PERSON_…" at bounding box center [688, 366] width 1354 height 512
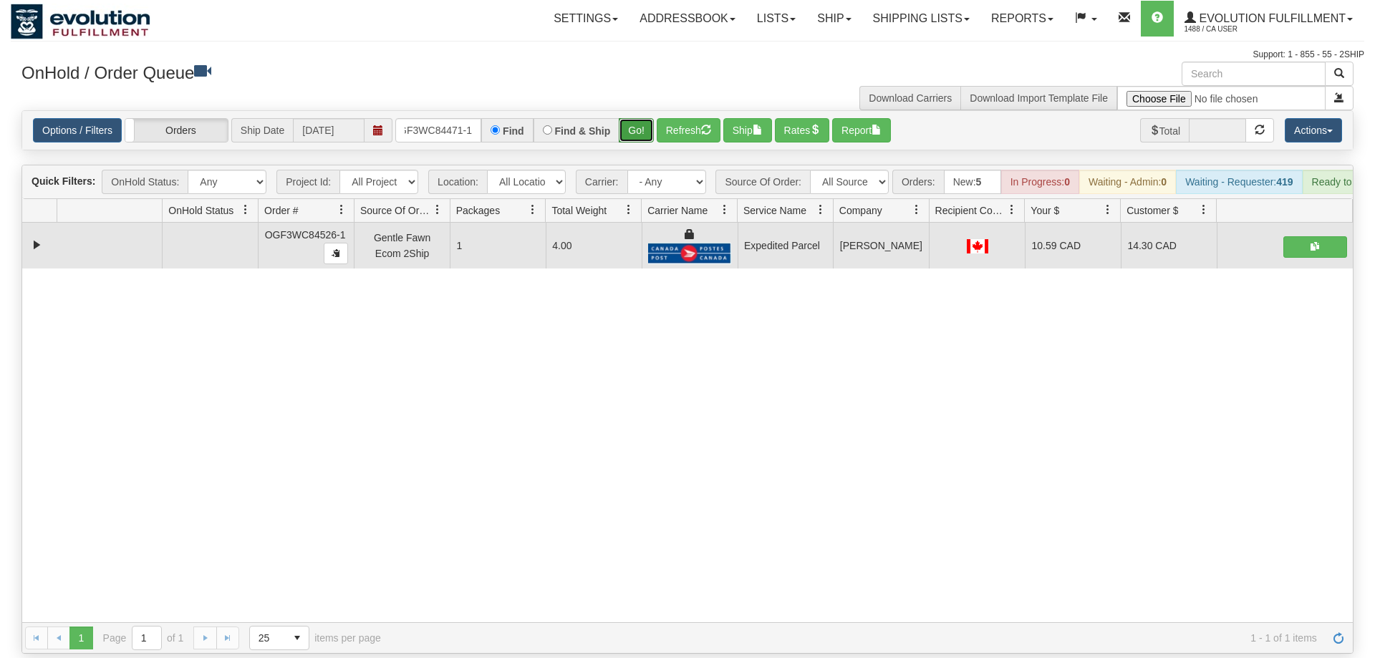
click at [635, 118] on button "Go!" at bounding box center [636, 130] width 35 height 24
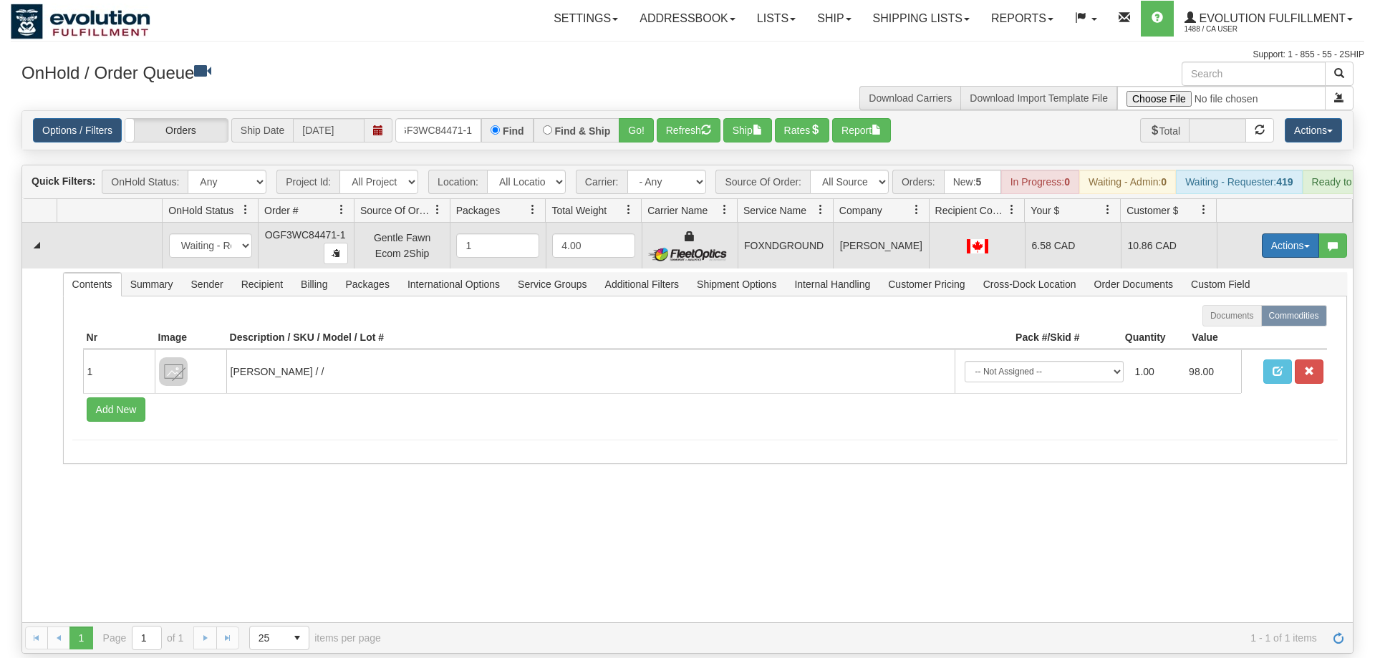
click at [1307, 233] on button "Actions" at bounding box center [1290, 245] width 57 height 24
click at [1233, 323] on span "Ship" at bounding box center [1233, 328] width 30 height 11
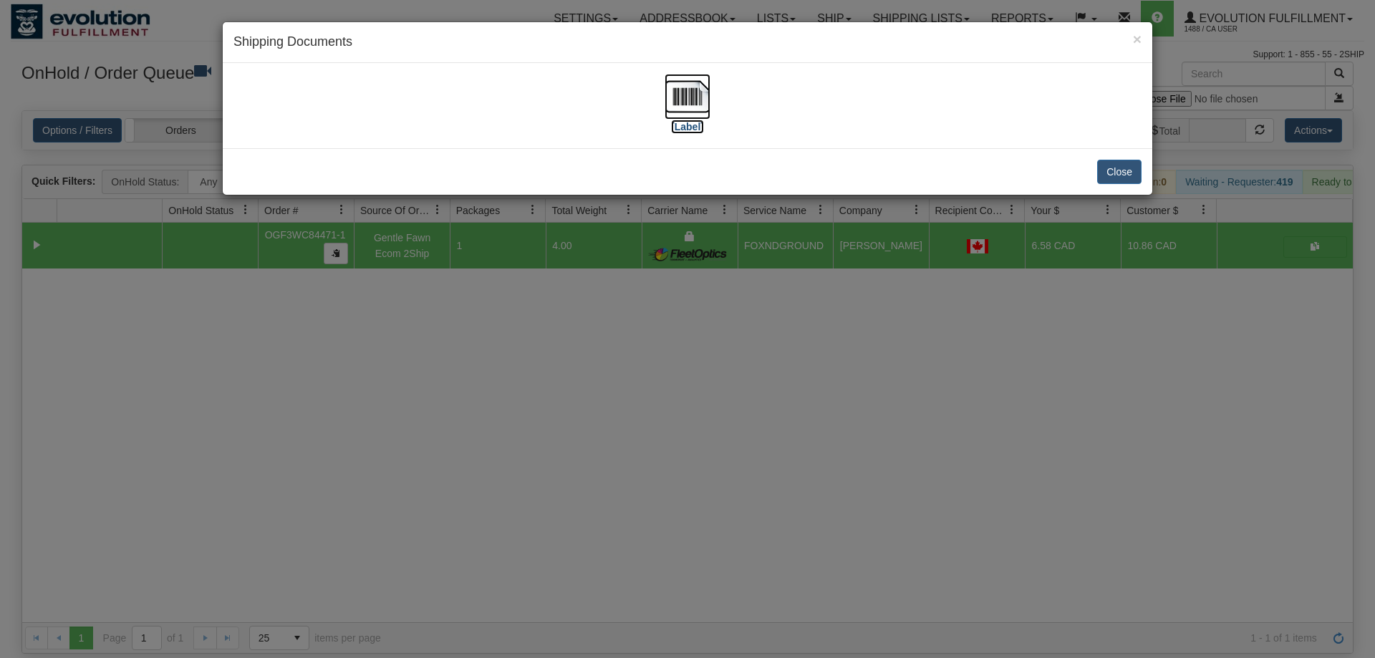
click at [684, 109] on img at bounding box center [688, 97] width 46 height 46
drag, startPoint x: 713, startPoint y: 336, endPoint x: 468, endPoint y: 51, distance: 375.9
click at [712, 331] on div "× Shipping Documents [Label] Close" at bounding box center [687, 329] width 1375 height 658
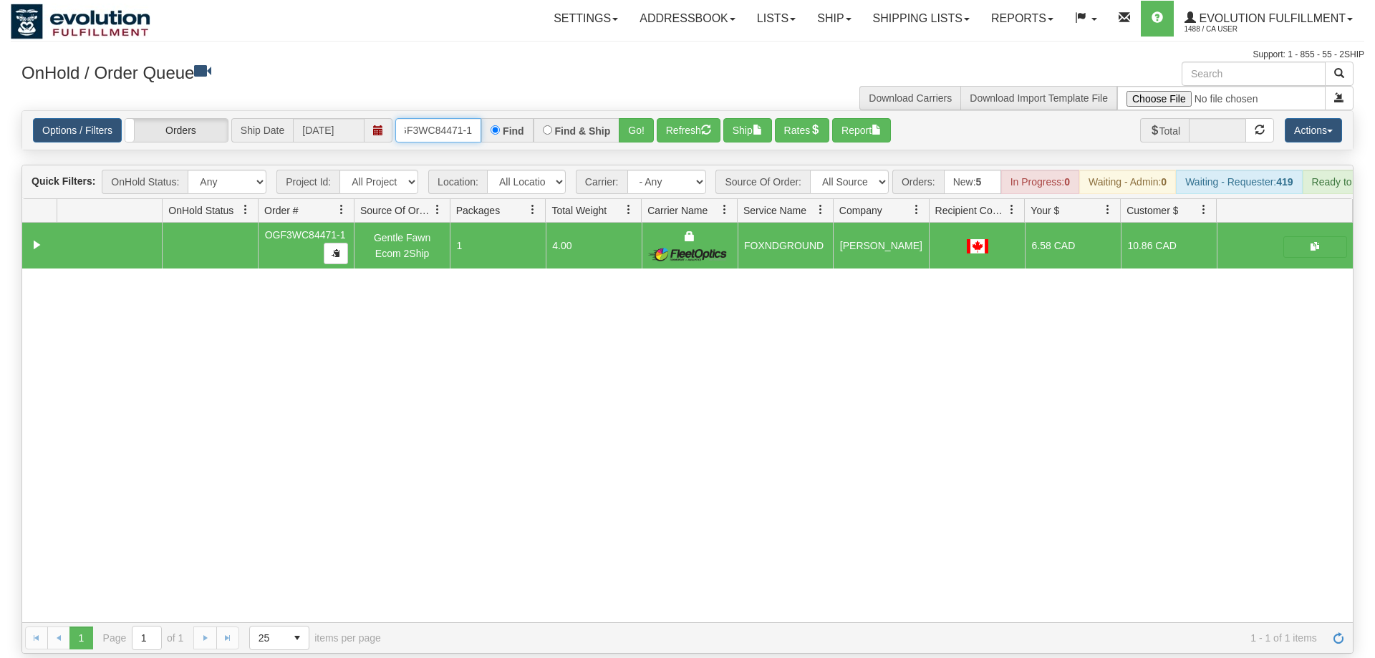
click at [460, 118] on input "OGF3WC84471-1" at bounding box center [438, 130] width 86 height 24
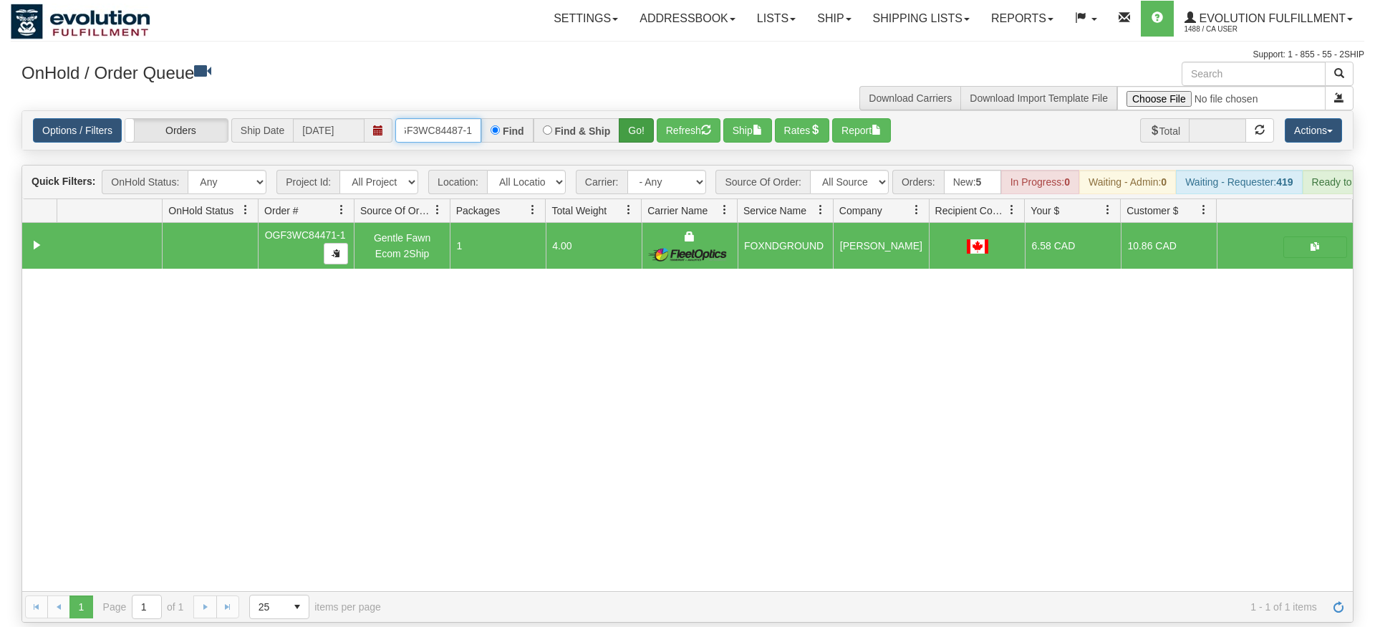
type input "OGF3WC84487-1"
click at [630, 139] on div "Is equal to Is not equal to Contains Does not contains CAD USD EUR ZAR [PERSON_…" at bounding box center [688, 366] width 1354 height 512
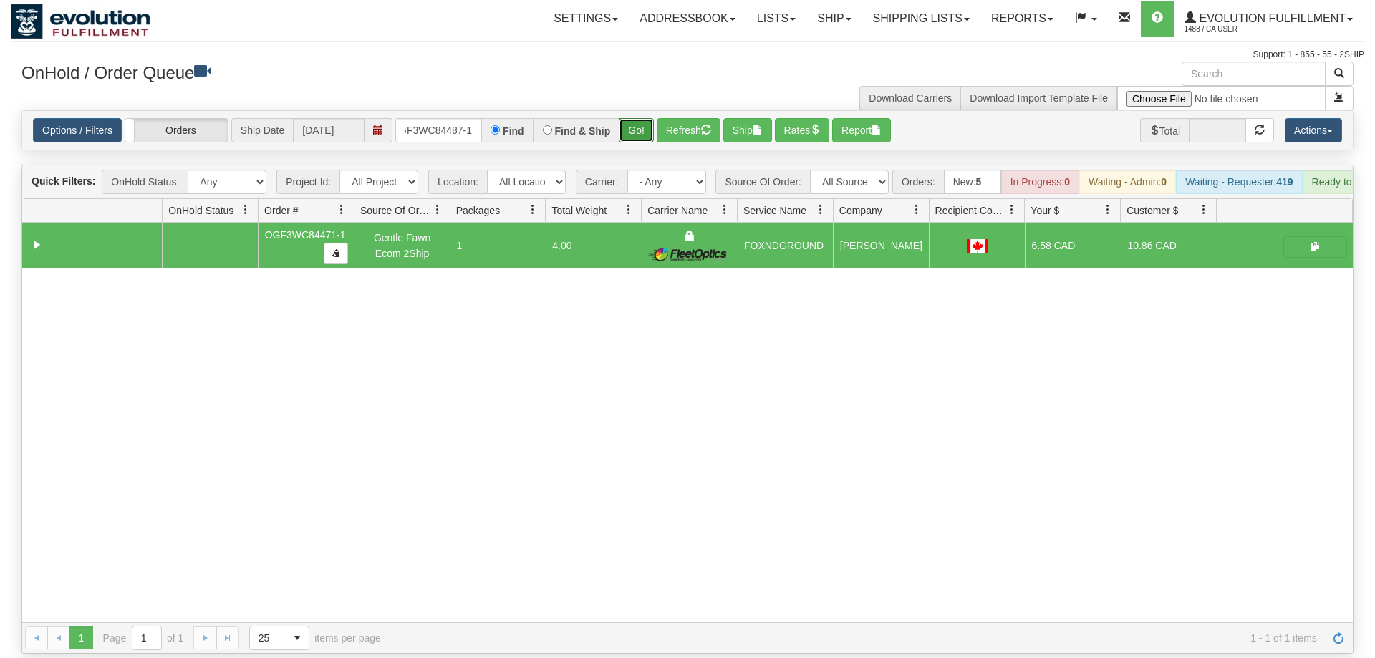
click at [640, 118] on button "Go!" at bounding box center [636, 130] width 35 height 24
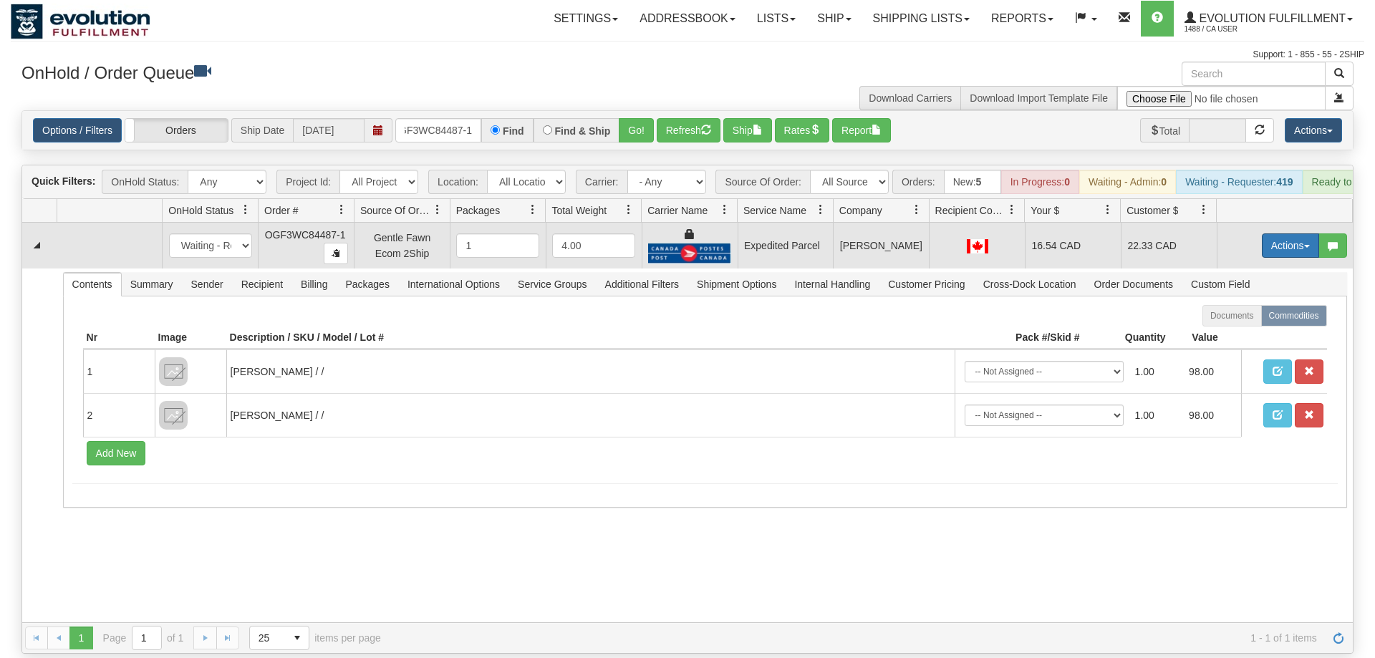
click at [1279, 233] on button "Actions" at bounding box center [1290, 245] width 57 height 24
click at [1249, 319] on link "Ship" at bounding box center [1261, 328] width 115 height 19
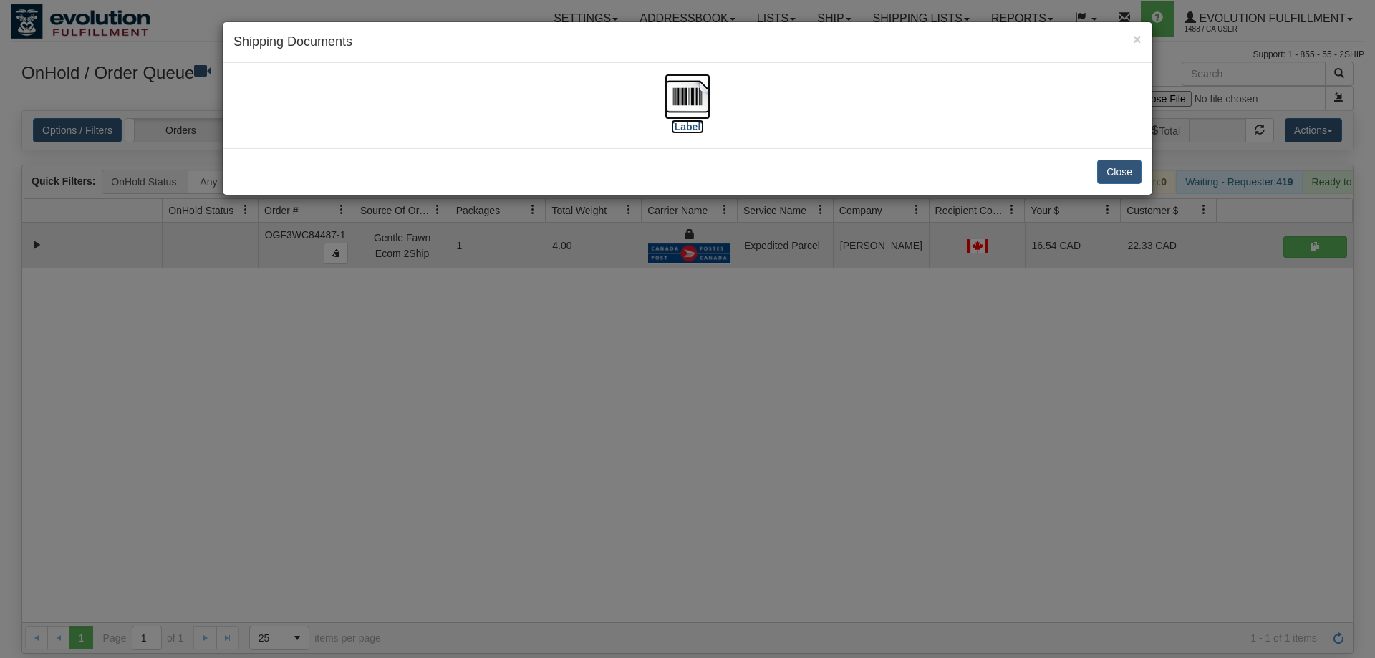
click at [678, 93] on img at bounding box center [688, 97] width 46 height 46
drag, startPoint x: 712, startPoint y: 357, endPoint x: 710, endPoint y: 364, distance: 7.5
click at [710, 364] on div "× Shipping Documents [Label] Close" at bounding box center [687, 329] width 1375 height 658
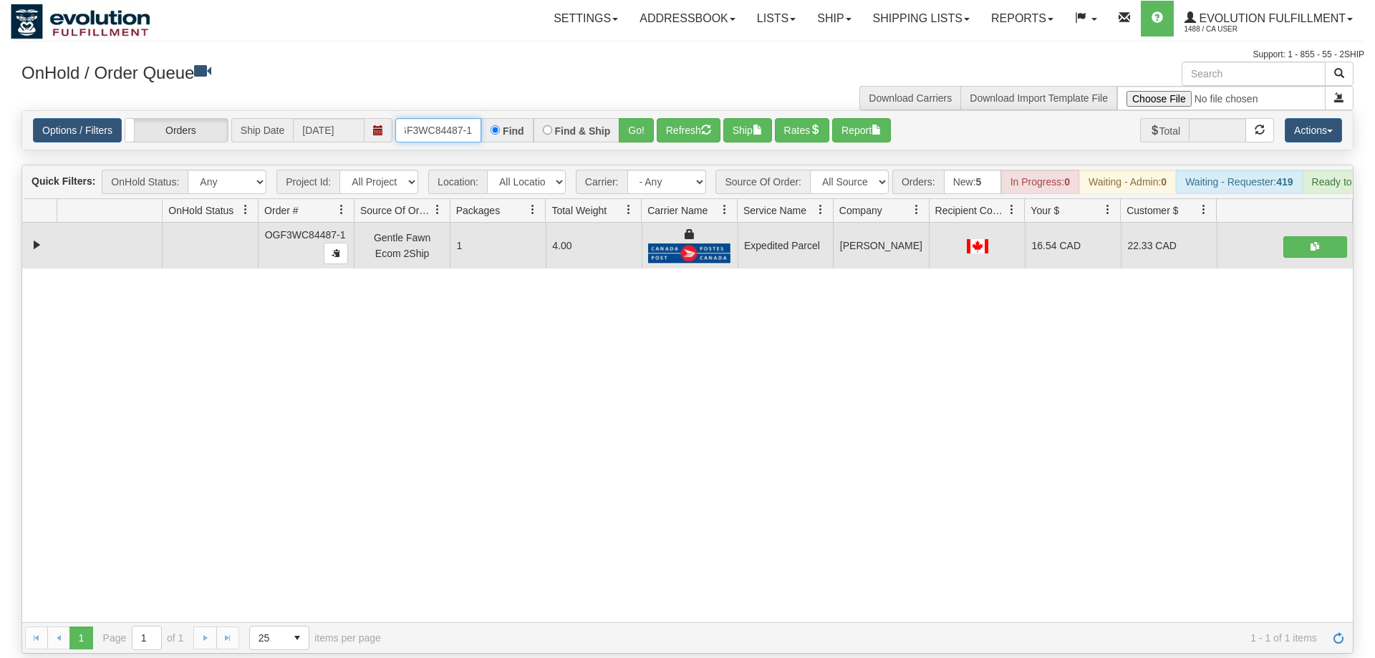
click at [431, 118] on input "OGF3WC84487-1" at bounding box center [438, 130] width 86 height 24
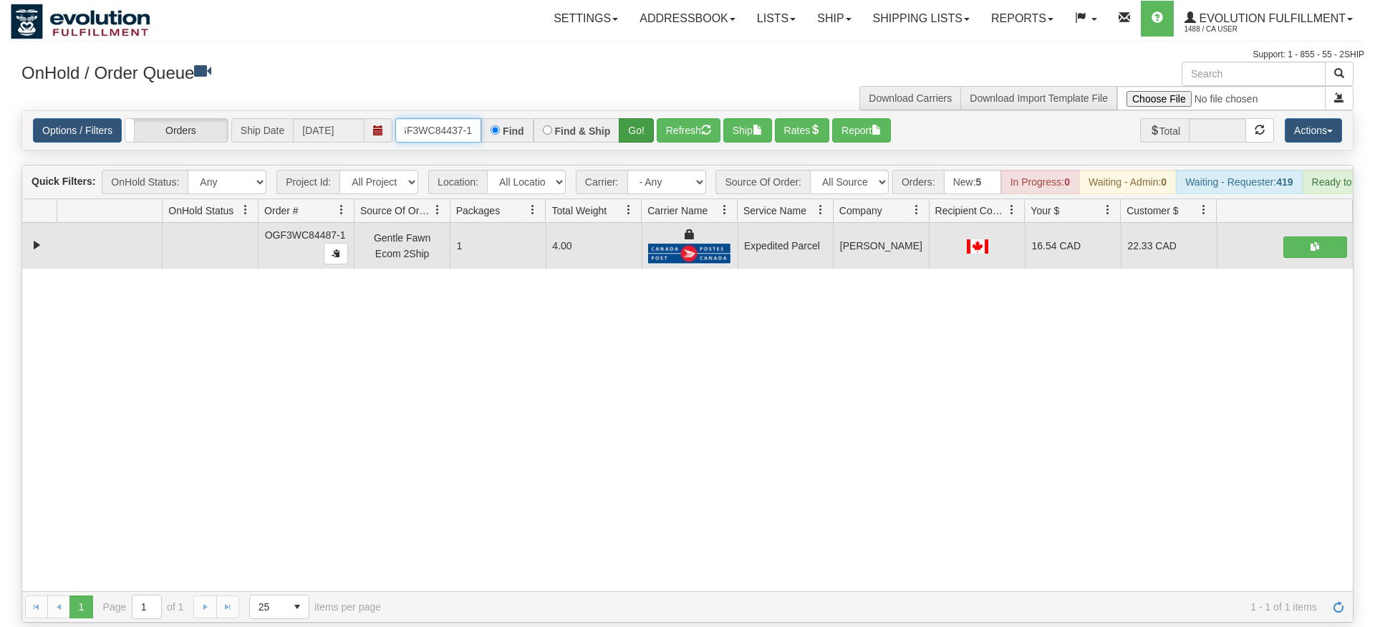
type input "OGF3WC84437-1"
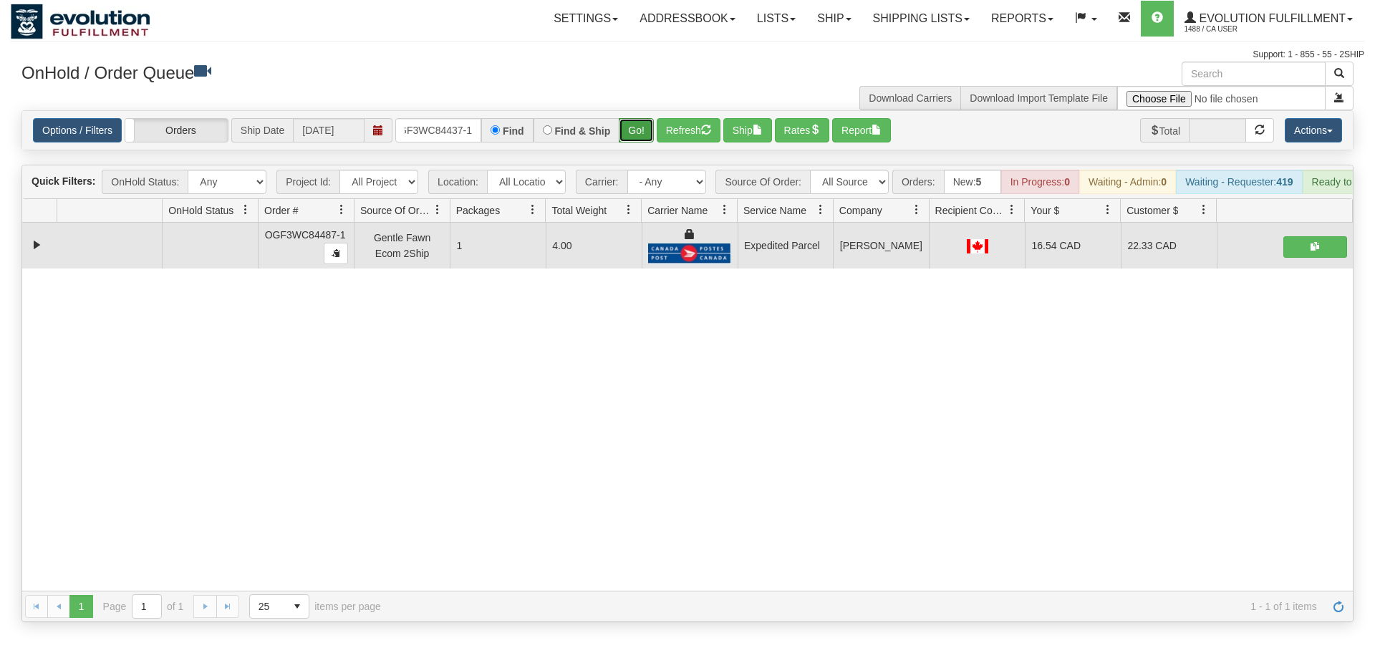
click at [635, 140] on div "Is equal to Is not equal to Contains Does not contains CAD USD EUR ZAR [PERSON_…" at bounding box center [688, 366] width 1354 height 512
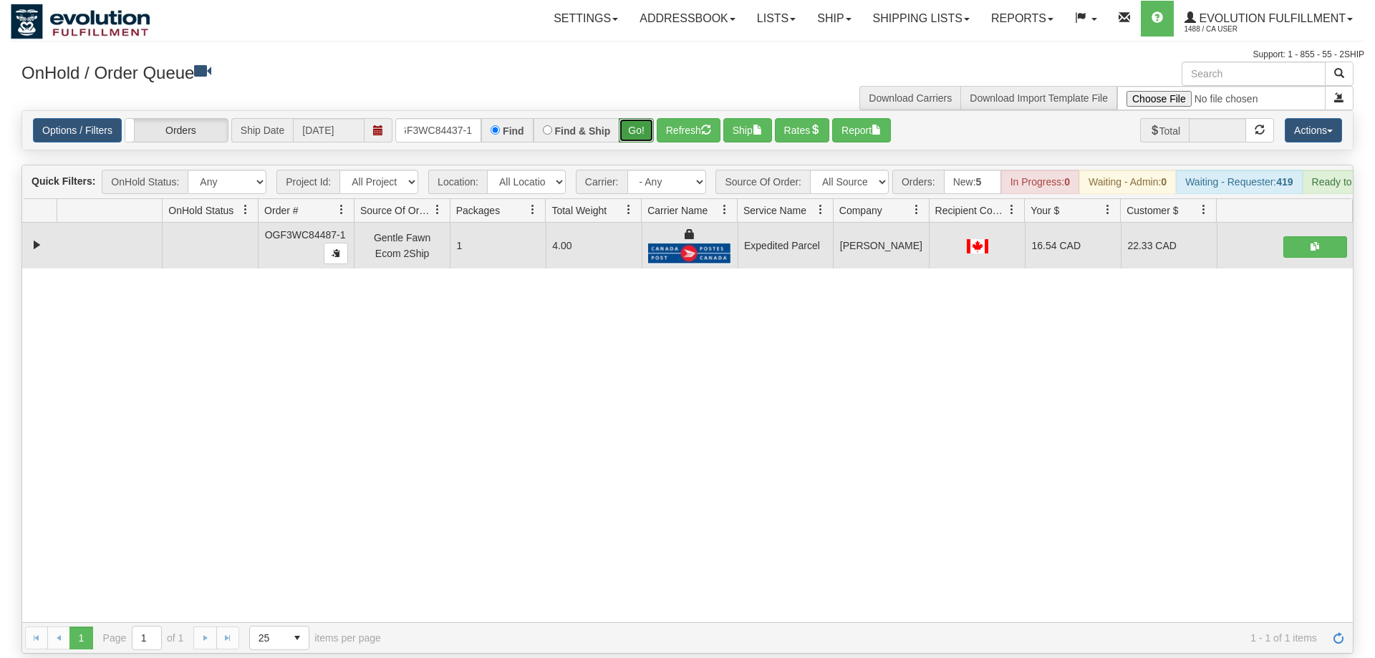
click at [639, 120] on button "Go!" at bounding box center [636, 130] width 35 height 24
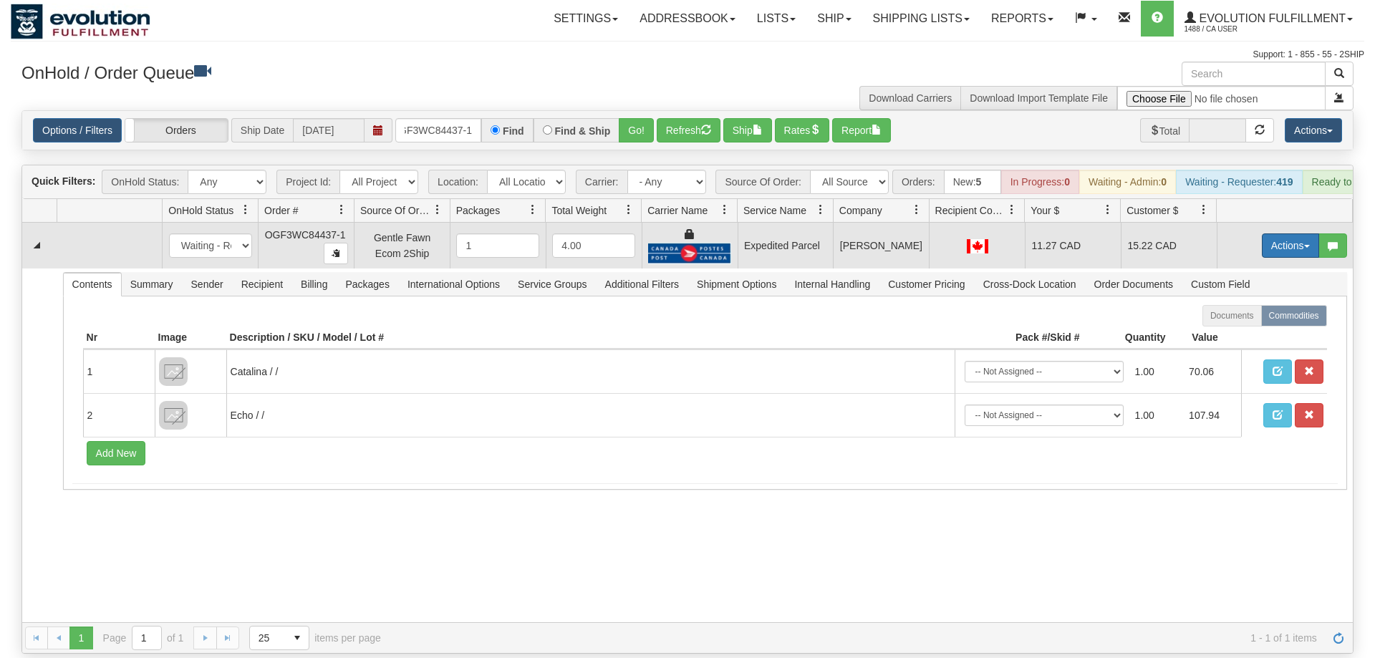
click at [1309, 233] on button "Actions" at bounding box center [1290, 245] width 57 height 24
click at [1268, 319] on link "Ship" at bounding box center [1261, 328] width 115 height 19
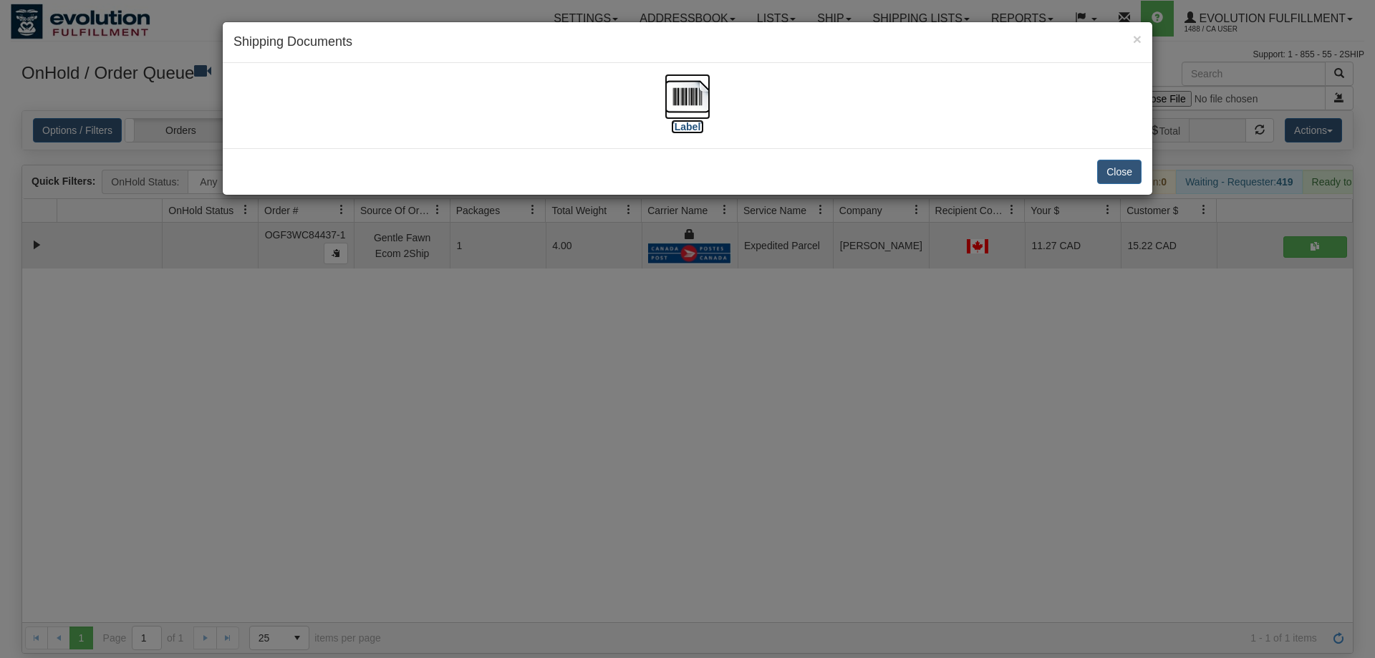
click at [699, 111] on img at bounding box center [688, 97] width 46 height 46
click at [711, 332] on div "× Shipping Documents [Label] Close" at bounding box center [687, 329] width 1375 height 658
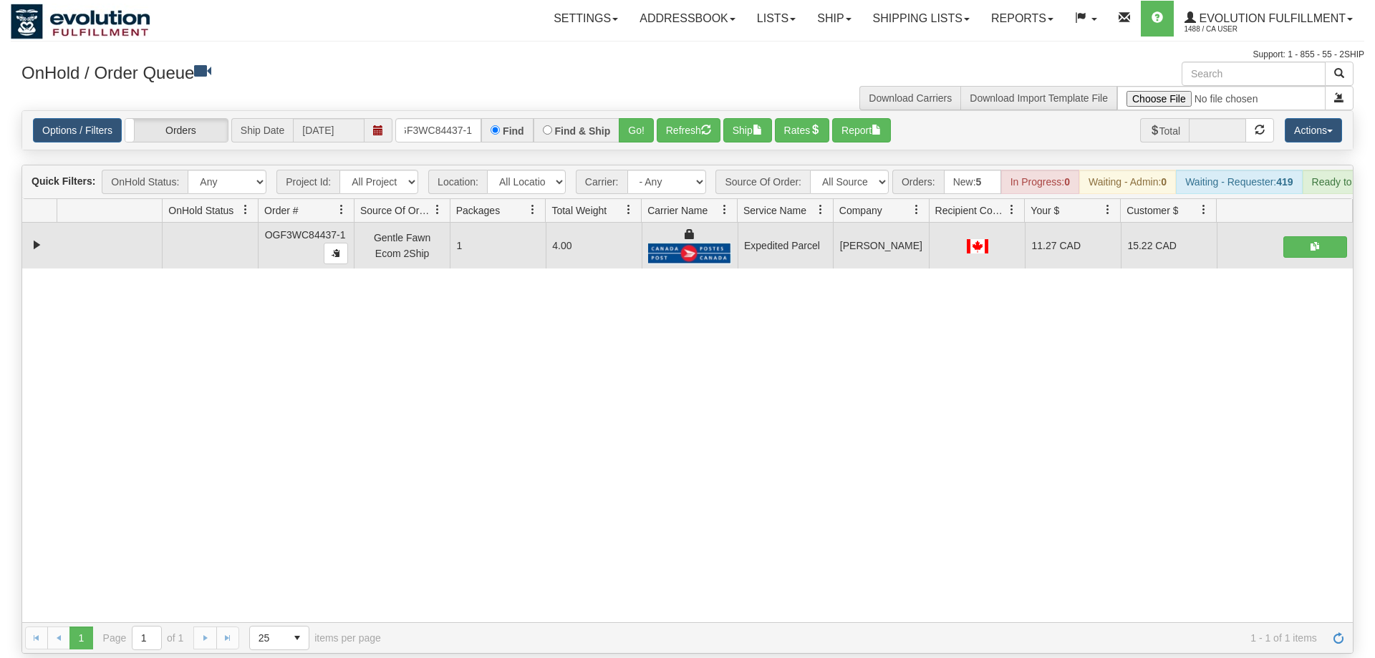
click at [425, 82] on div "OnHold / Order Queue" at bounding box center [349, 76] width 677 height 28
click at [432, 118] on input "OGF3WC84437-1" at bounding box center [438, 130] width 86 height 24
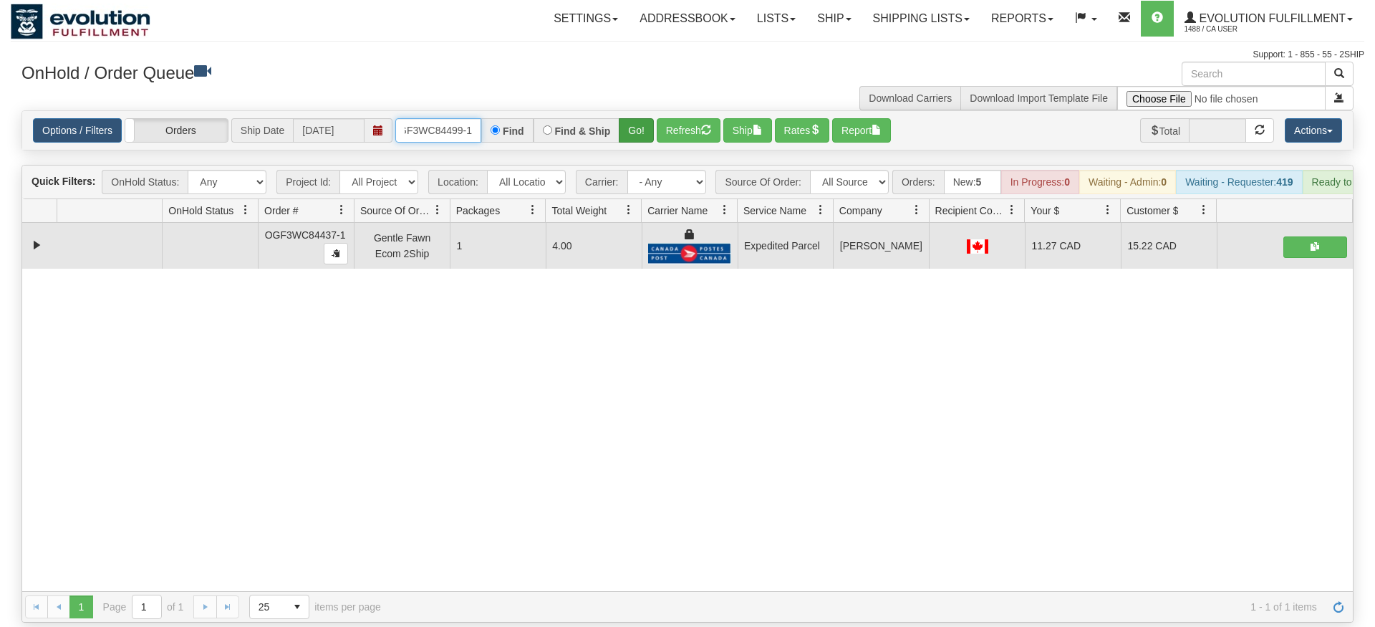
type input "OGF3WC84499-1"
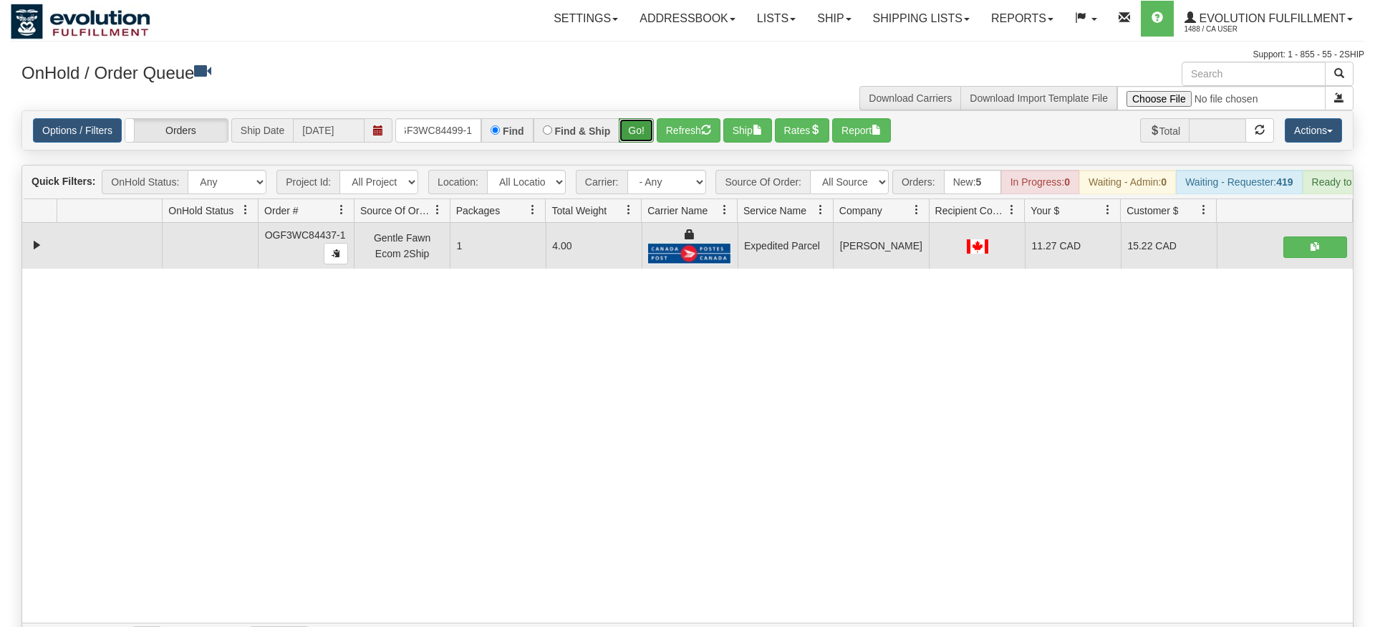
click at [646, 130] on div "Is equal to Is not equal to Contains Does not contains CAD USD EUR ZAR [PERSON_…" at bounding box center [688, 382] width 1354 height 544
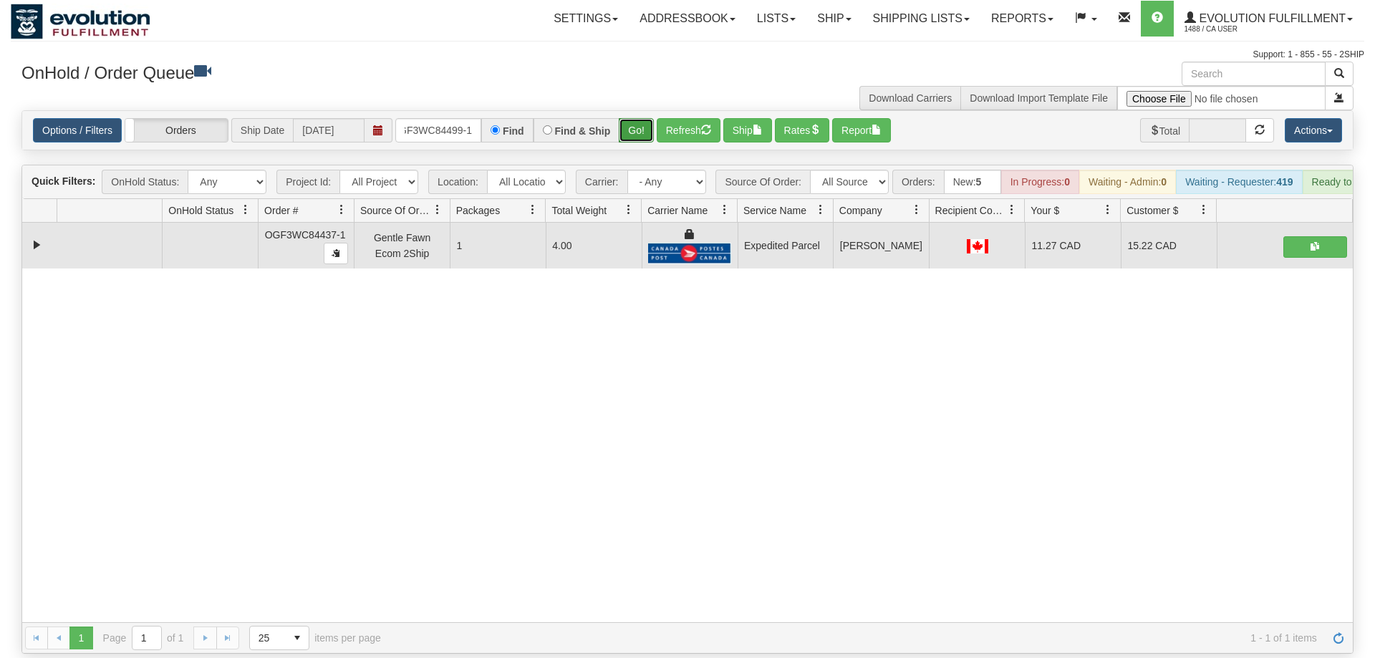
click at [632, 118] on button "Go!" at bounding box center [636, 130] width 35 height 24
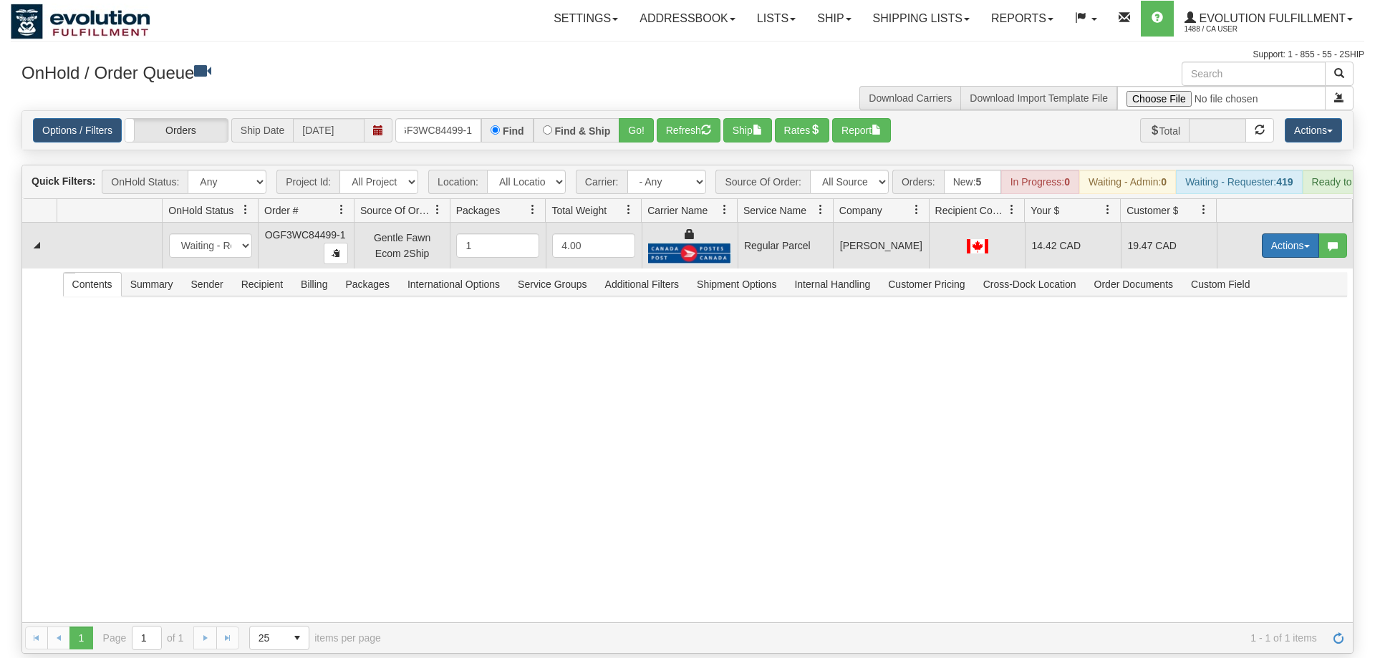
click at [1263, 233] on button "Actions" at bounding box center [1290, 245] width 57 height 24
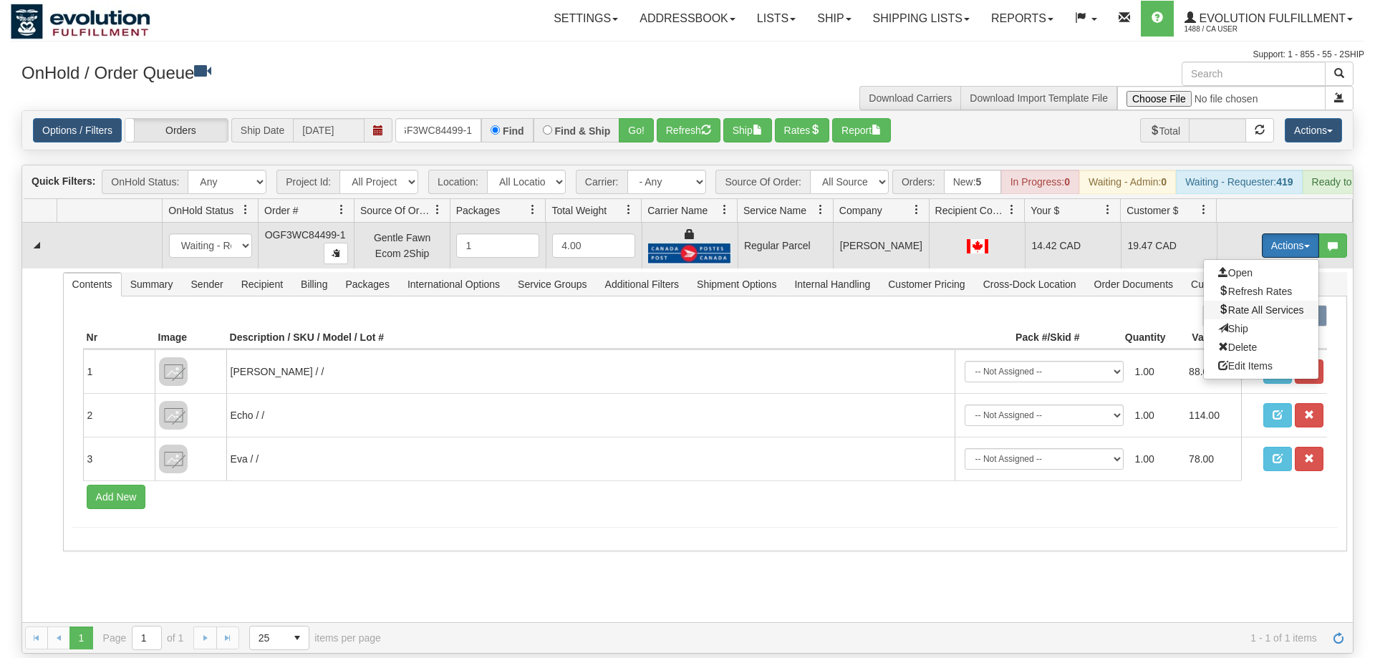
click at [1252, 304] on span "Rate All Services" at bounding box center [1261, 309] width 86 height 11
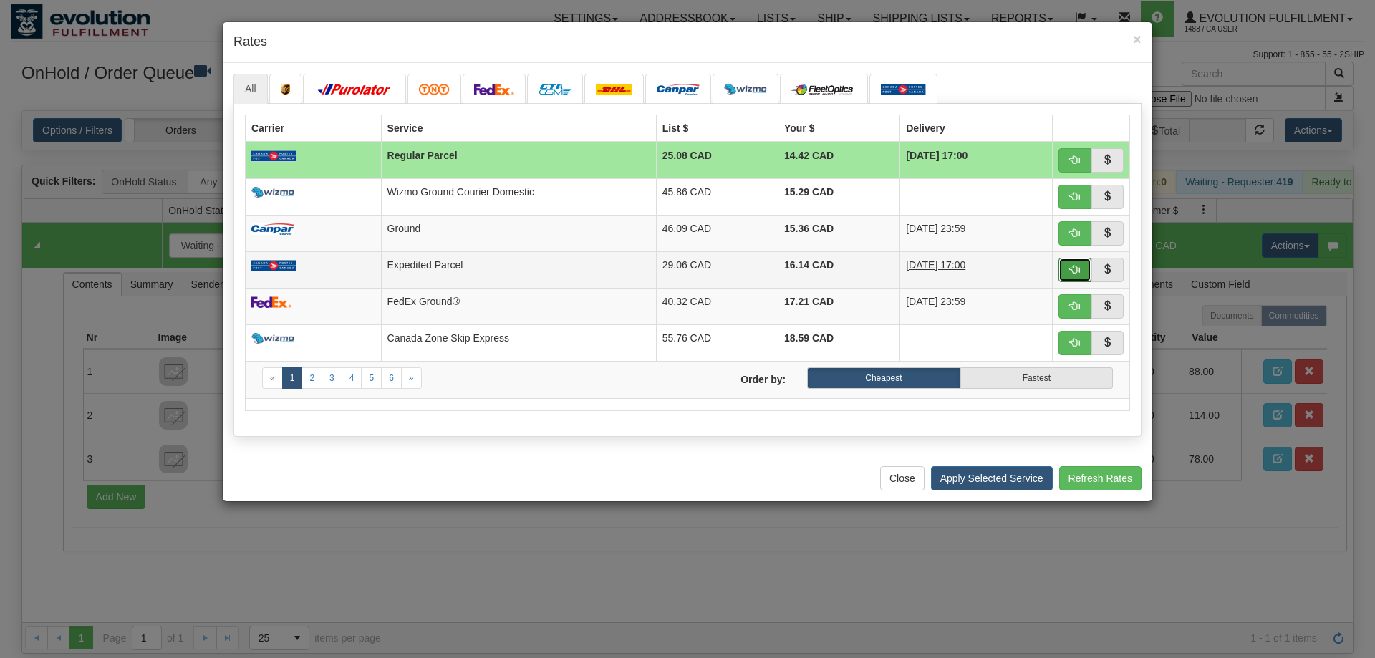
click at [1072, 264] on span "button" at bounding box center [1075, 269] width 10 height 10
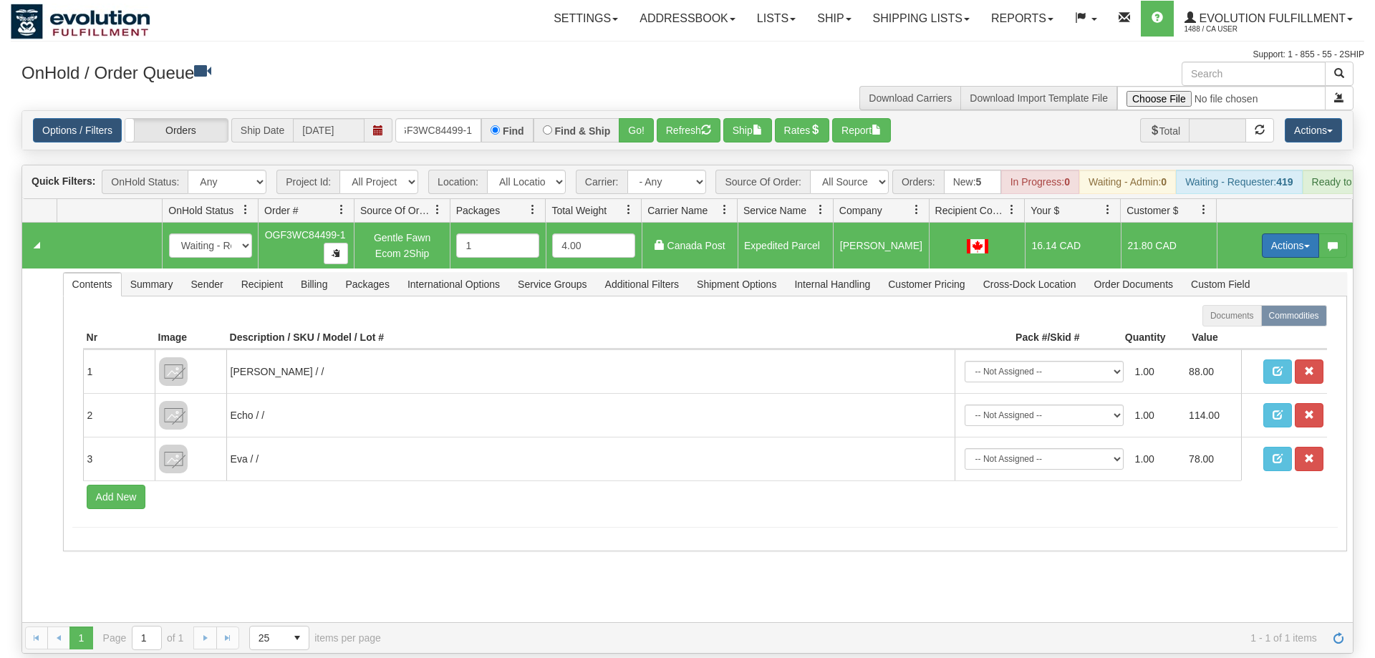
click at [1270, 233] on button "Actions" at bounding box center [1290, 245] width 57 height 24
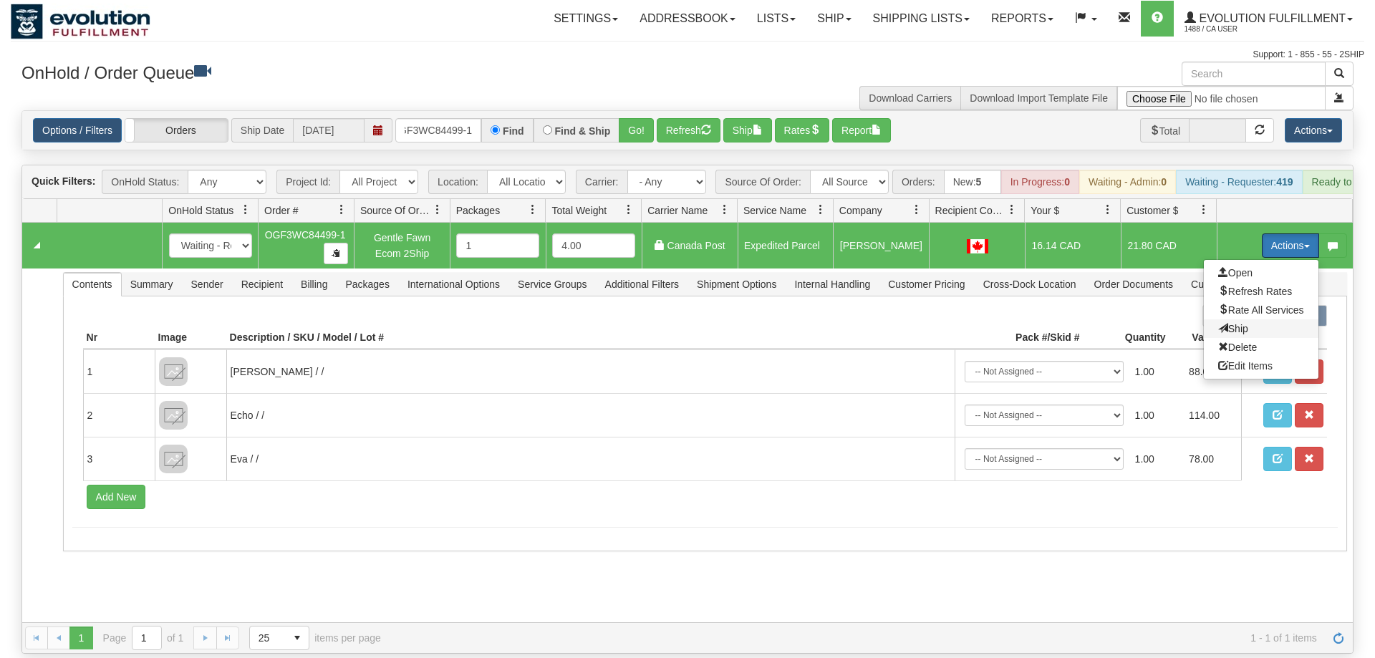
click at [1226, 323] on span "Ship" at bounding box center [1233, 328] width 30 height 11
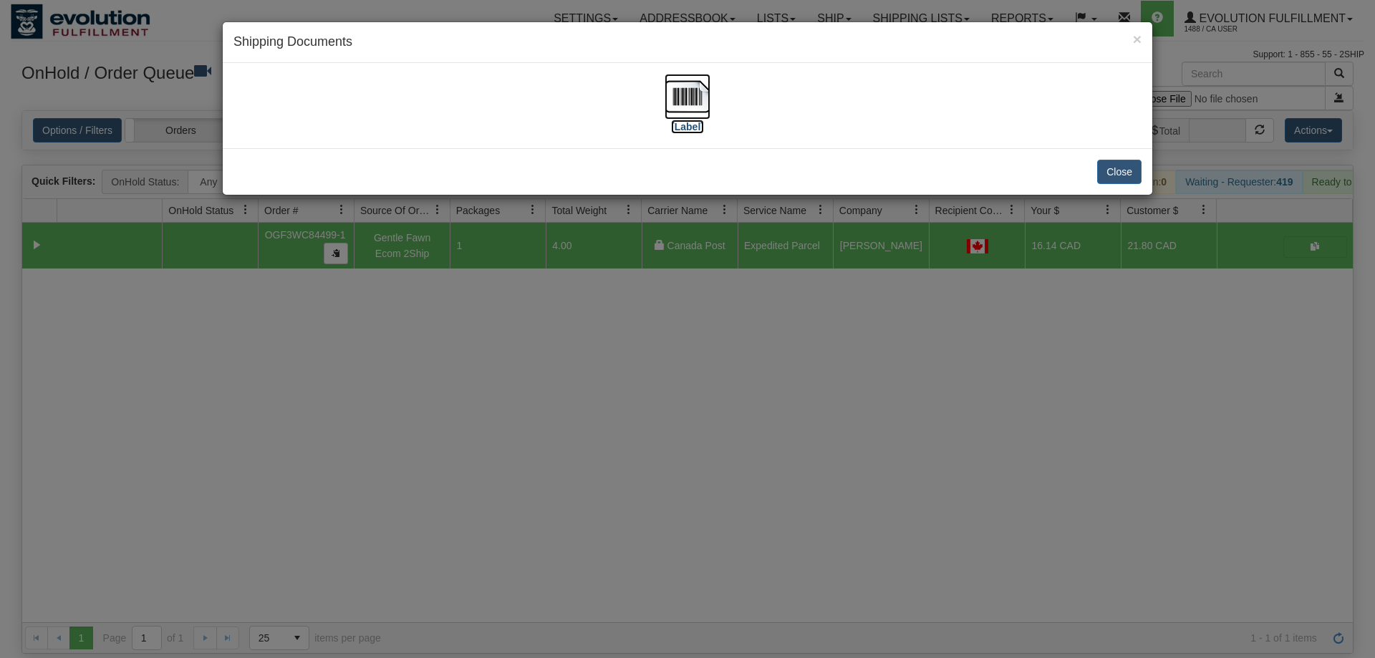
click at [685, 118] on img at bounding box center [688, 97] width 46 height 46
click at [713, 419] on div "× Shipping Documents [Label] Close" at bounding box center [687, 329] width 1375 height 658
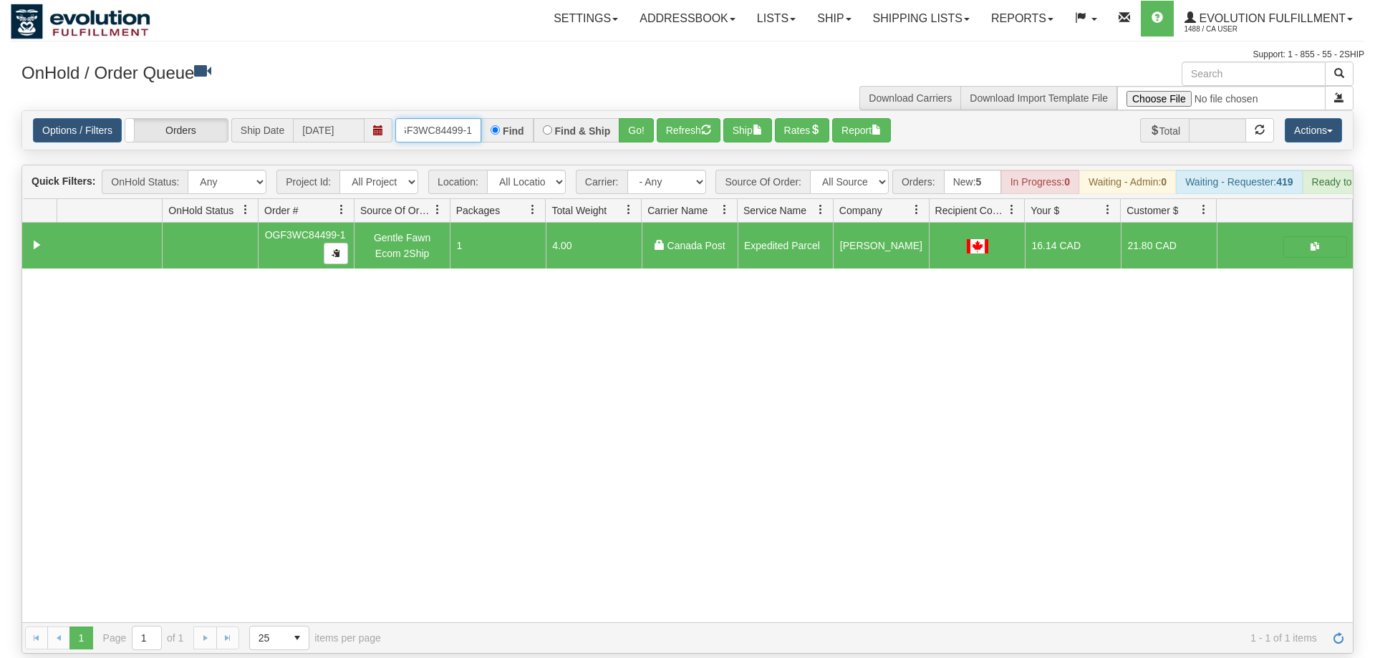
click at [446, 118] on input "OGF3WC84499-1" at bounding box center [438, 130] width 86 height 24
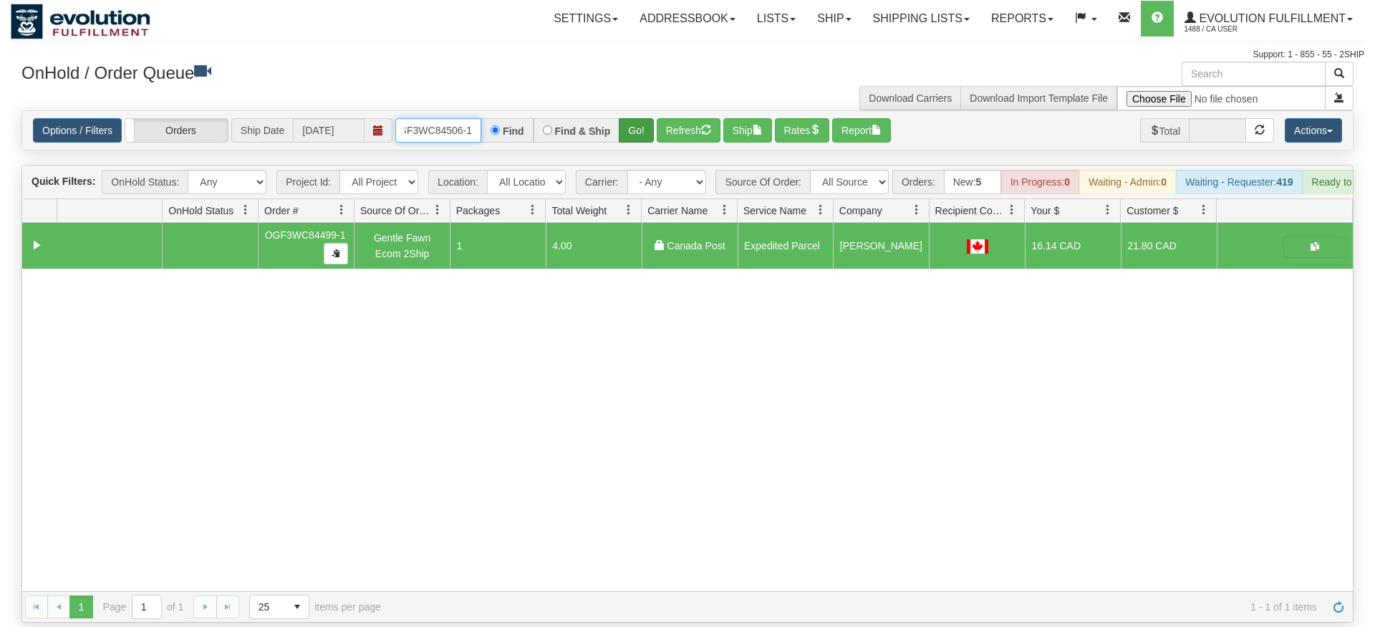
type input "OGF3WC84506-1"
click at [650, 133] on div "Is equal to Is not equal to Contains Does not contains CAD USD EUR ZAR [PERSON_…" at bounding box center [688, 366] width 1354 height 512
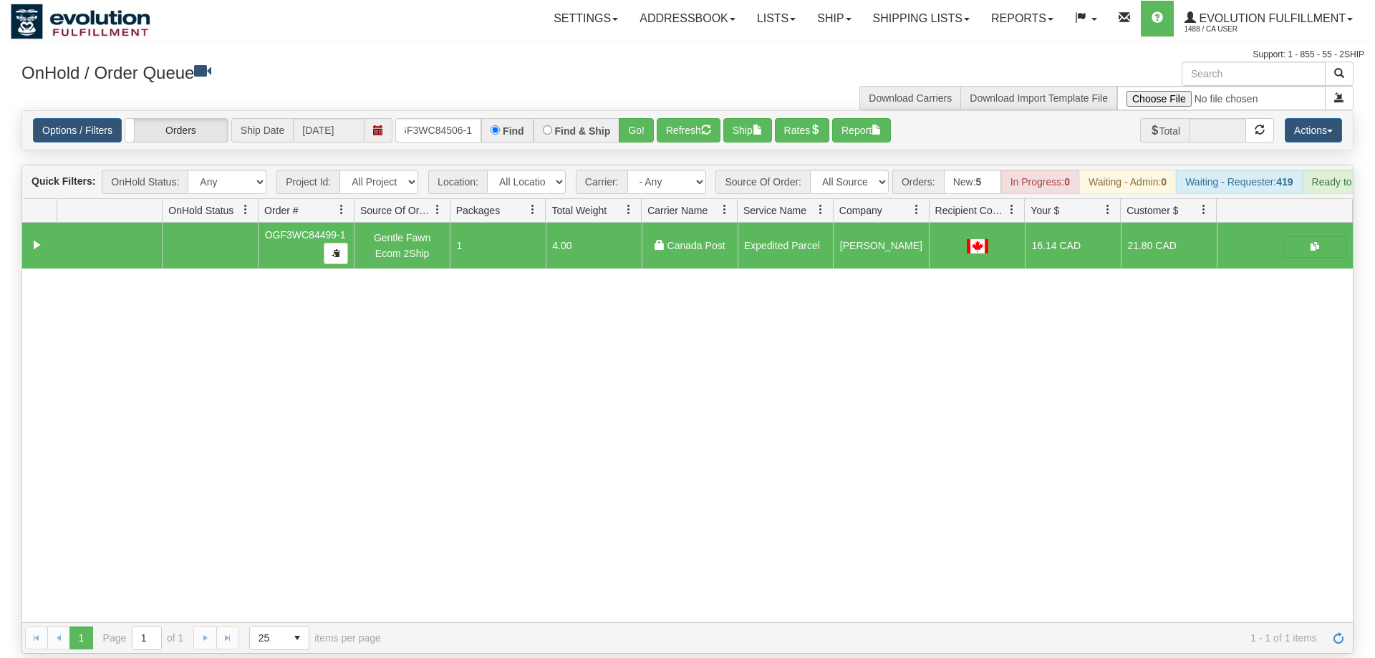
click at [647, 122] on div "Options / Filters Group Shipments Orders Ship Date [DATE] OGF3WC84506-1 Find Fi…" at bounding box center [687, 130] width 1331 height 39
click at [647, 119] on button "Go!" at bounding box center [636, 130] width 35 height 24
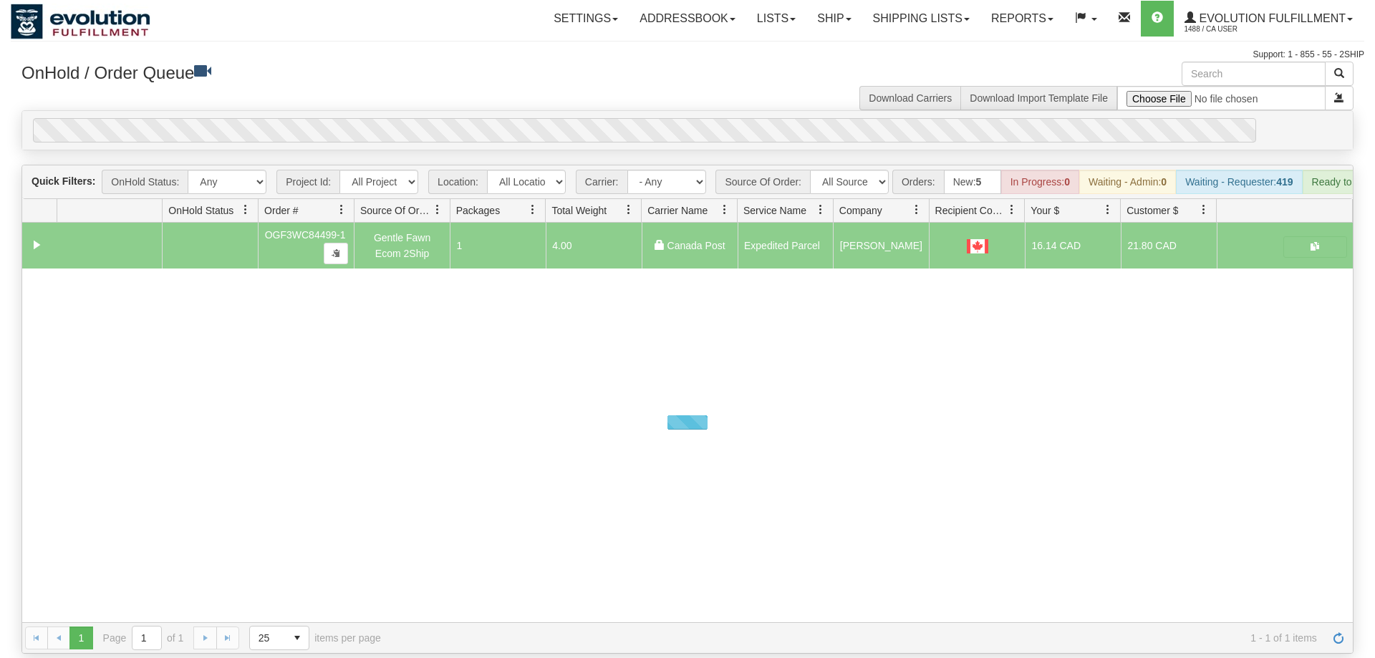
click at [645, 118] on div "0" at bounding box center [644, 130] width 1223 height 24
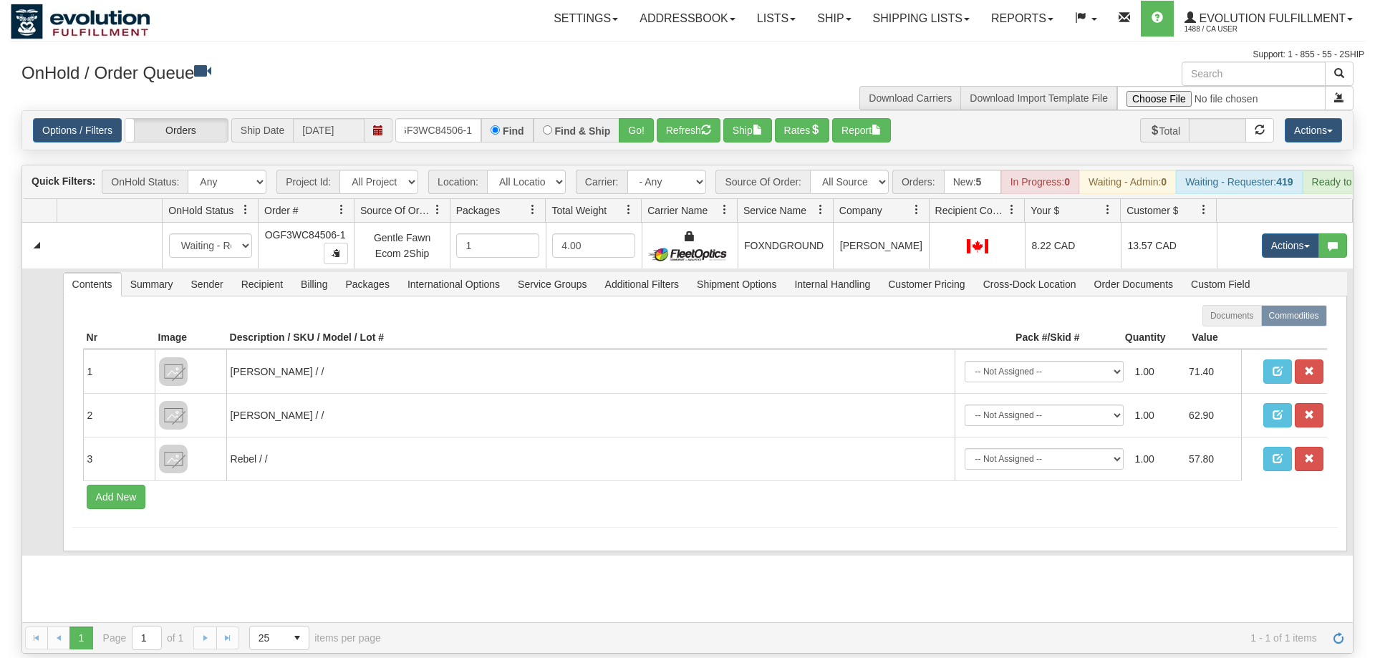
click at [863, 534] on td "Contents Summary Sender Recipient Billing Packages International Options Servic…" at bounding box center [705, 412] width 1296 height 287
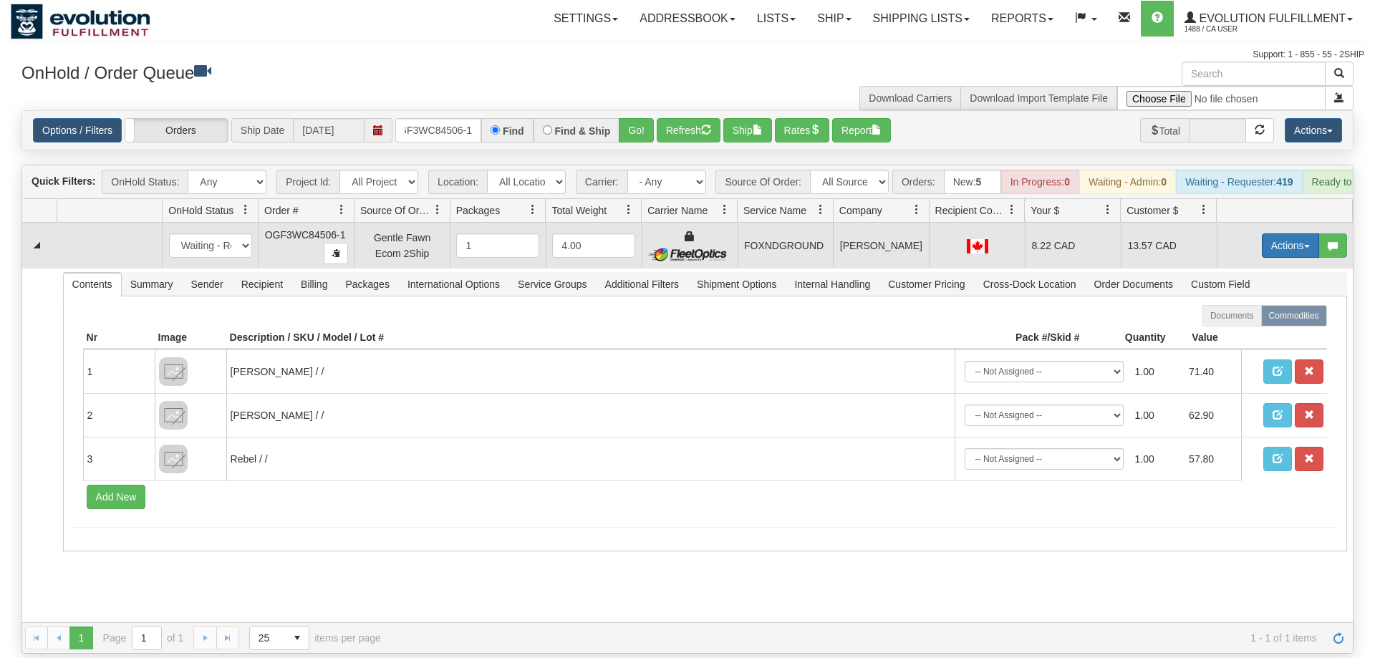
click at [1302, 233] on button "Actions" at bounding box center [1290, 245] width 57 height 24
click at [1238, 319] on link "Ship" at bounding box center [1261, 328] width 115 height 19
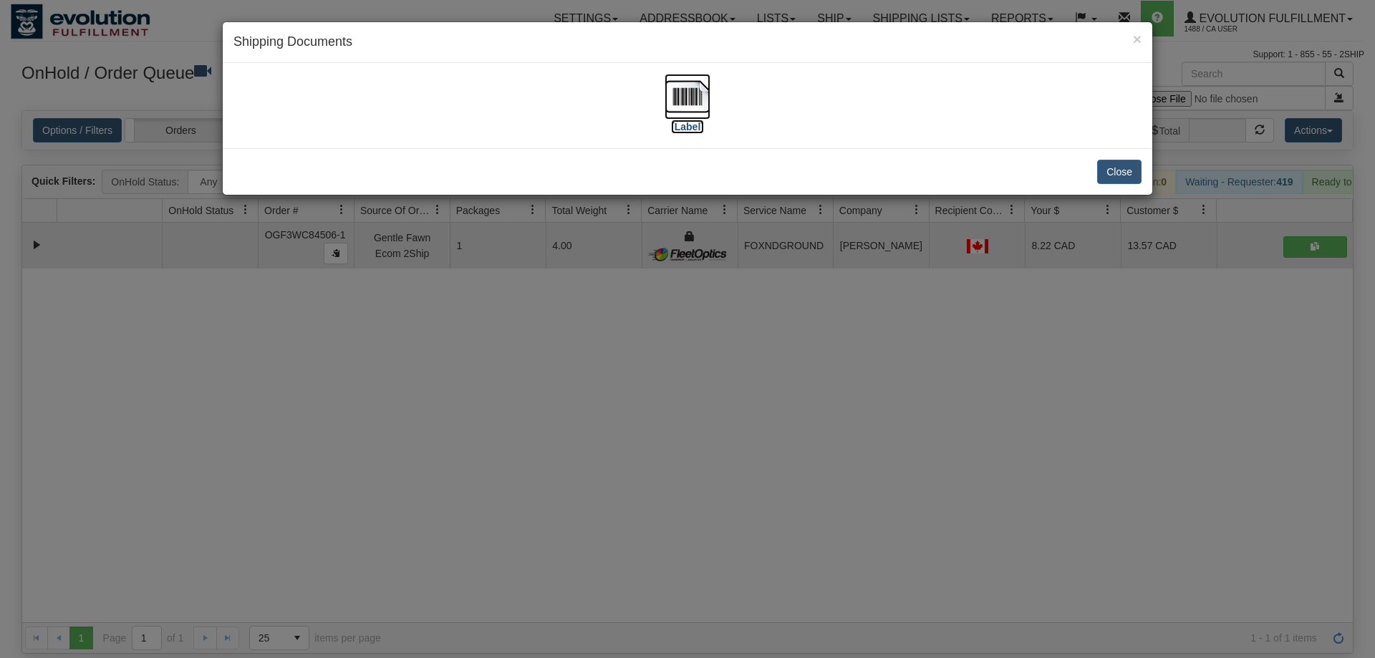
click at [702, 108] on img at bounding box center [688, 97] width 46 height 46
drag, startPoint x: 496, startPoint y: 594, endPoint x: 472, endPoint y: 296, distance: 298.9
click at [496, 592] on div "× Shipping Documents [Label] Close" at bounding box center [687, 329] width 1375 height 658
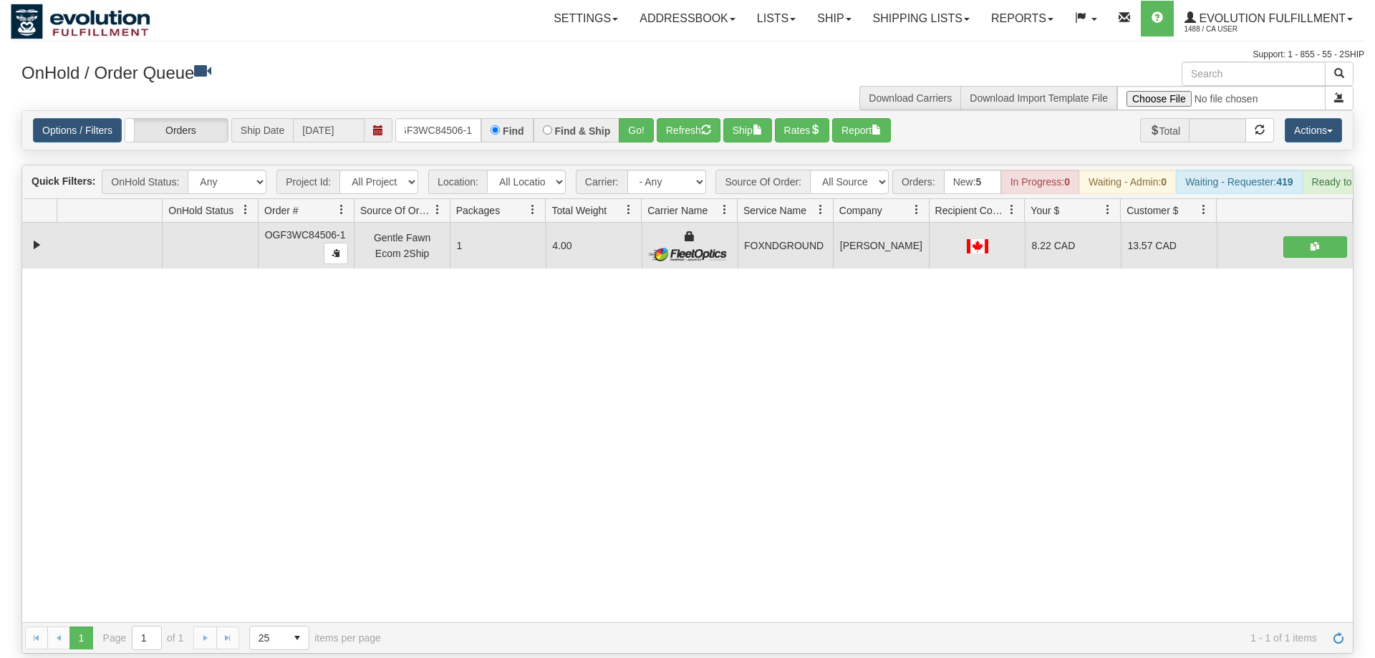
drag, startPoint x: 448, startPoint y: 125, endPoint x: 449, endPoint y: 112, distance: 13.7
click at [449, 123] on div "Options / Filters Group Shipments Orders Ship Date [DATE] OGF3WC84506-1 Find Fi…" at bounding box center [687, 130] width 1331 height 39
click at [449, 118] on input "OGF3WC84506-1" at bounding box center [438, 130] width 86 height 24
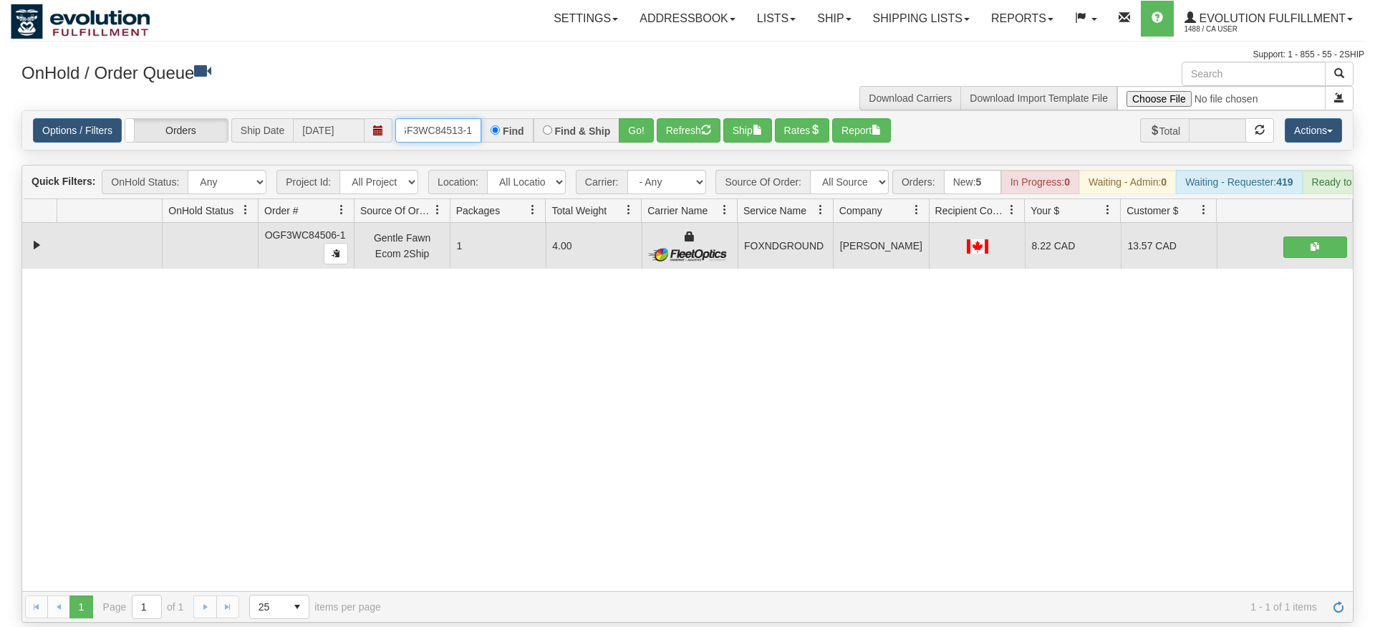
type input "OGF3WC84513-1"
click at [644, 142] on div "Is equal to Is not equal to Contains Does not contains CAD USD EUR ZAR [PERSON_…" at bounding box center [688, 366] width 1354 height 512
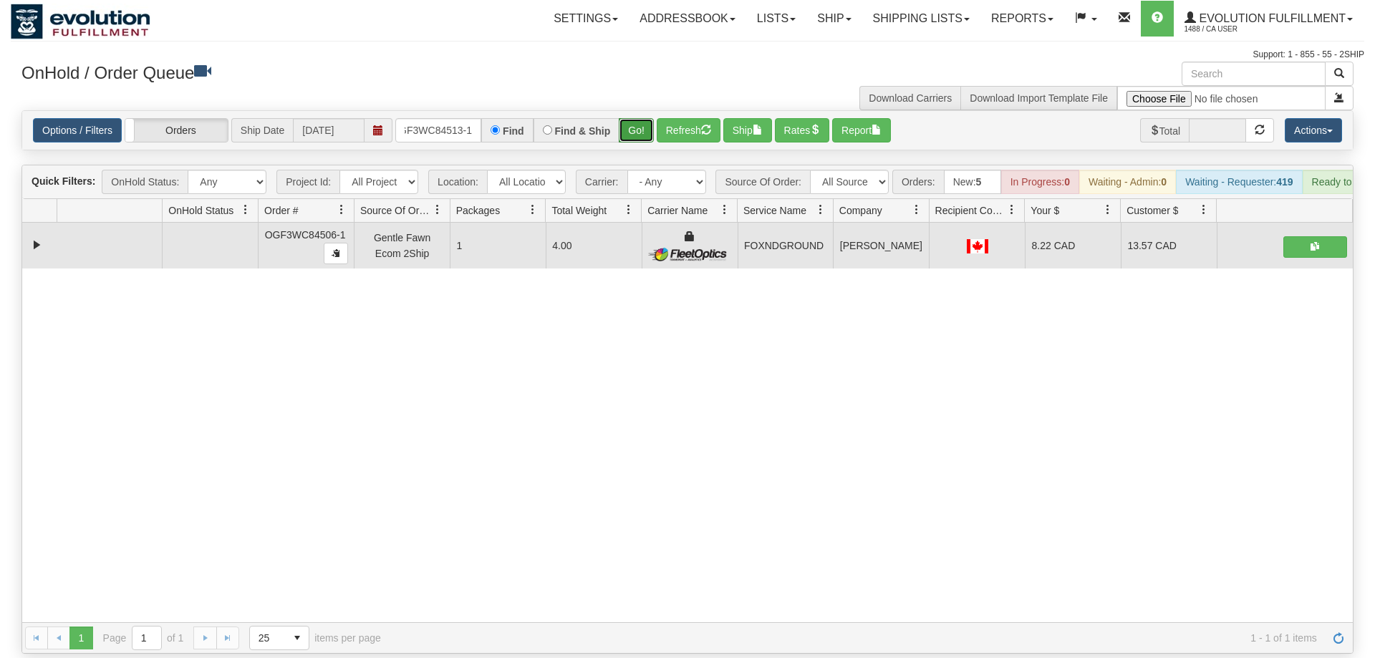
click at [640, 118] on button "Go!" at bounding box center [636, 130] width 35 height 24
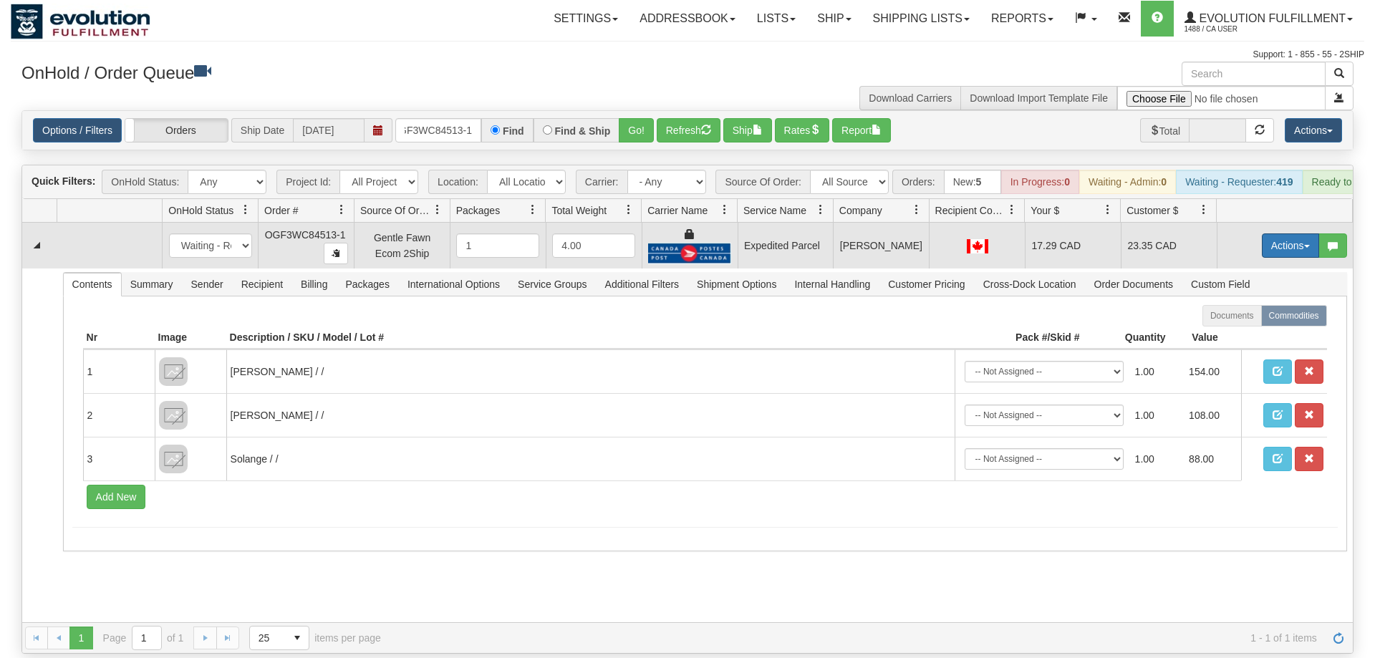
click at [1276, 233] on button "Actions" at bounding box center [1290, 245] width 57 height 24
click at [1239, 323] on span "Ship" at bounding box center [1233, 328] width 30 height 11
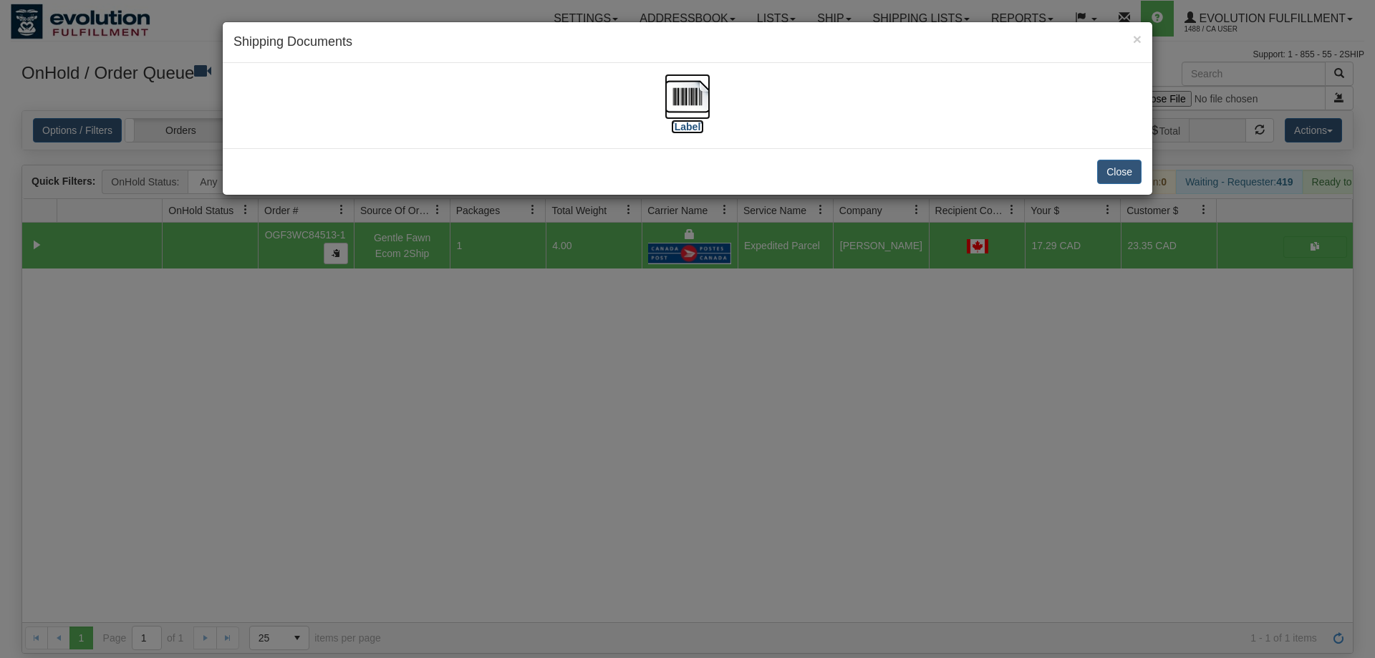
click at [678, 92] on img at bounding box center [688, 97] width 46 height 46
drag, startPoint x: 481, startPoint y: 529, endPoint x: 453, endPoint y: 139, distance: 391.4
click at [483, 523] on div "× Shipping Documents [Label] Close" at bounding box center [687, 329] width 1375 height 658
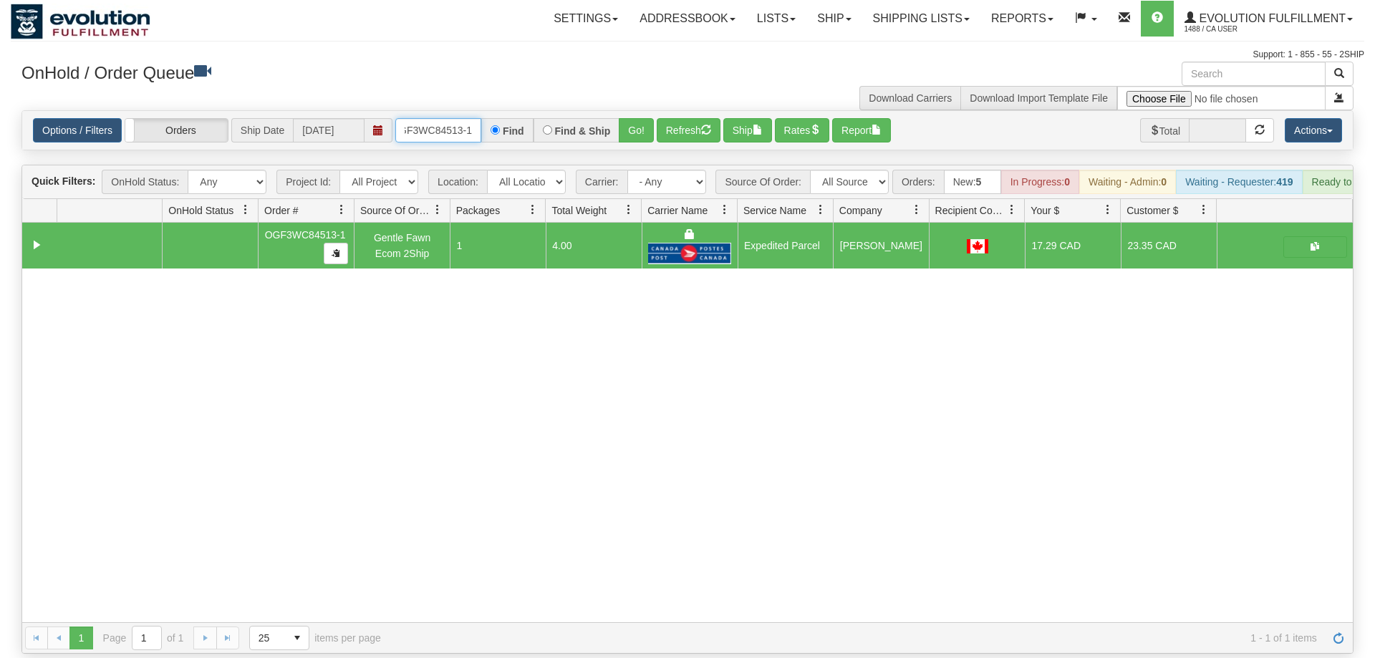
click at [448, 118] on input "OGF3WC84513-1" at bounding box center [438, 130] width 86 height 24
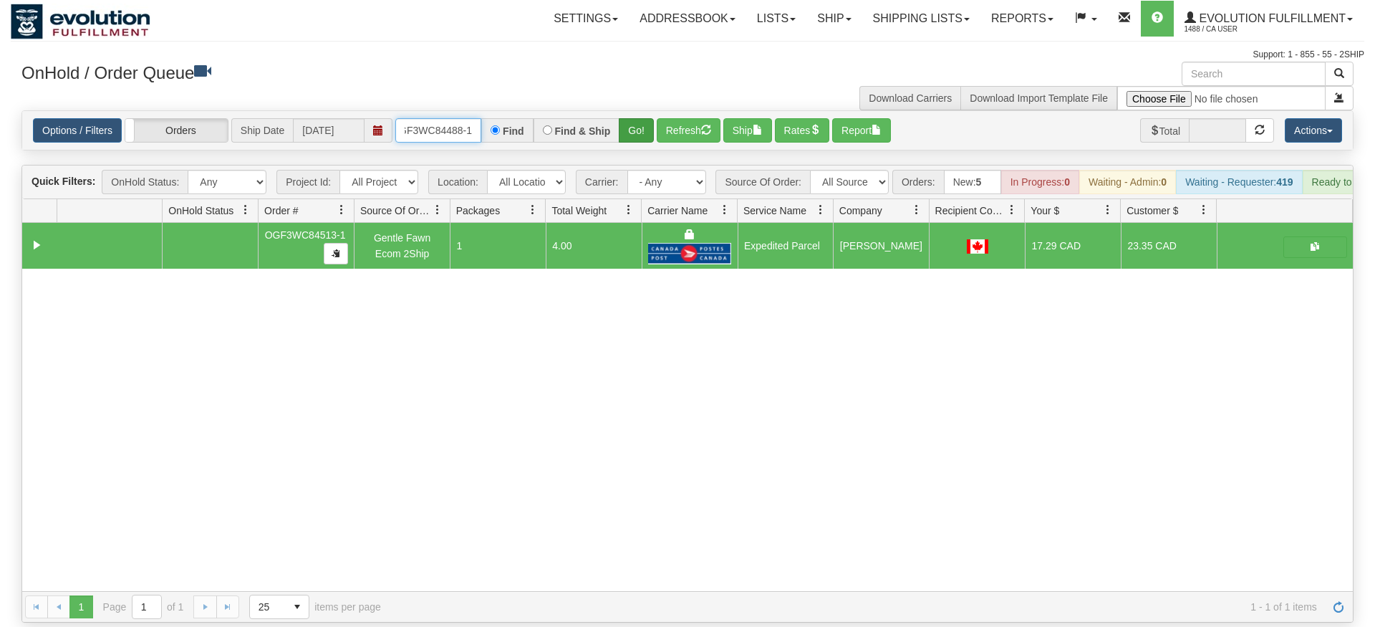
type input "OGF3WC84488-1"
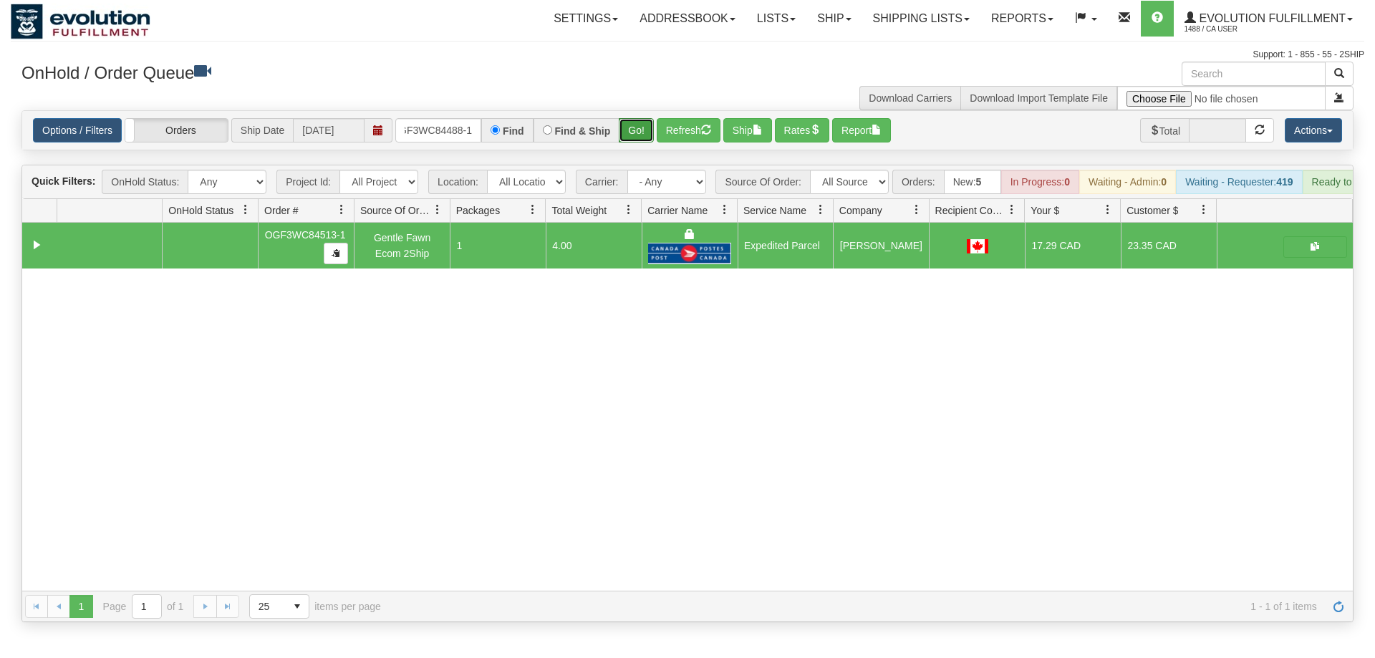
click at [630, 135] on div "Is equal to Is not equal to Contains Does not contains CAD USD EUR ZAR [PERSON_…" at bounding box center [688, 366] width 1354 height 512
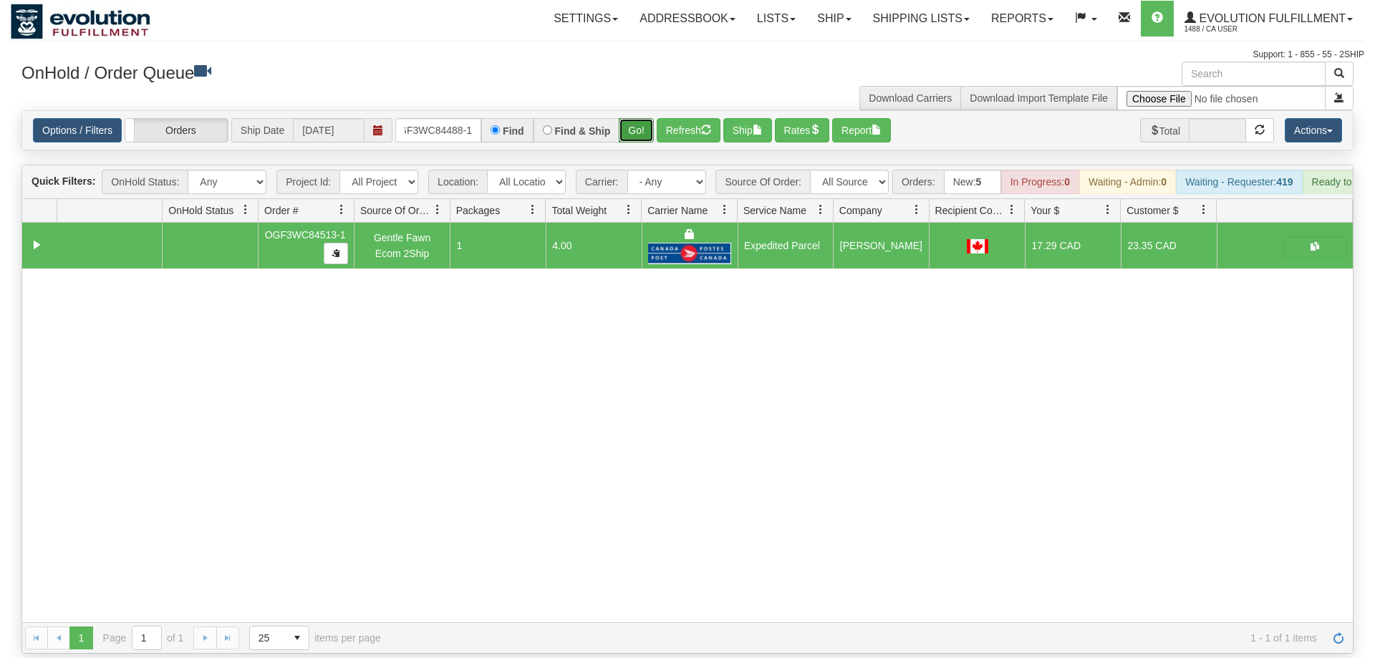
click at [637, 118] on button "Go!" at bounding box center [636, 130] width 35 height 24
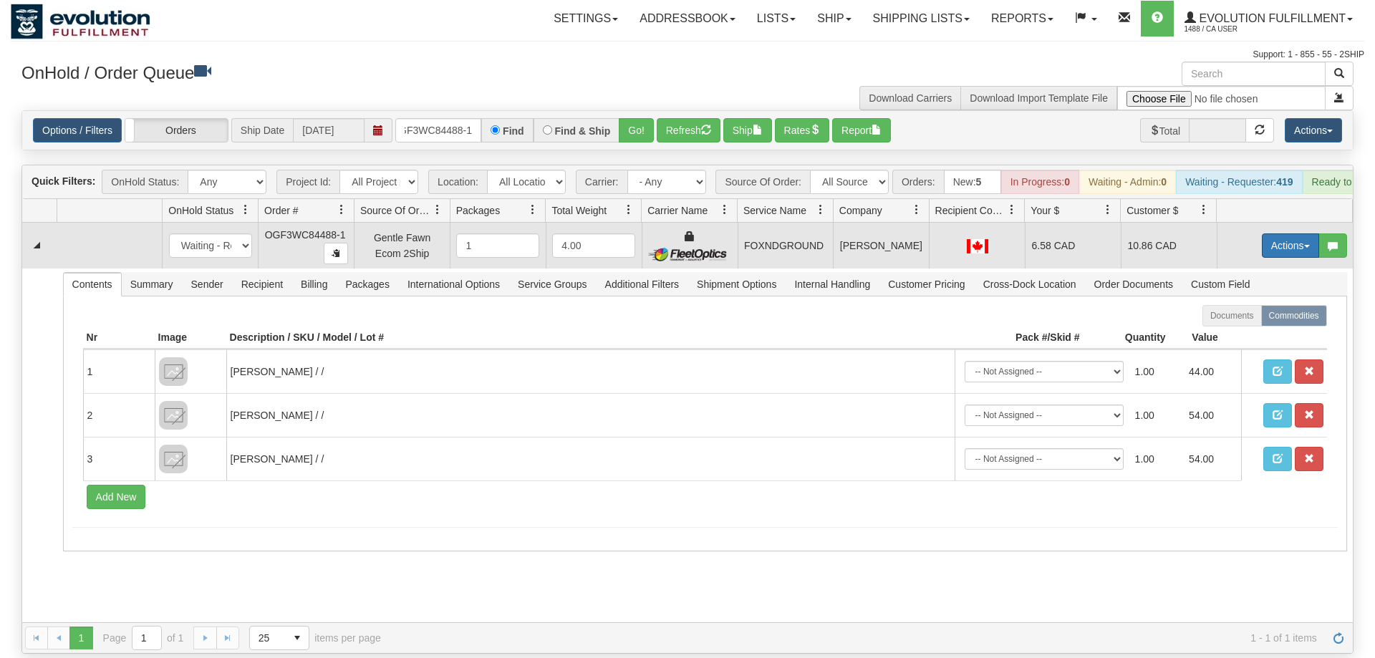
click at [1274, 233] on button "Actions" at bounding box center [1290, 245] width 57 height 24
click at [1240, 323] on span "Ship" at bounding box center [1233, 328] width 30 height 11
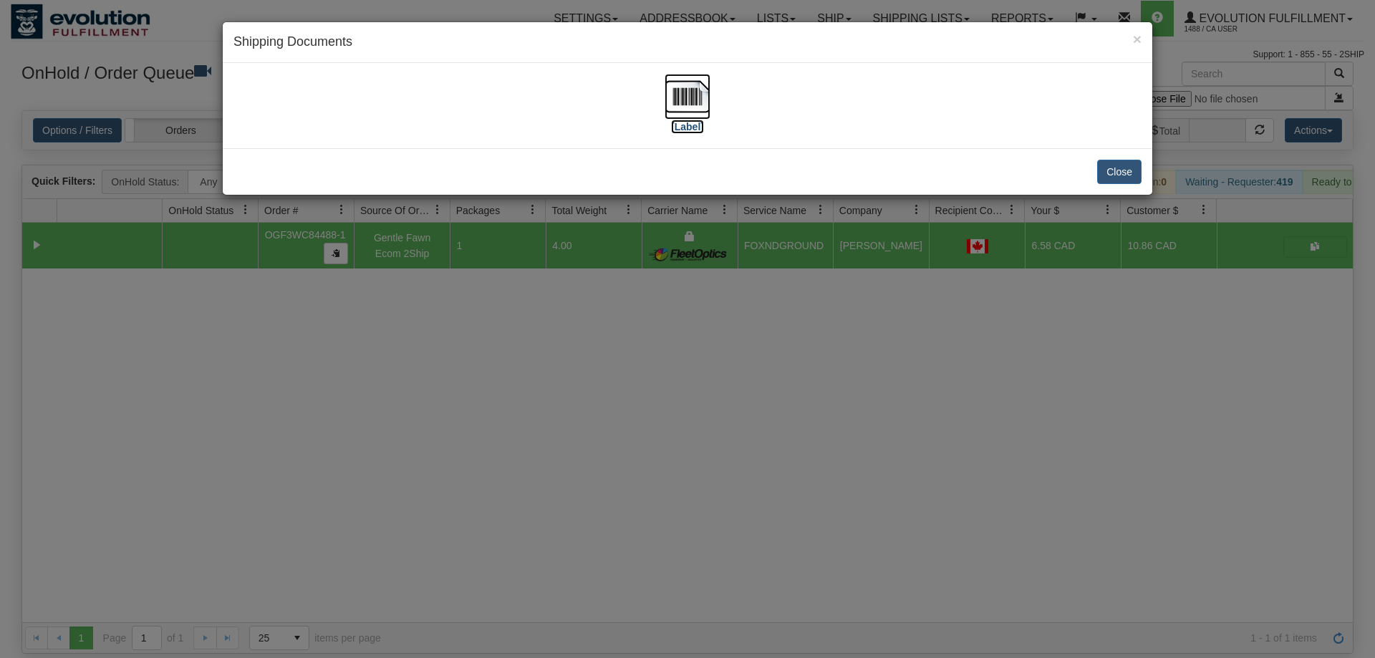
click at [673, 105] on img at bounding box center [688, 97] width 46 height 46
drag, startPoint x: 377, startPoint y: 550, endPoint x: 463, endPoint y: 195, distance: 365.7
click at [378, 547] on div "× Shipping Documents [Label] Close" at bounding box center [687, 329] width 1375 height 658
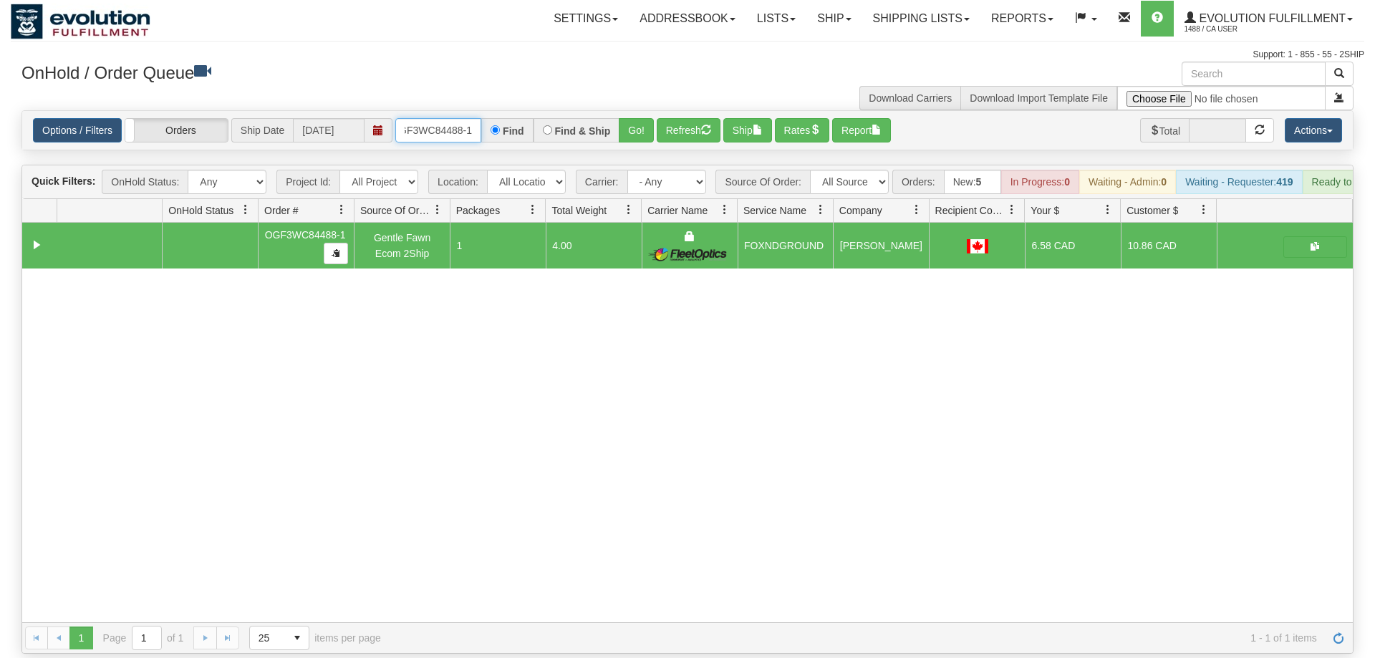
click at [443, 118] on input "OGF3WC84488-1" at bounding box center [438, 130] width 86 height 24
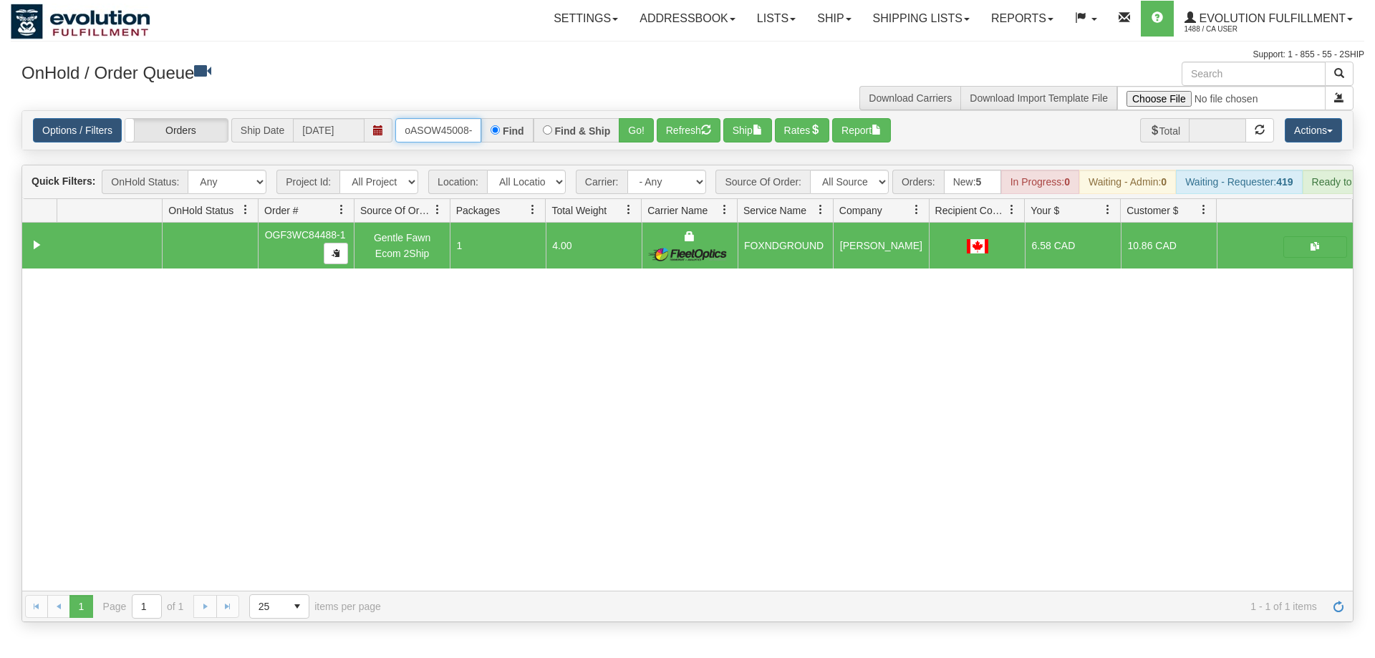
scroll to position [0, 6]
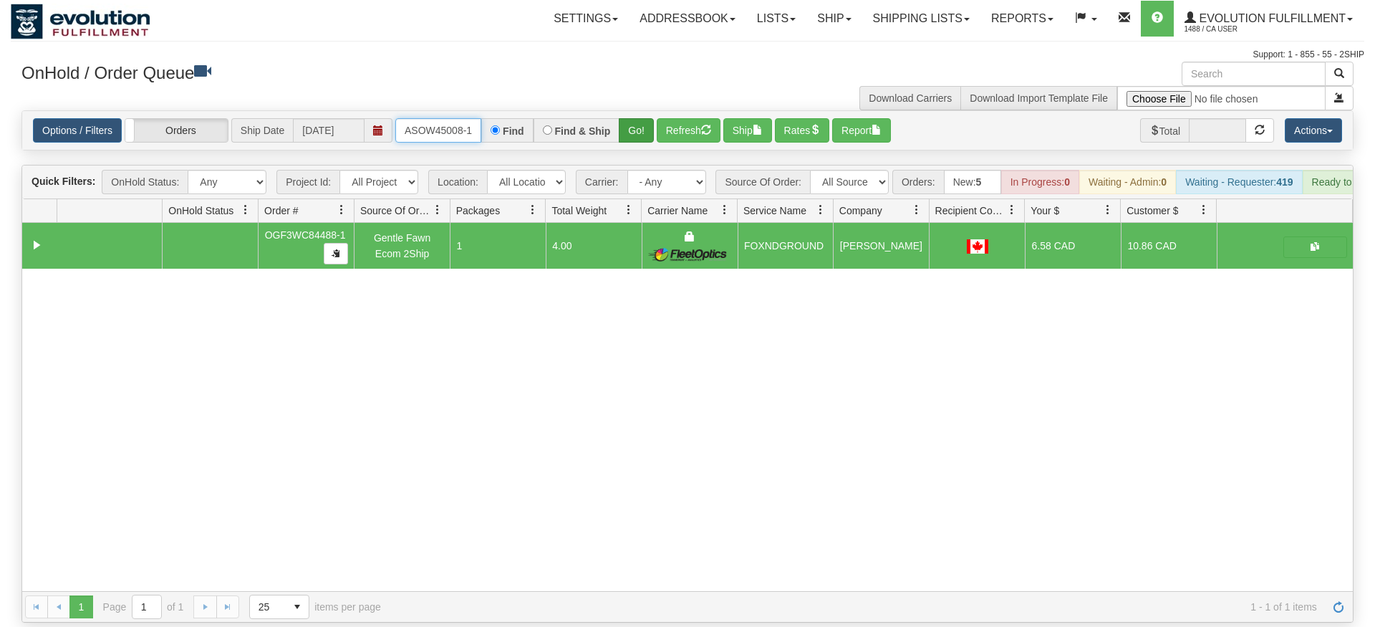
type input "oASOW45008-1"
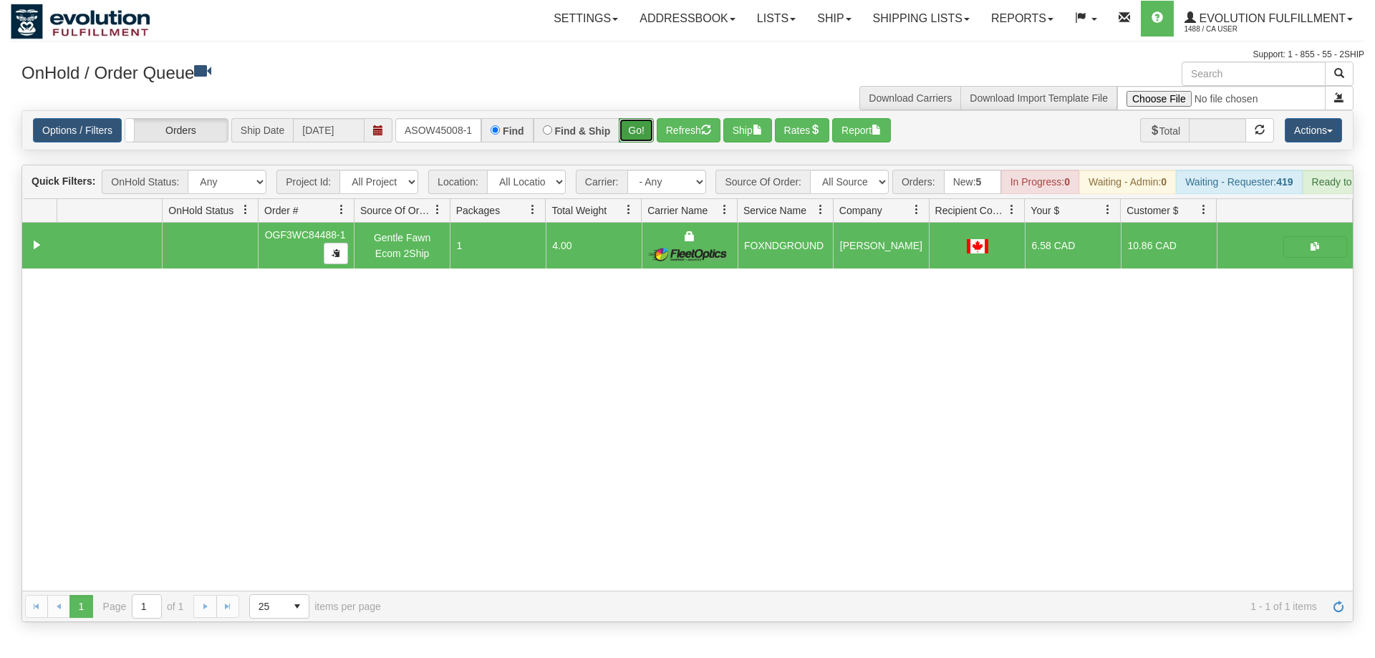
click at [645, 141] on div "Is equal to Is not equal to Contains Does not contains CAD USD EUR ZAR [PERSON_…" at bounding box center [688, 366] width 1354 height 512
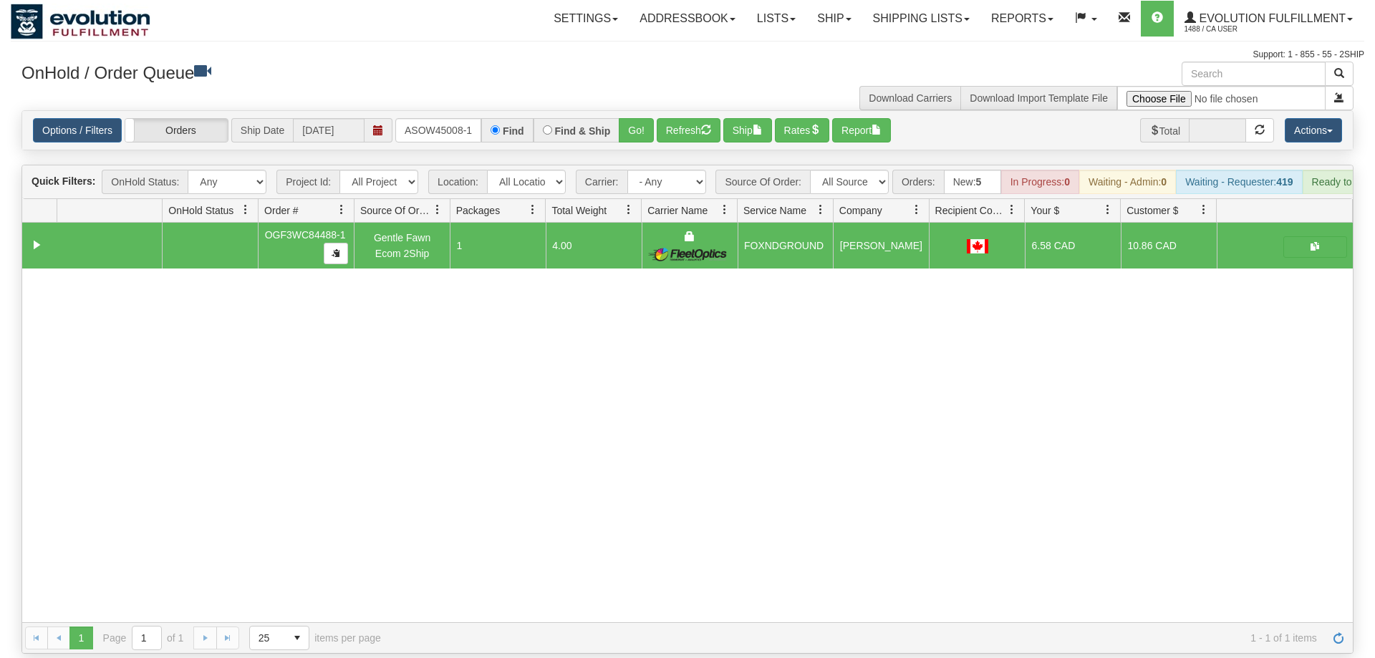
click at [630, 111] on div "Options / Filters Group Shipments Orders Ship Date [DATE] oASOW45008-1 Find Fin…" at bounding box center [687, 130] width 1331 height 39
click at [642, 118] on button "Go!" at bounding box center [636, 130] width 35 height 24
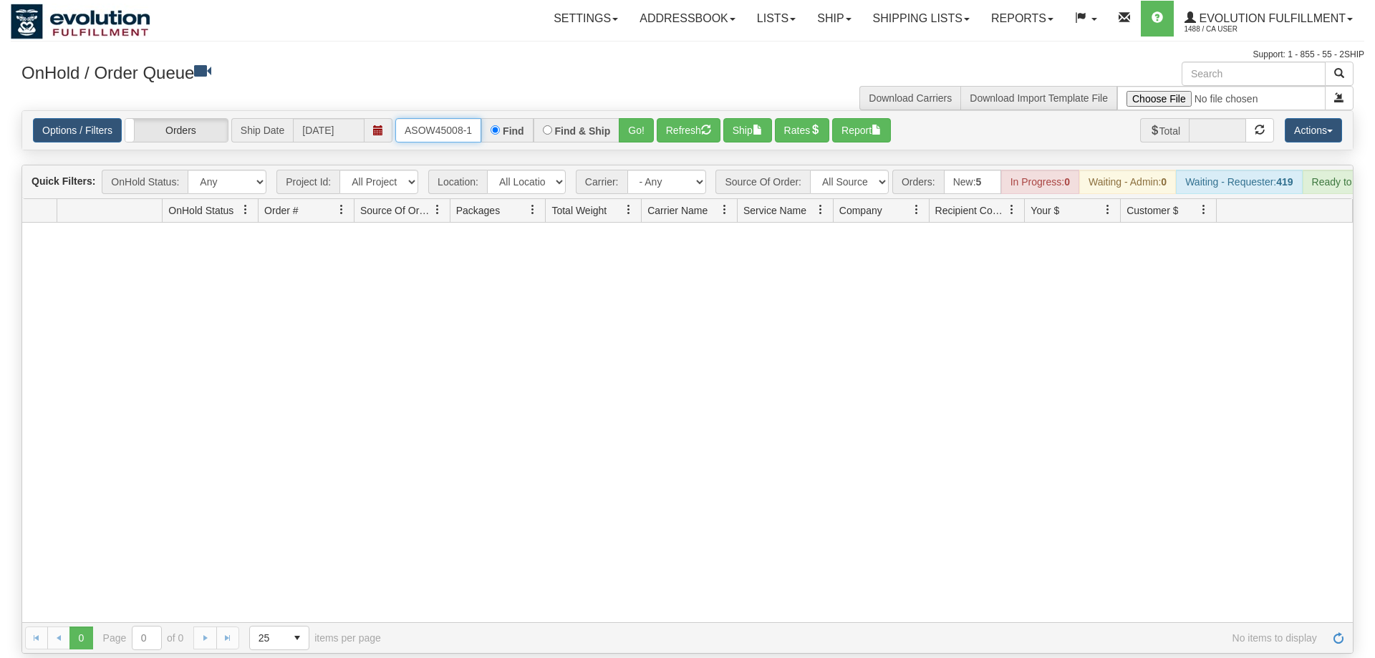
click at [455, 119] on input "oASOW45008-1" at bounding box center [438, 130] width 86 height 24
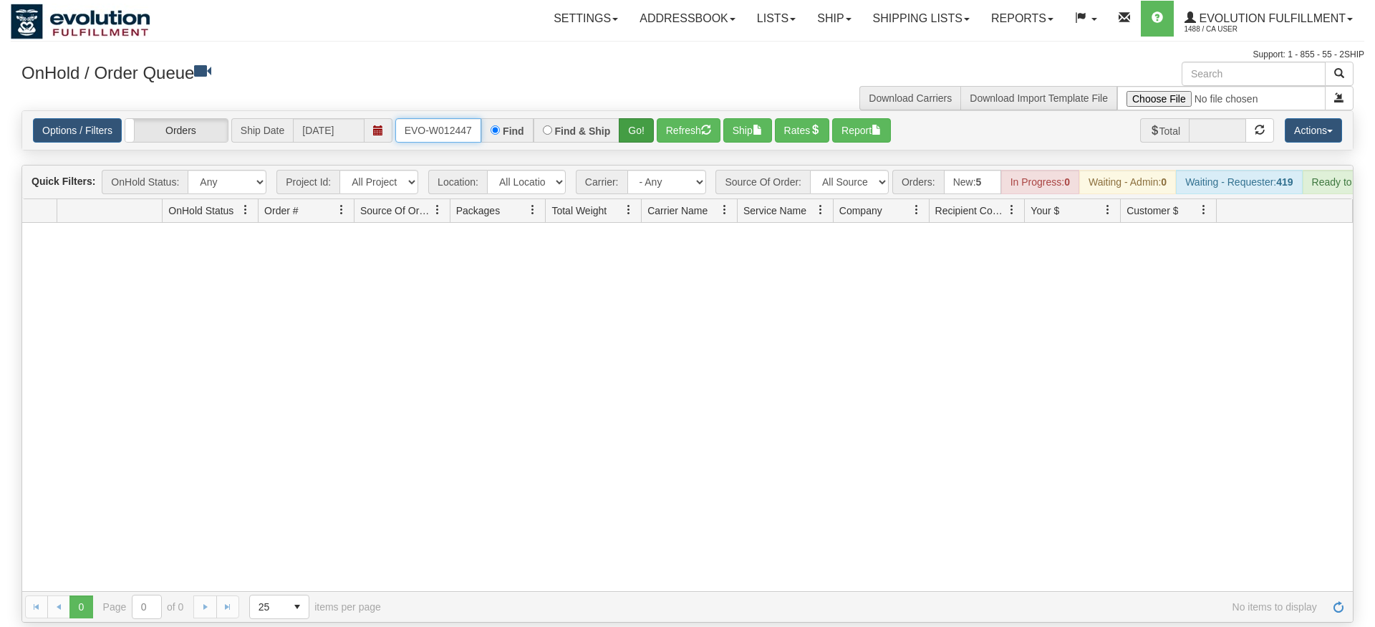
type input "ORSCEVO-W012447"
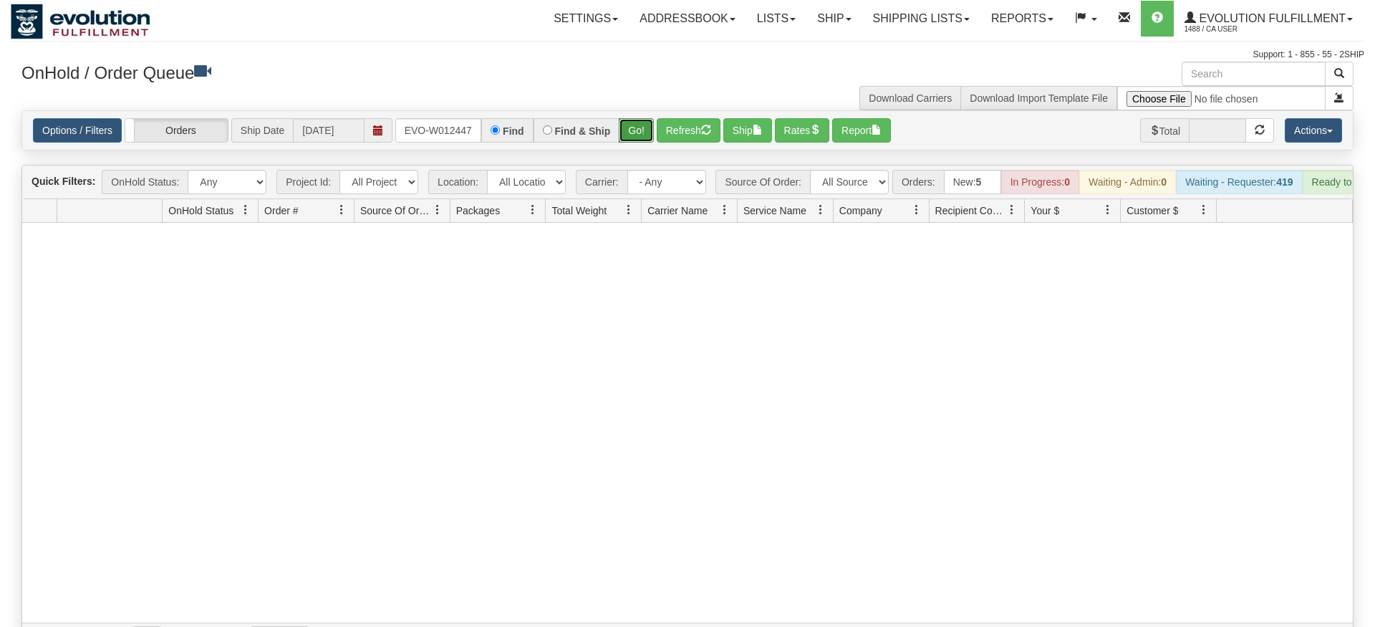
click at [630, 129] on div "Options / Filters Group Shipments Orders Ship Date [DATE] ORSCEVO-W012447 Find …" at bounding box center [687, 130] width 1332 height 40
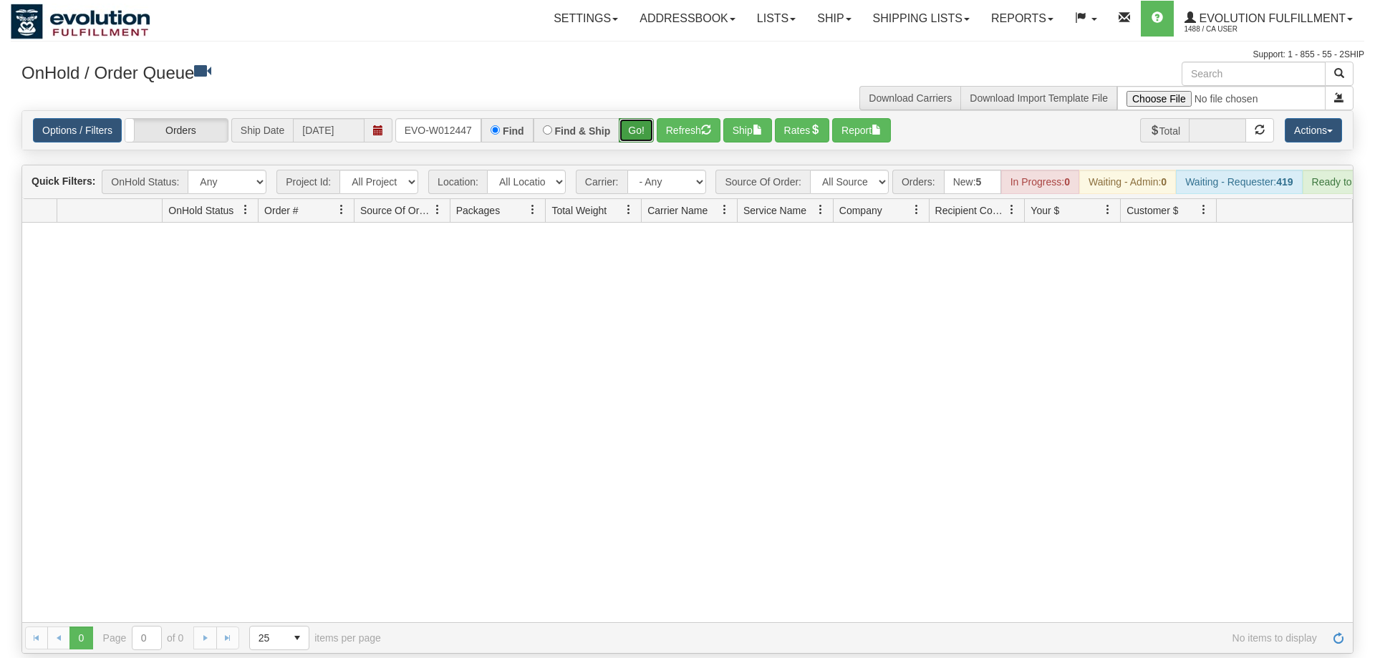
click at [638, 118] on button "Go!" at bounding box center [636, 130] width 35 height 24
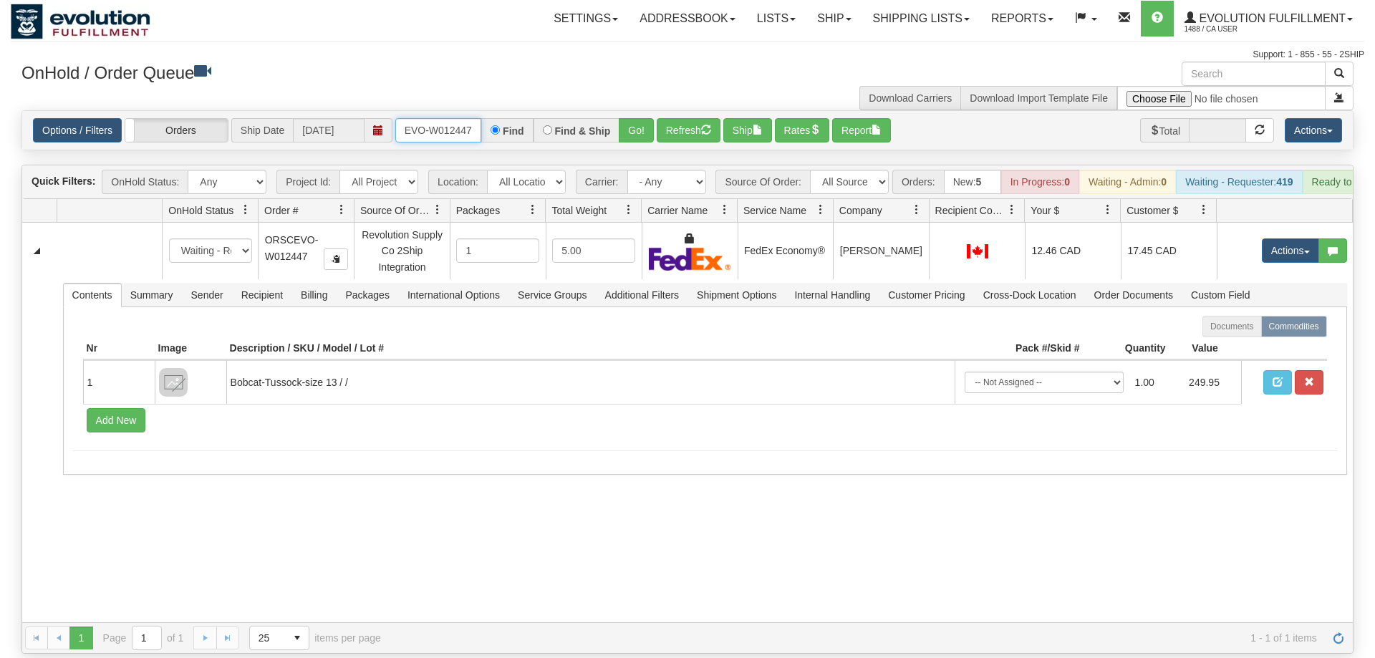
click at [459, 118] on input "ORSCEVO-W012447" at bounding box center [438, 130] width 86 height 24
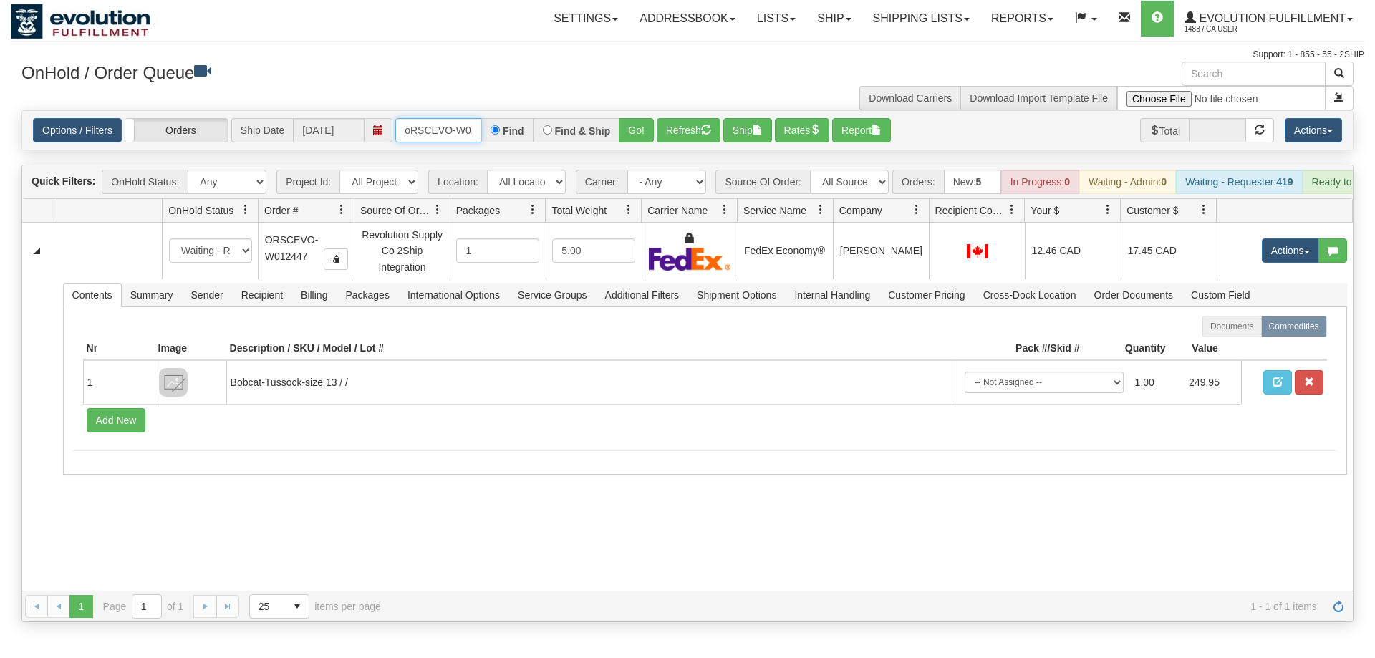
scroll to position [0, 27]
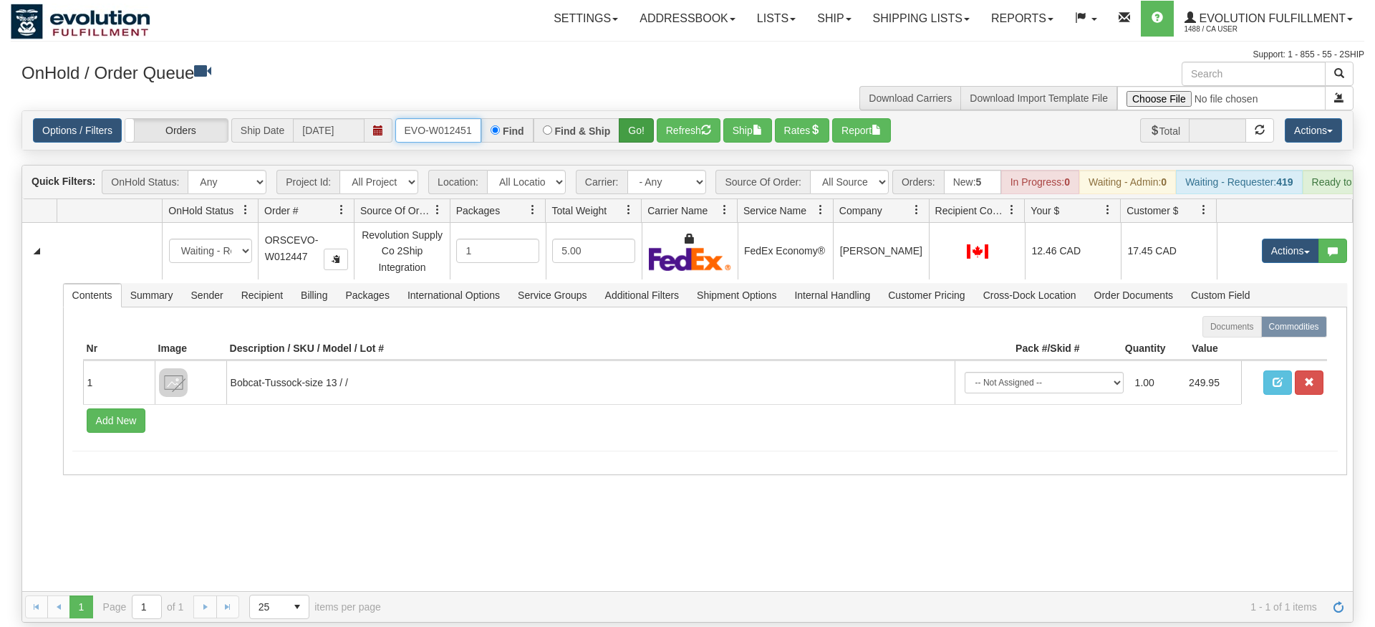
type input "oRSCEVO-W012451"
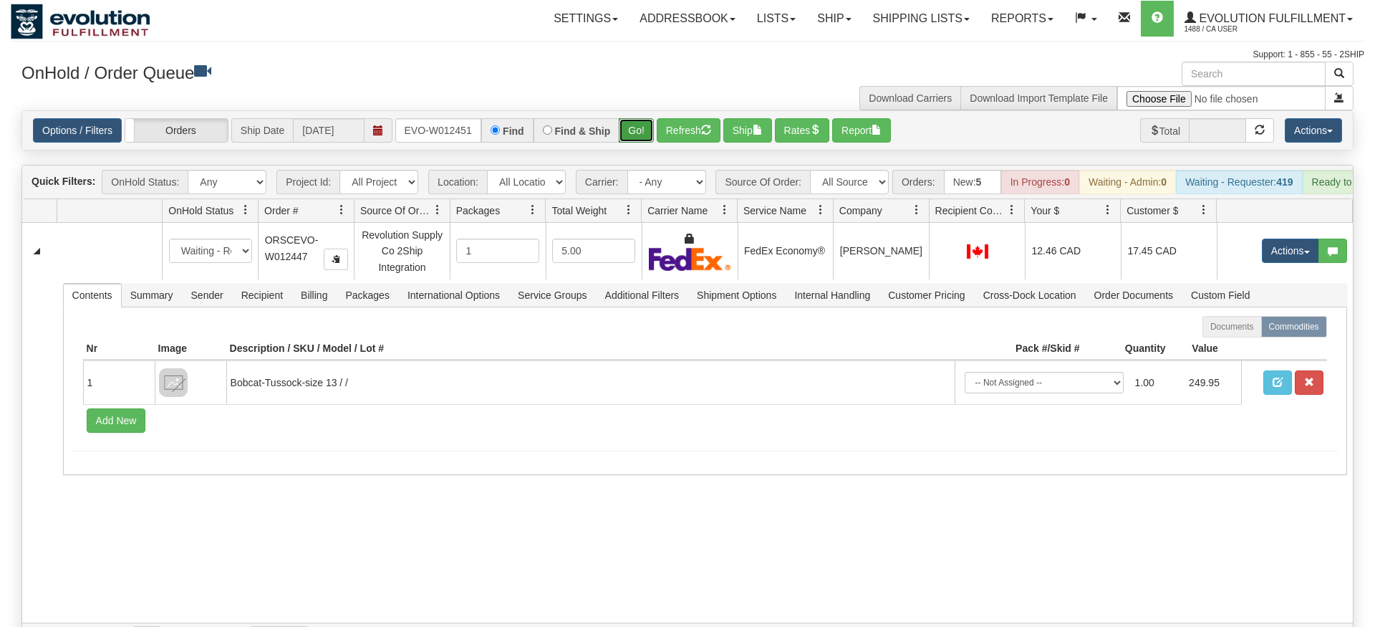
click at [630, 144] on div "Is equal to Is not equal to Contains Does not contains CAD USD EUR ZAR [PERSON_…" at bounding box center [688, 382] width 1354 height 544
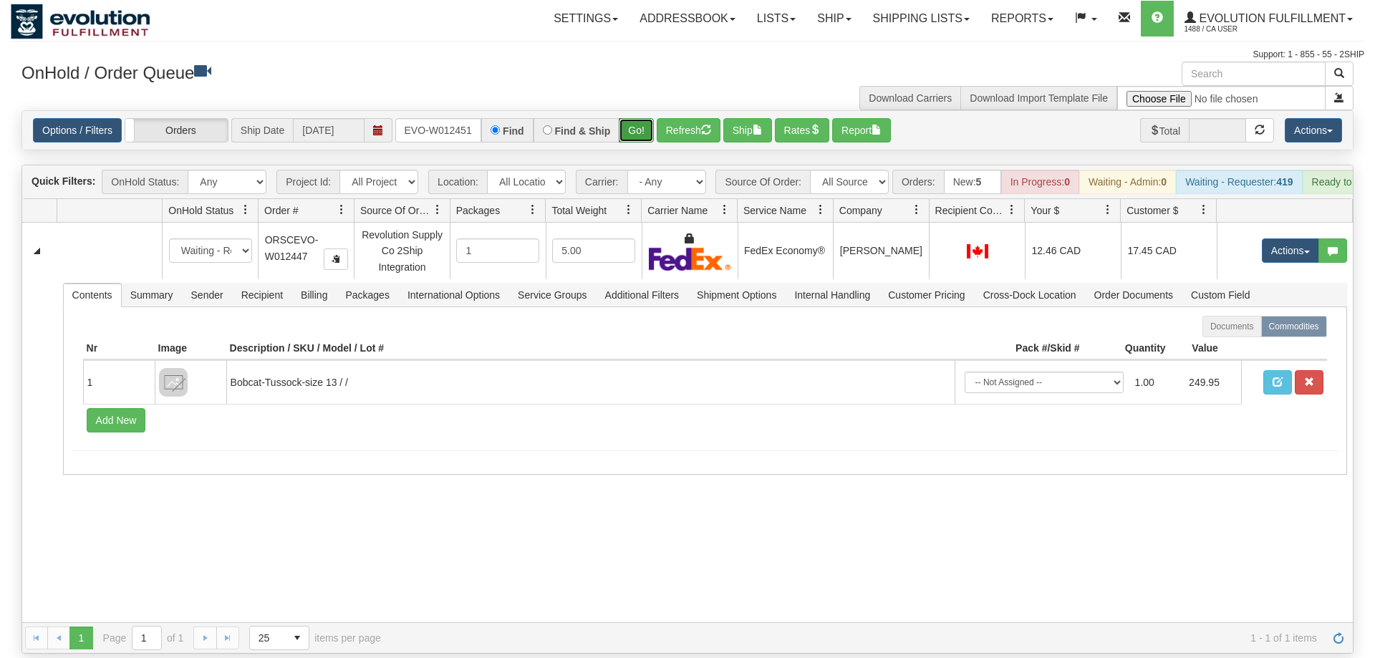
click at [629, 118] on button "Go!" at bounding box center [636, 130] width 35 height 24
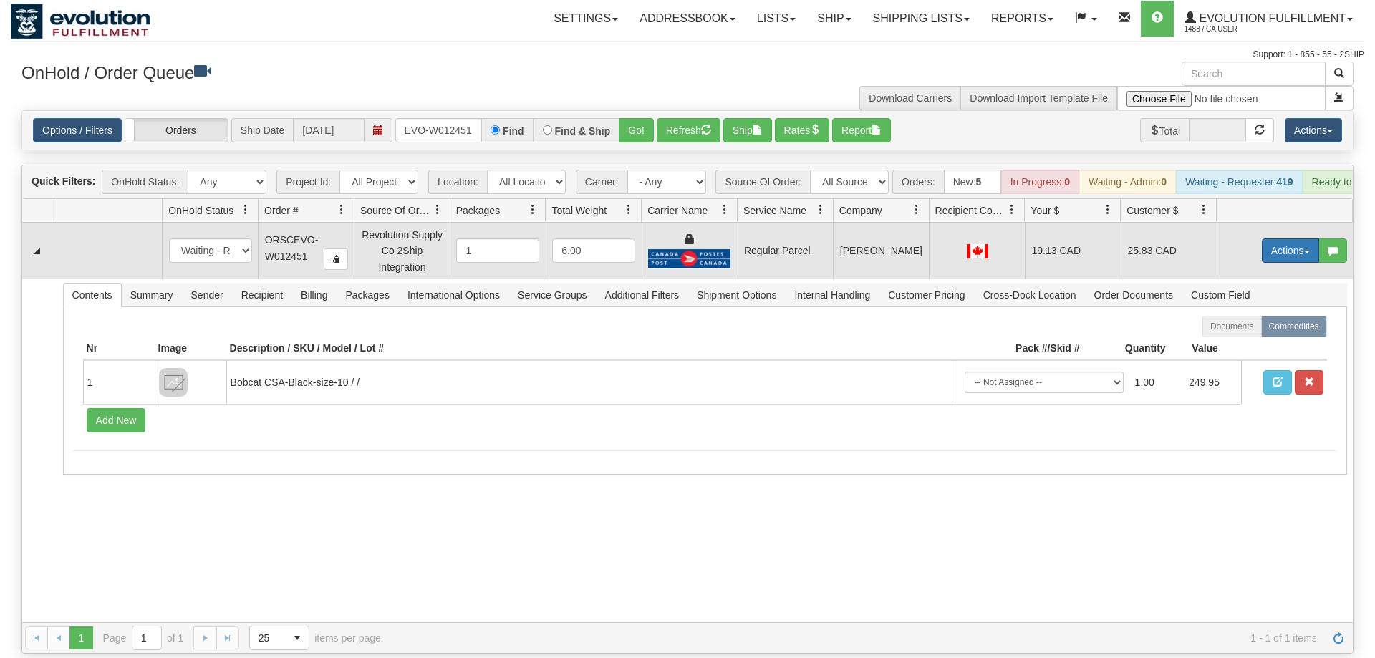
click at [1276, 239] on button "Actions" at bounding box center [1290, 251] width 57 height 24
click at [1274, 309] on span "Rate All Services" at bounding box center [1261, 314] width 86 height 11
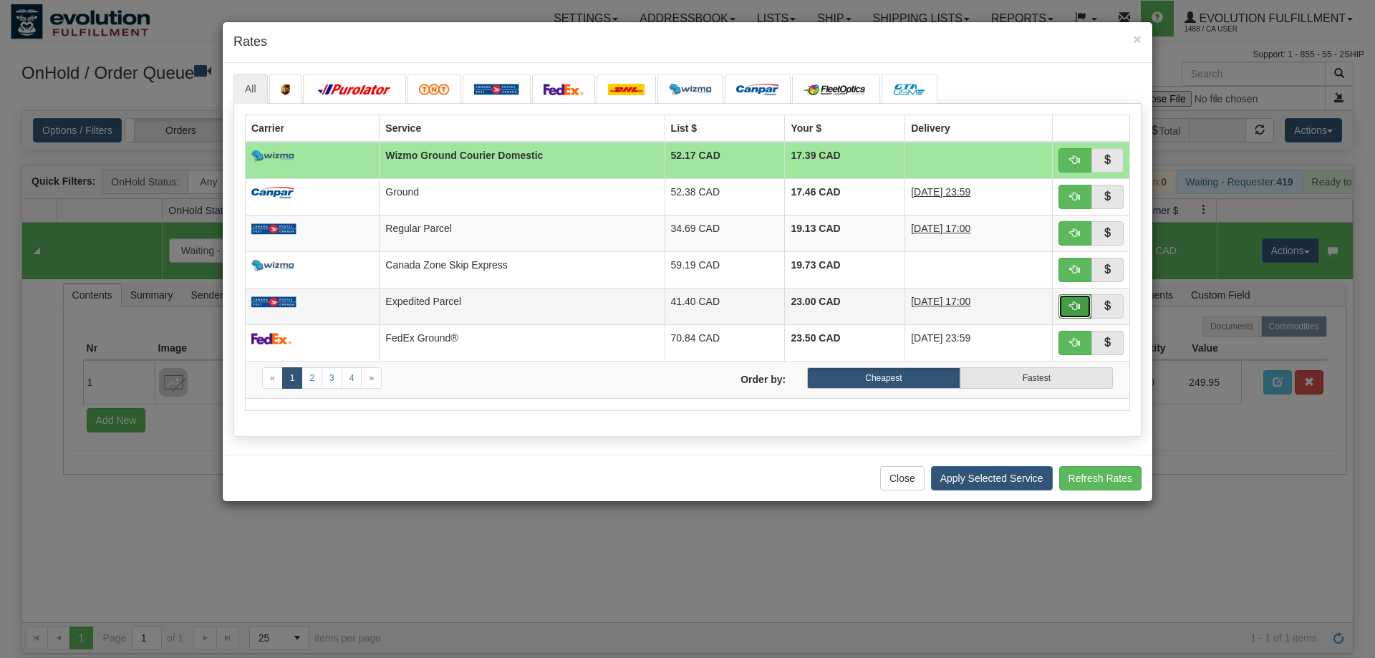
click at [1075, 311] on span "button" at bounding box center [1075, 306] width 10 height 10
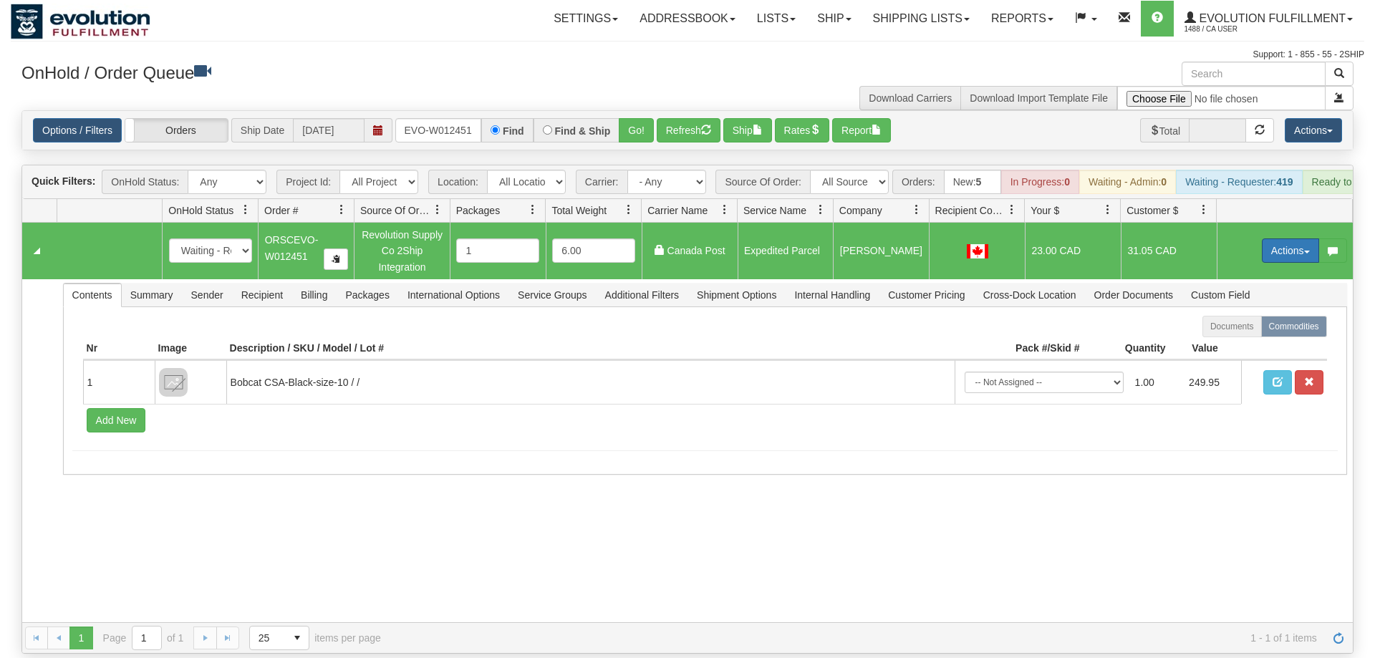
click at [1281, 239] on button "Actions" at bounding box center [1290, 251] width 57 height 24
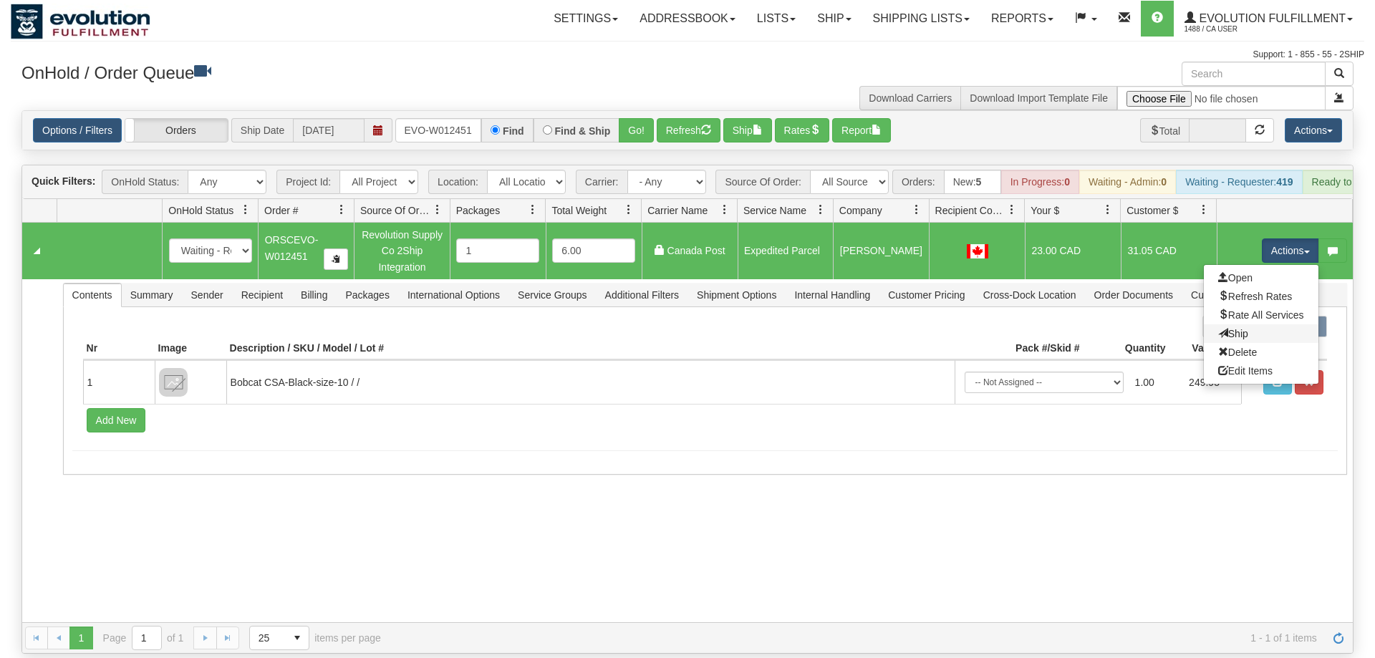
click at [1258, 324] on link "Ship" at bounding box center [1261, 333] width 115 height 19
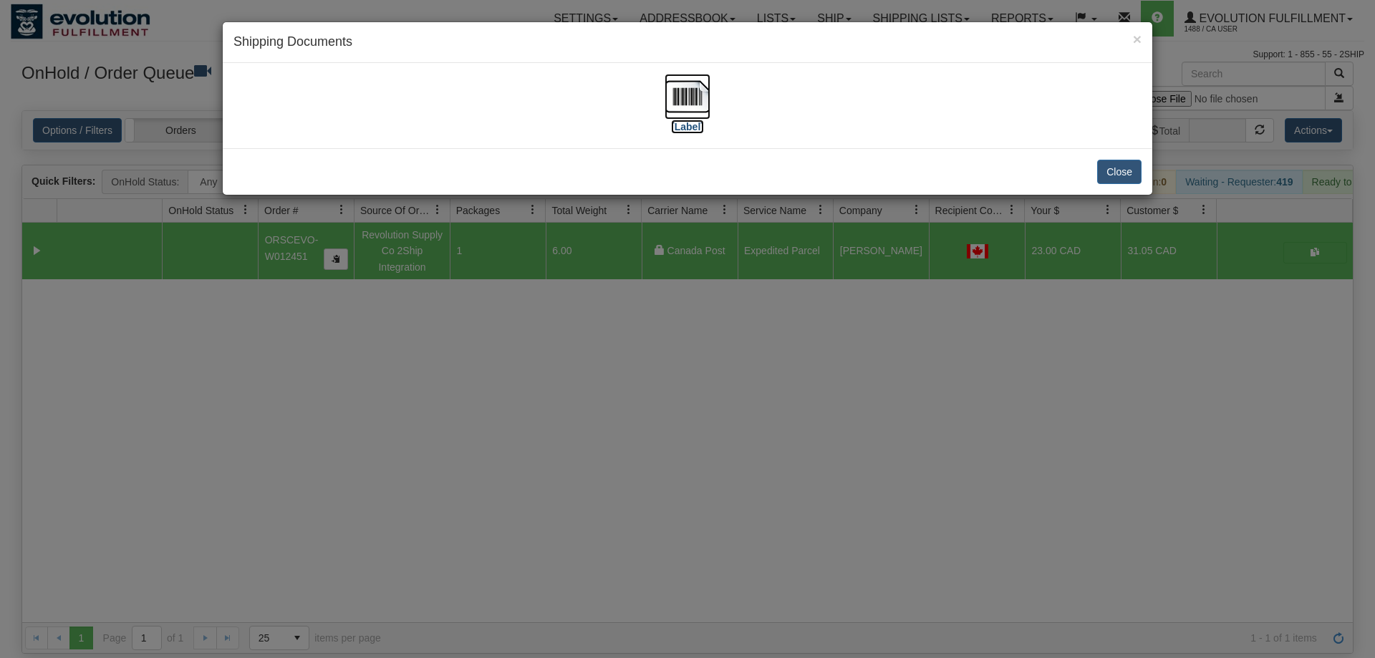
click at [675, 84] on img at bounding box center [688, 97] width 46 height 46
